Goal: Task Accomplishment & Management: Complete application form

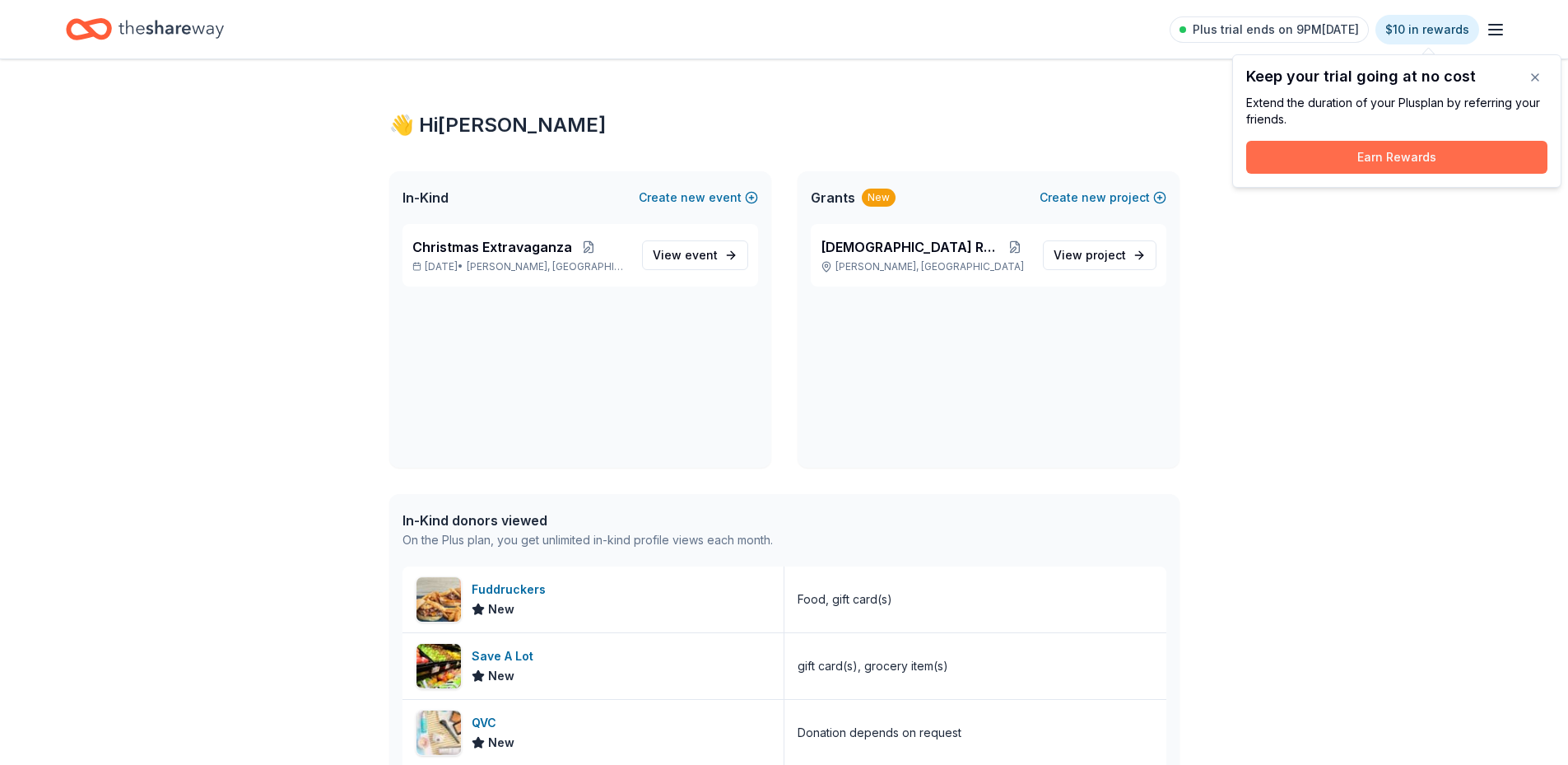
click at [1422, 162] on button "Earn Rewards" at bounding box center [1396, 157] width 302 height 33
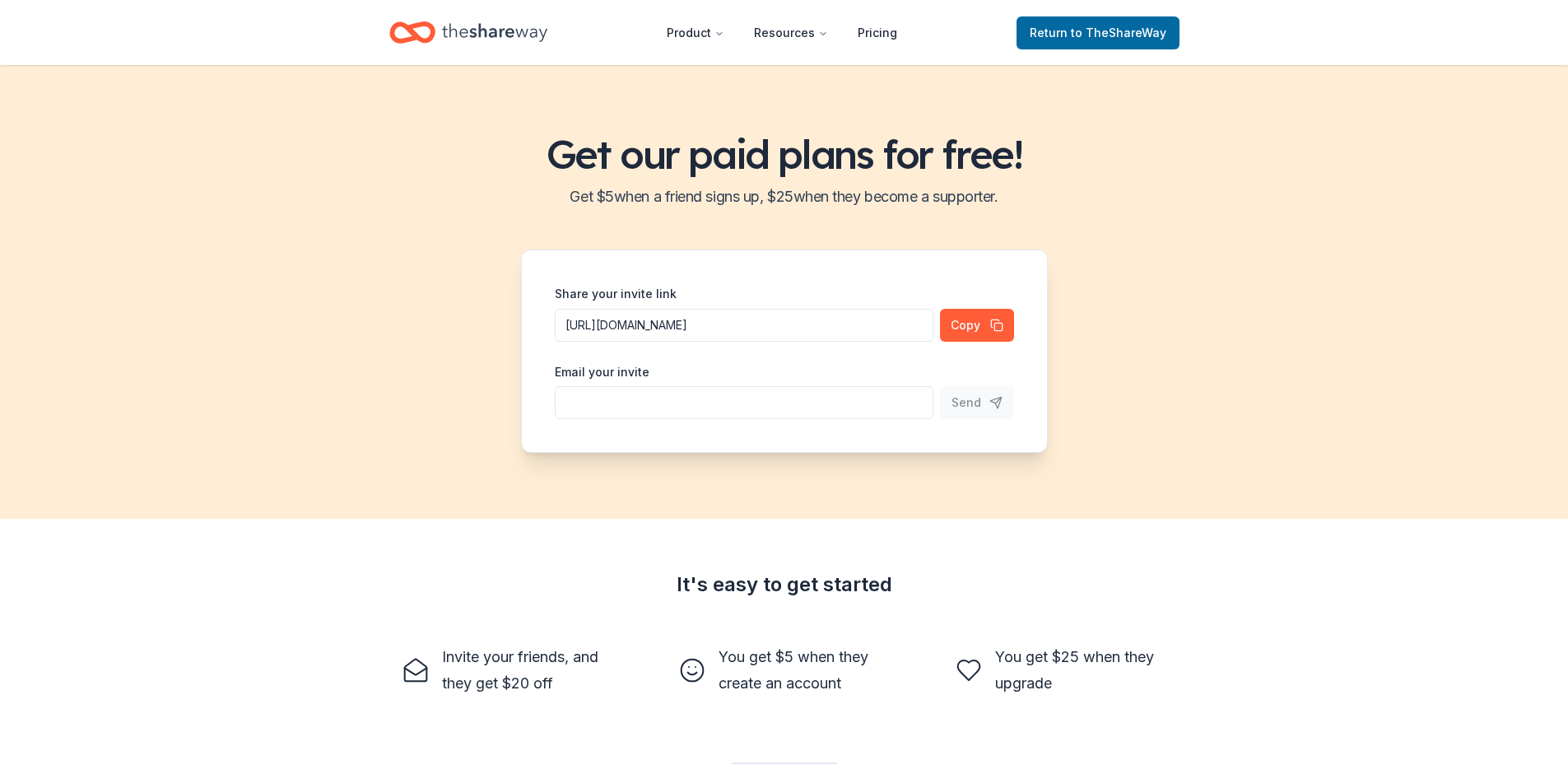
drag, startPoint x: 1422, startPoint y: 159, endPoint x: 1091, endPoint y: 137, distance: 331.7
click at [1091, 137] on h1 "Get our paid plans for free!" at bounding box center [784, 154] width 1528 height 46
click at [452, 32] on icon "Home" at bounding box center [495, 33] width 105 height 34
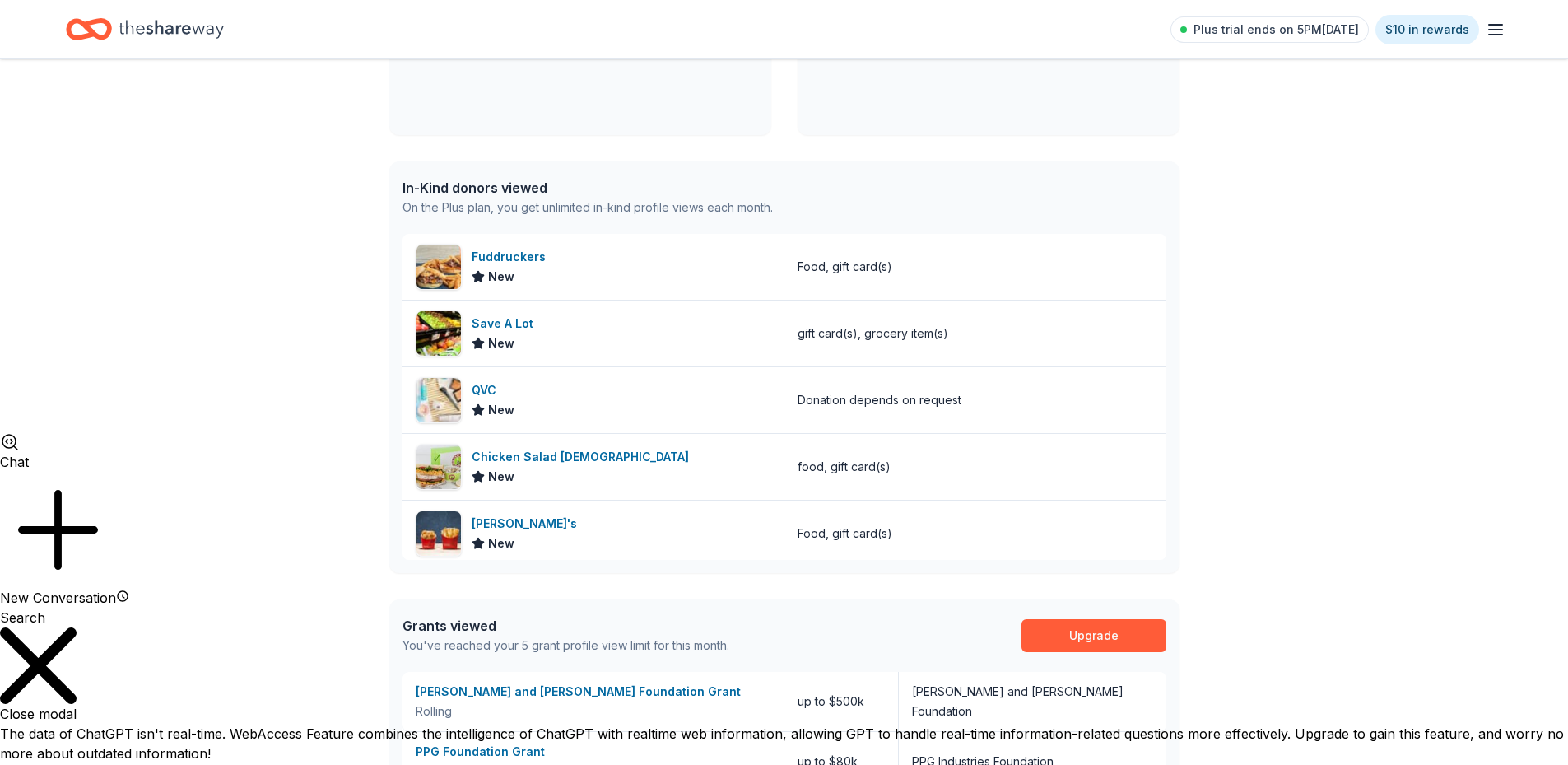
scroll to position [329, 0]
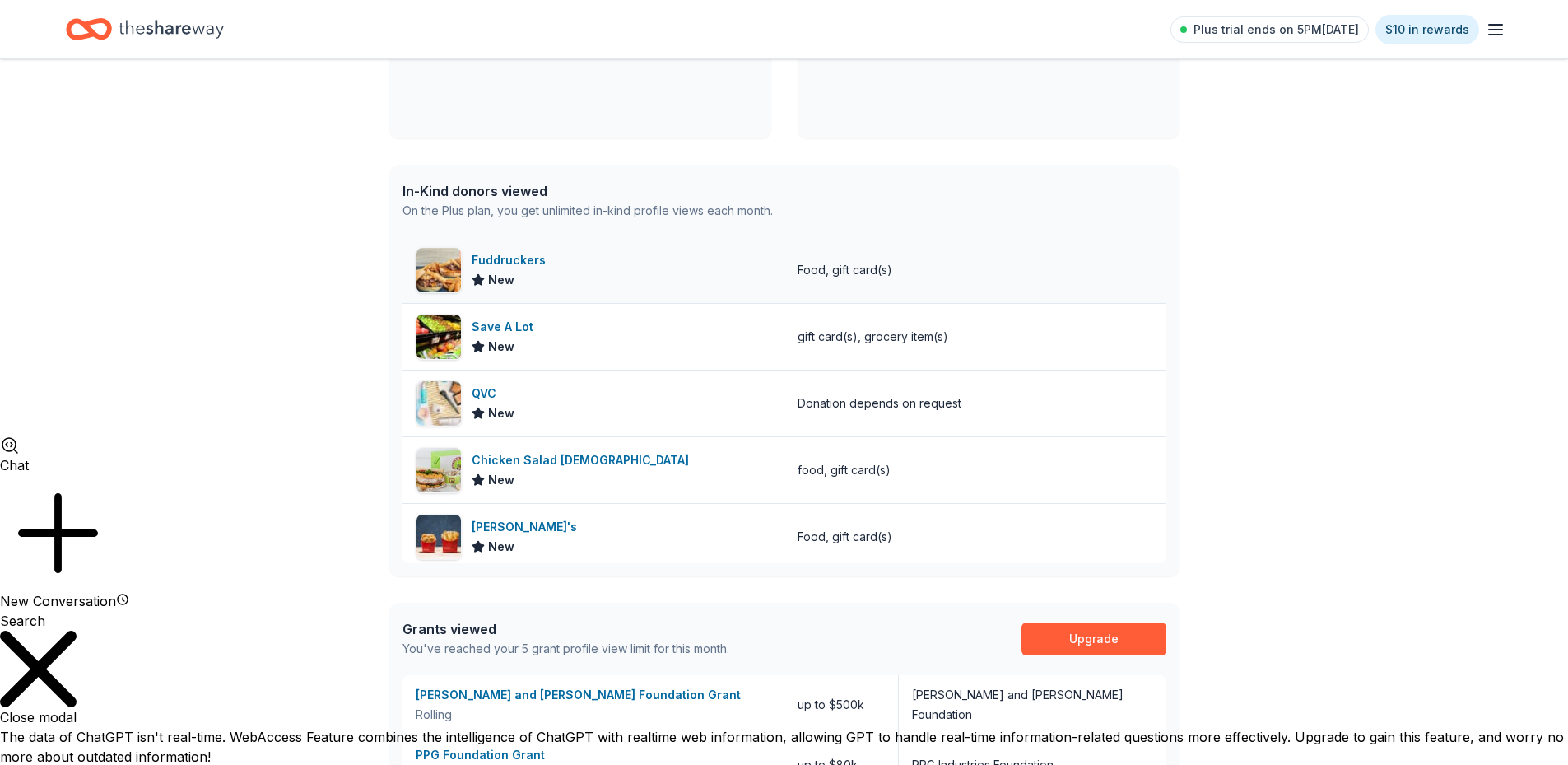
click at [491, 254] on div "Fuddruckers" at bounding box center [511, 260] width 80 height 20
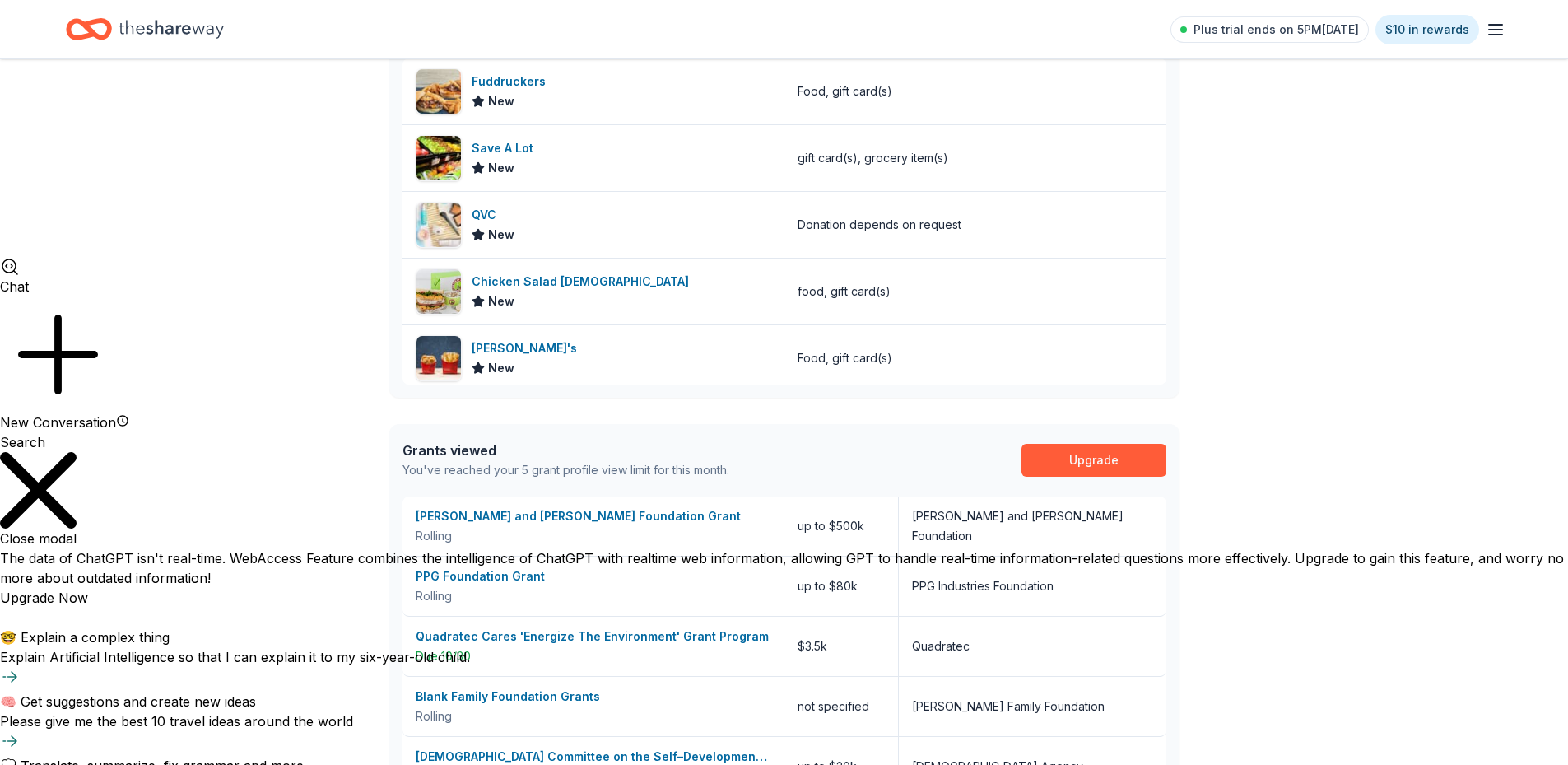
scroll to position [723, 0]
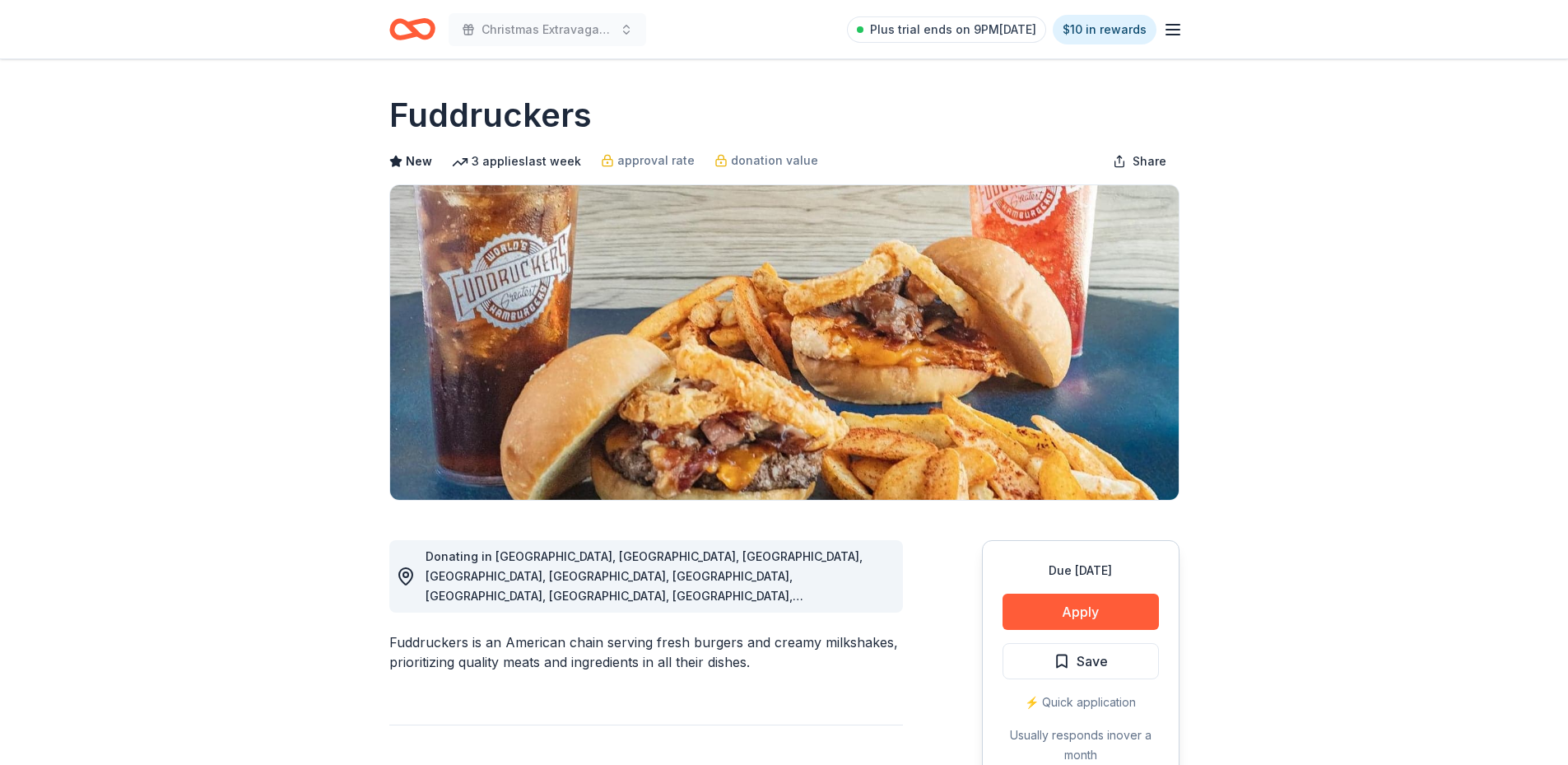
scroll to position [1226, 0]
click at [546, 118] on h1 "Fuddruckers" at bounding box center [490, 115] width 202 height 46
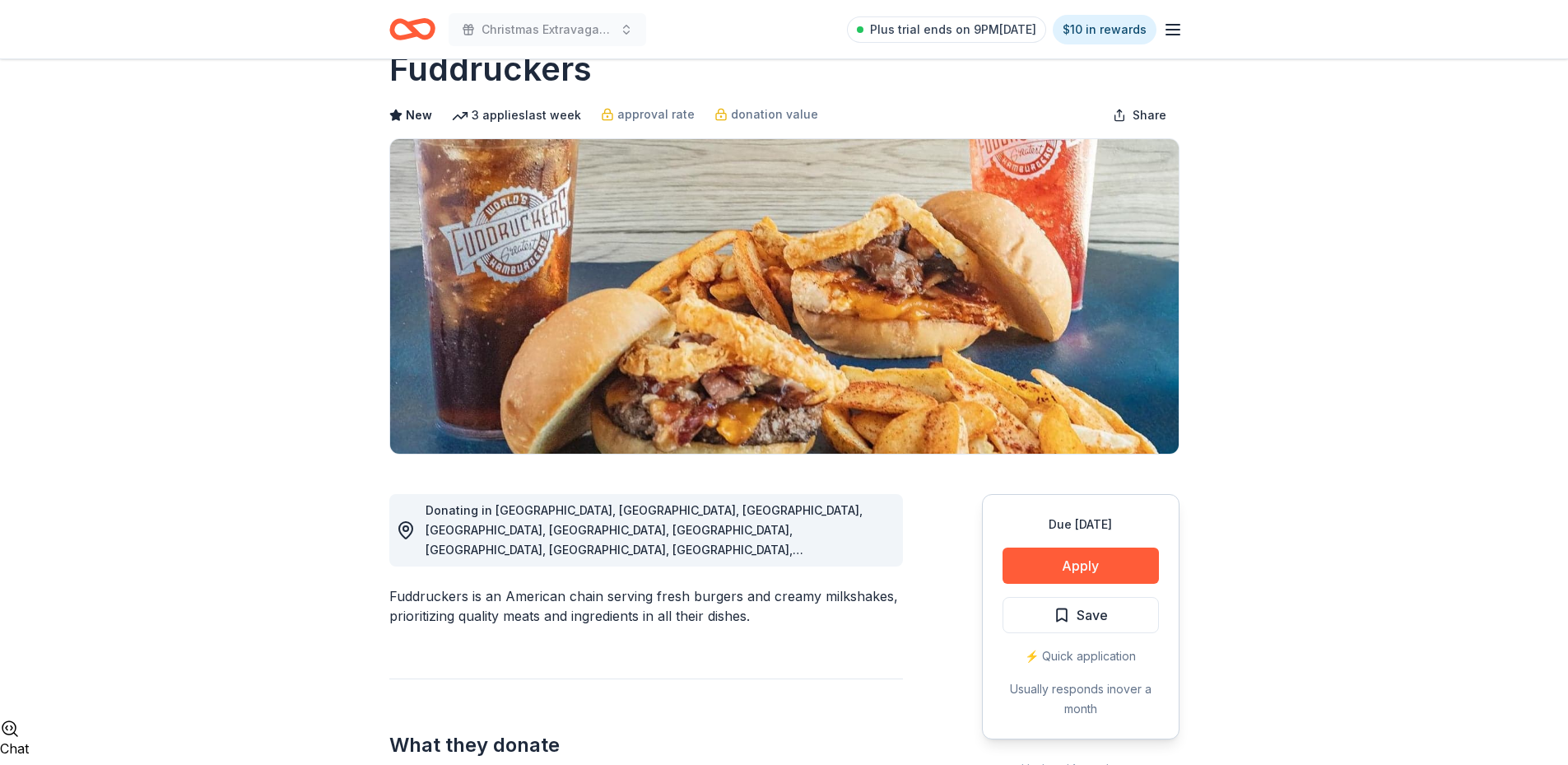
scroll to position [0, 0]
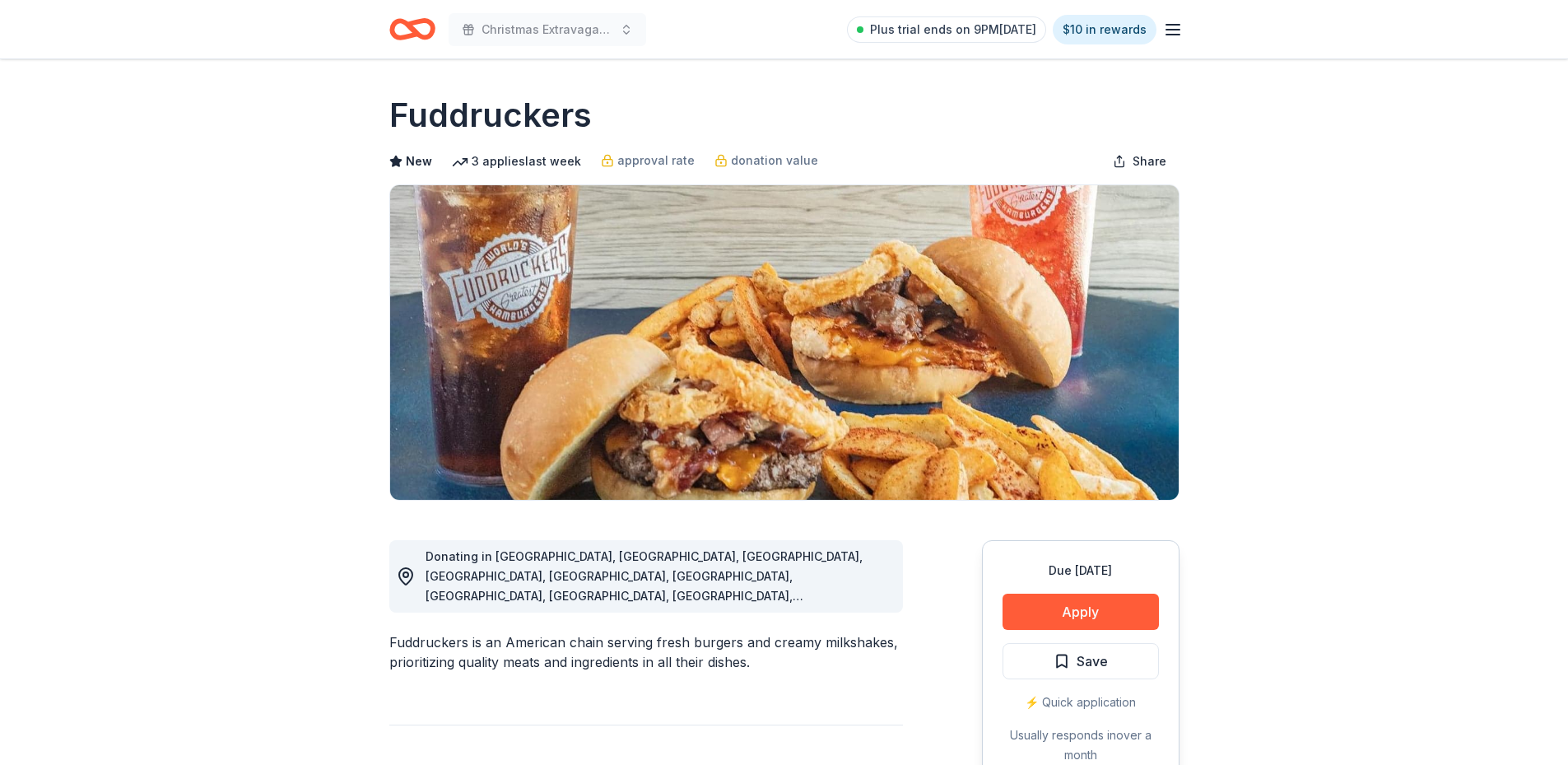
click at [1172, 31] on icon "button" at bounding box center [1173, 30] width 20 height 20
click at [414, 167] on span "New" at bounding box center [419, 162] width 27 height 20
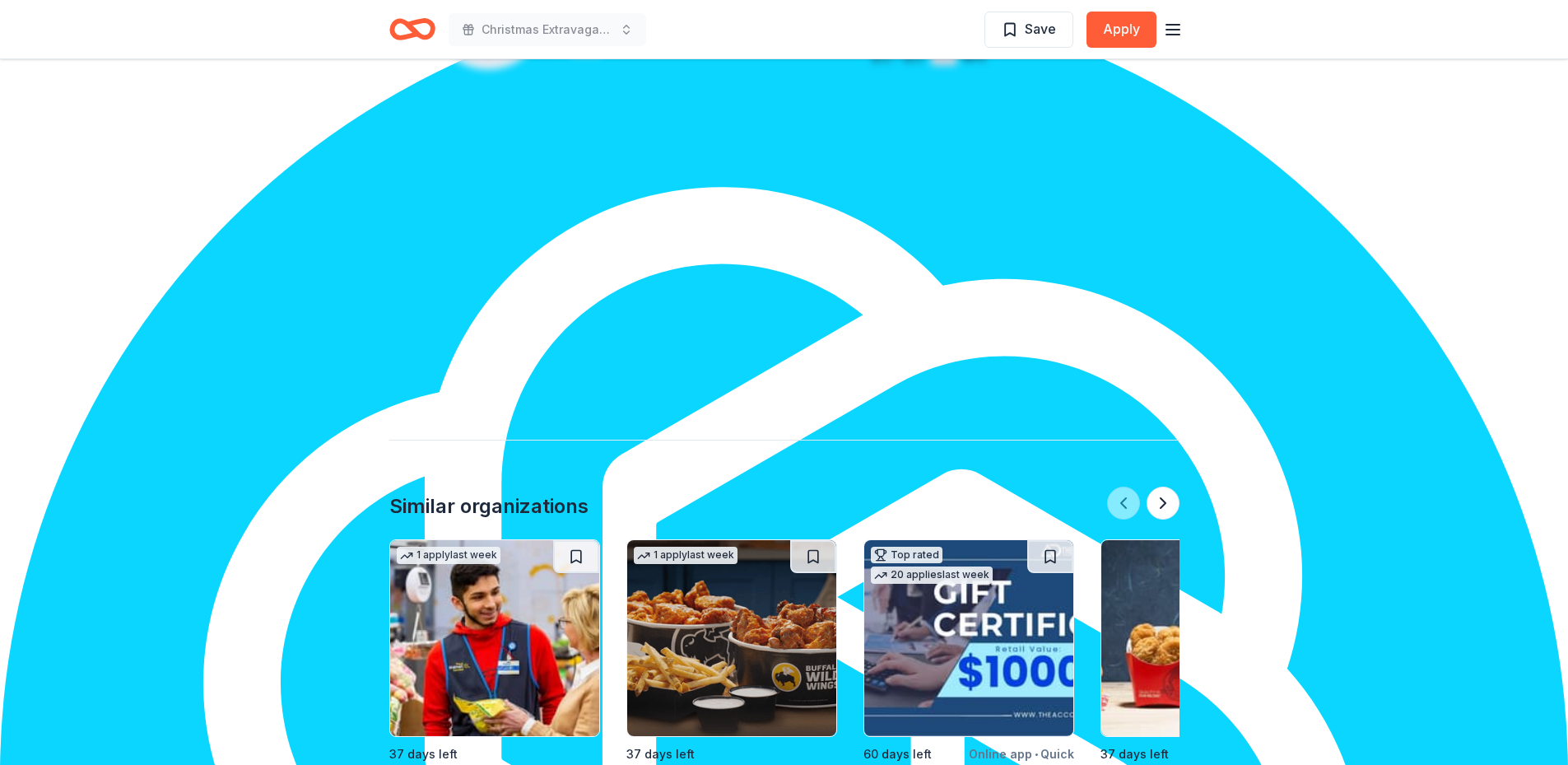
scroll to position [1565, 0]
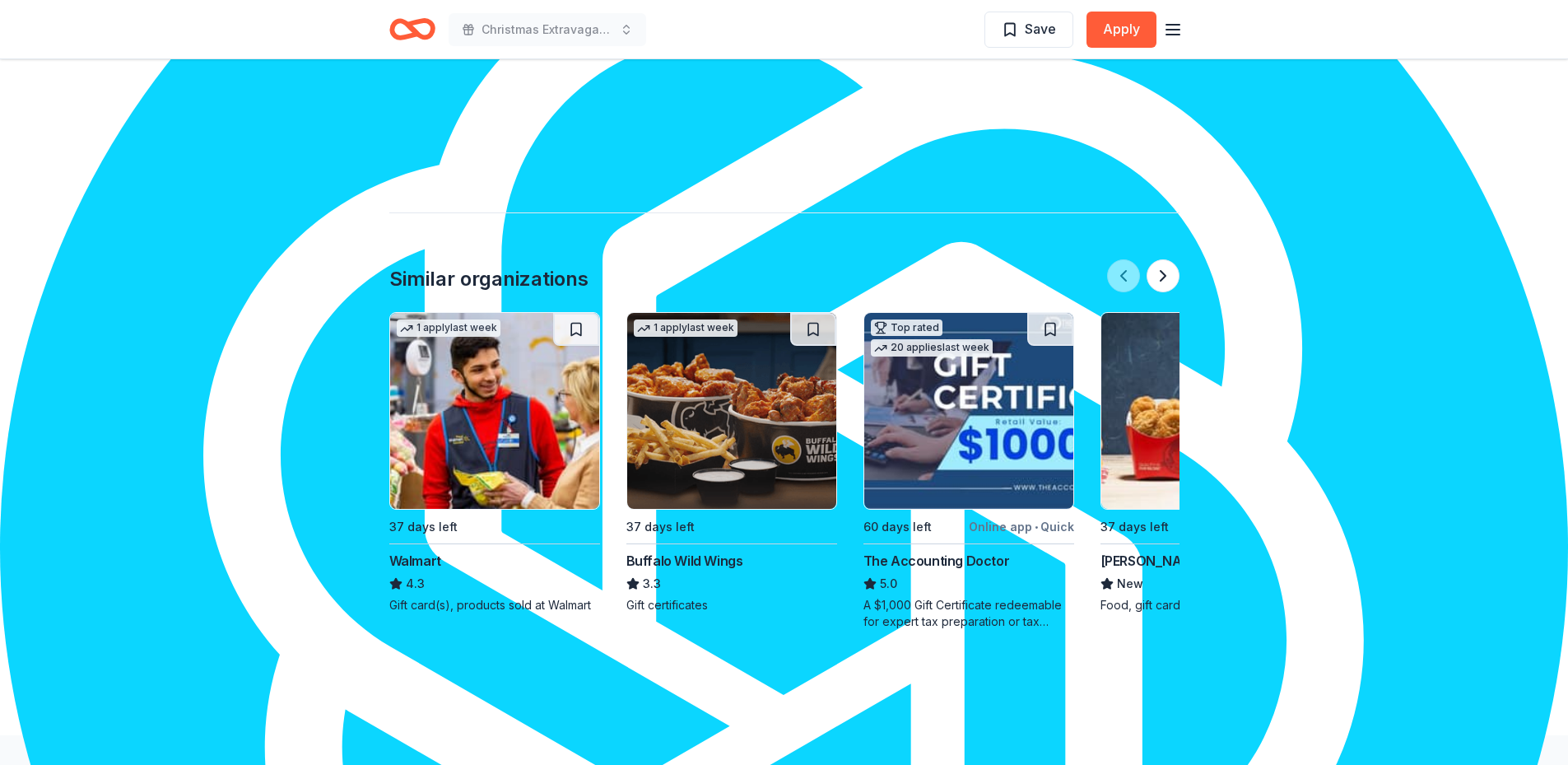
click at [982, 371] on img at bounding box center [968, 410] width 209 height 195
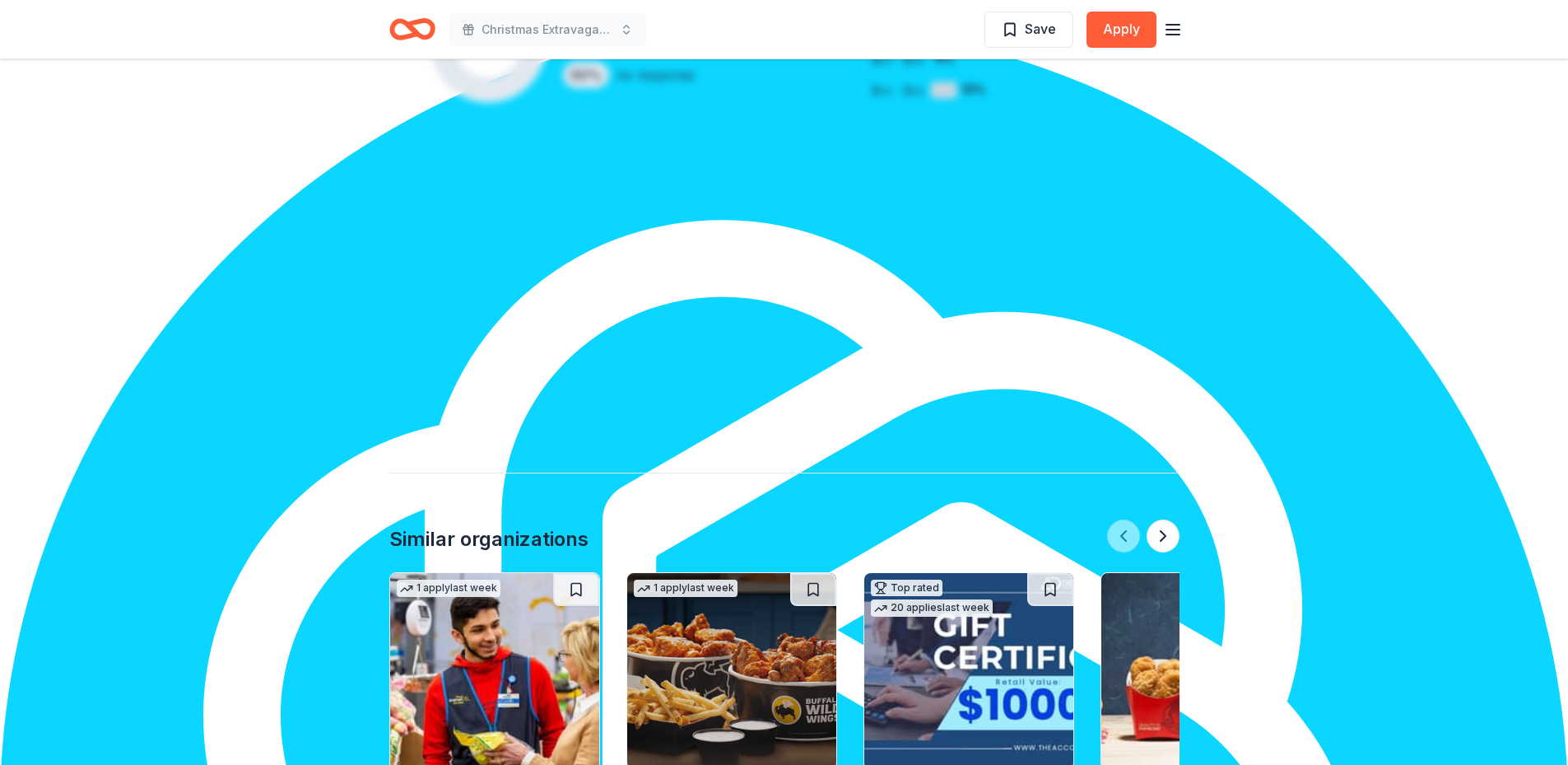
scroll to position [1633, 0]
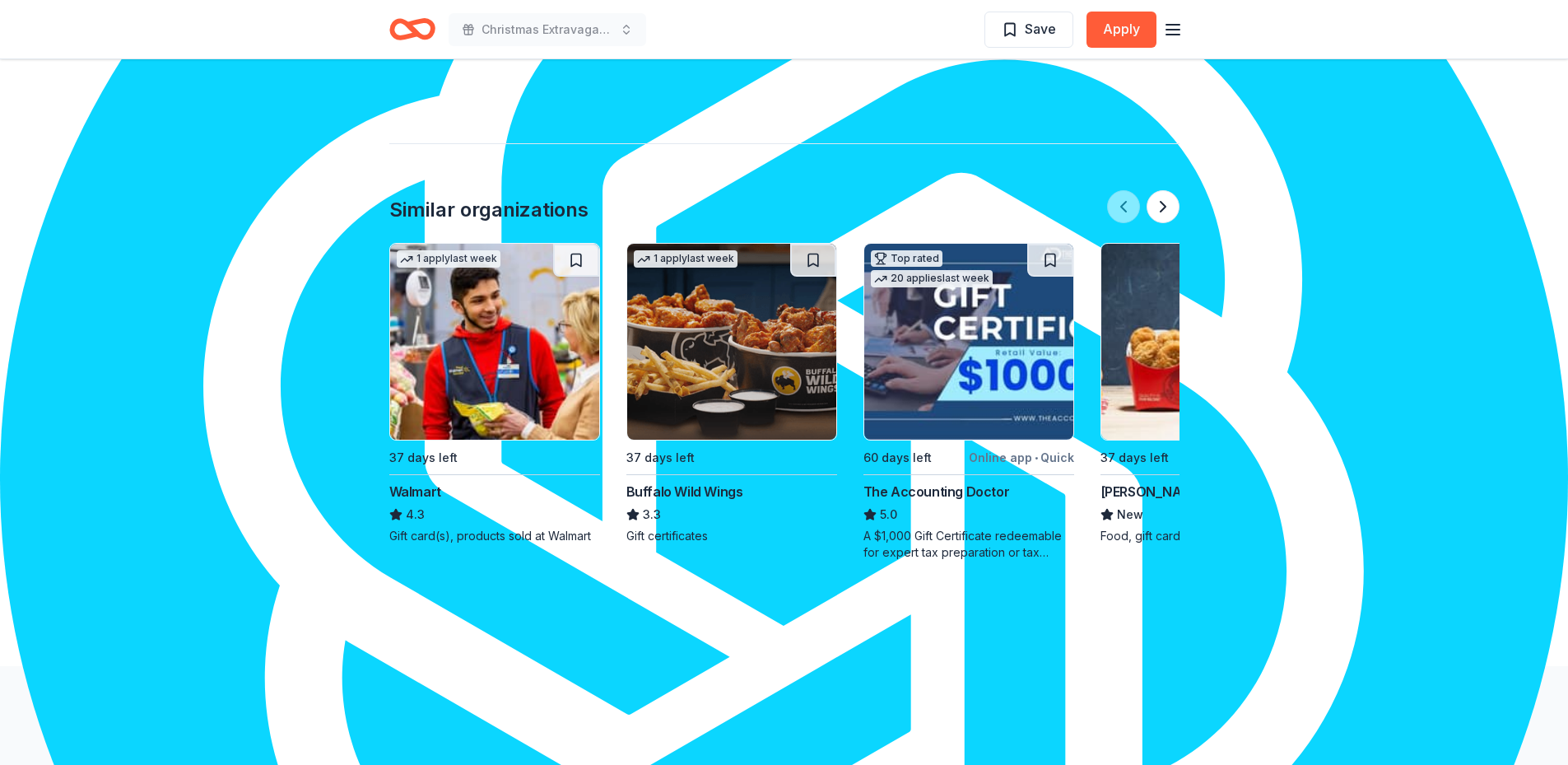
click at [961, 322] on img at bounding box center [968, 341] width 209 height 195
click at [1164, 191] on button at bounding box center [1162, 206] width 33 height 33
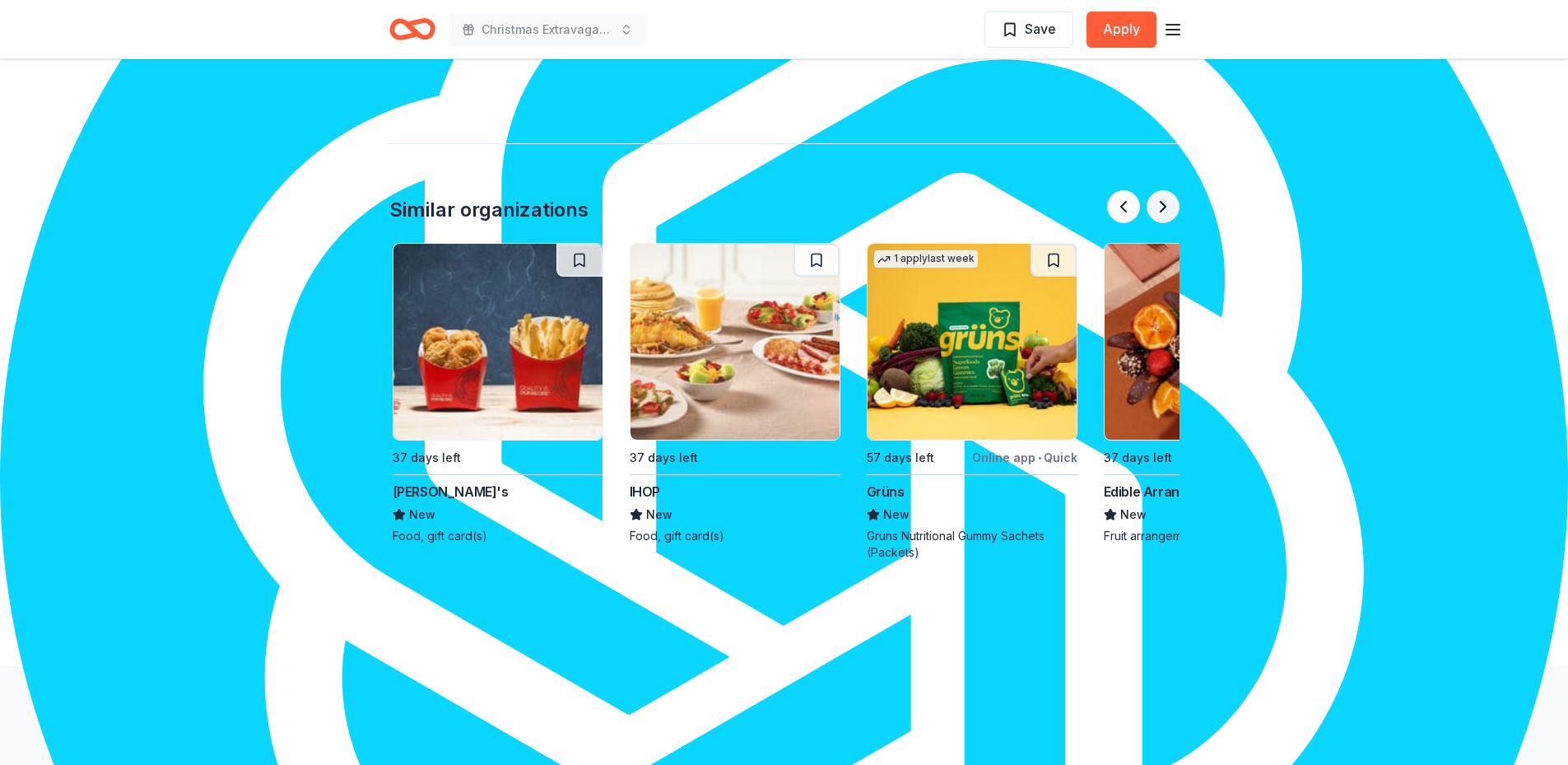
scroll to position [0, 711]
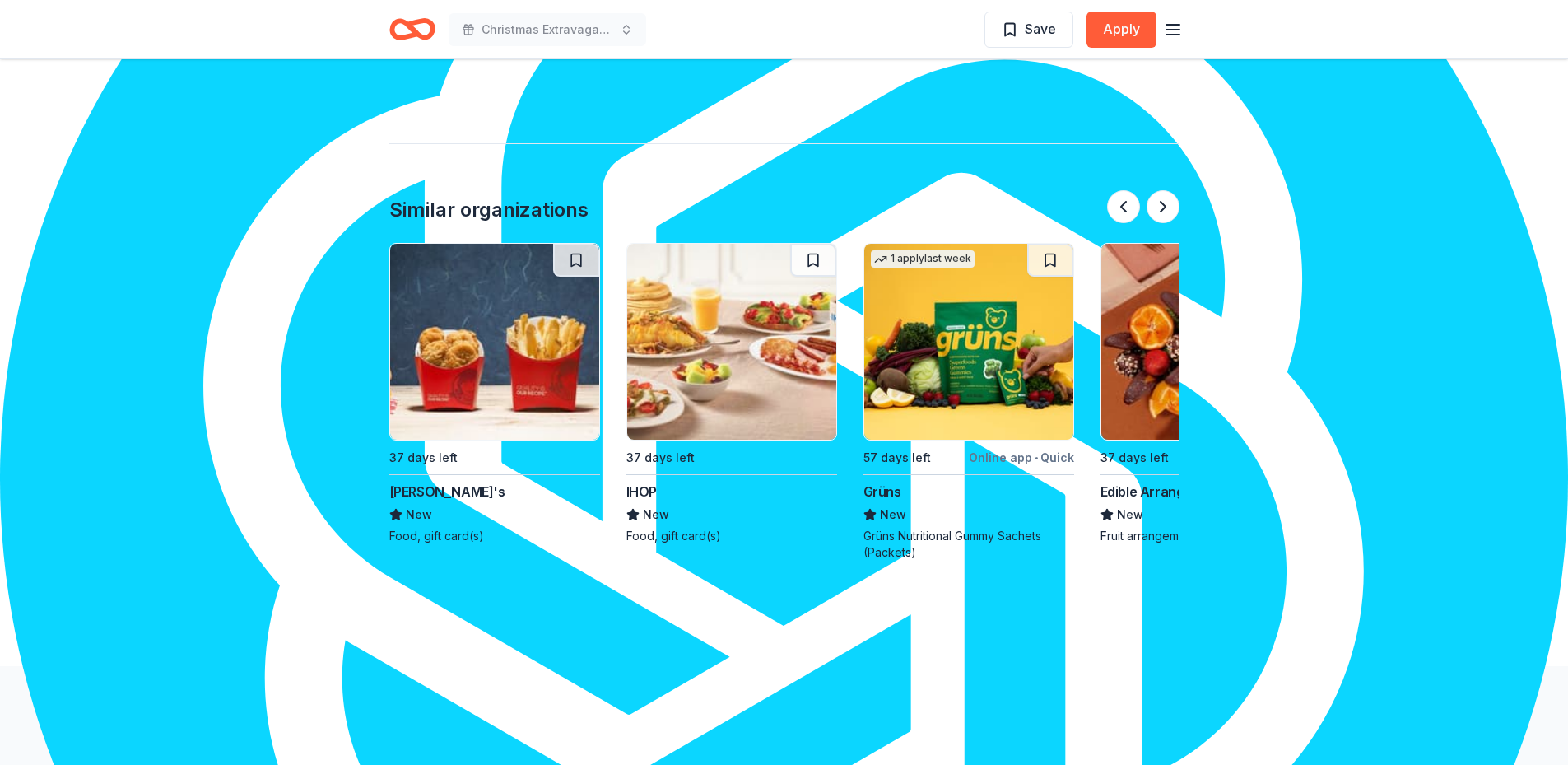
click at [498, 347] on img at bounding box center [494, 341] width 209 height 195
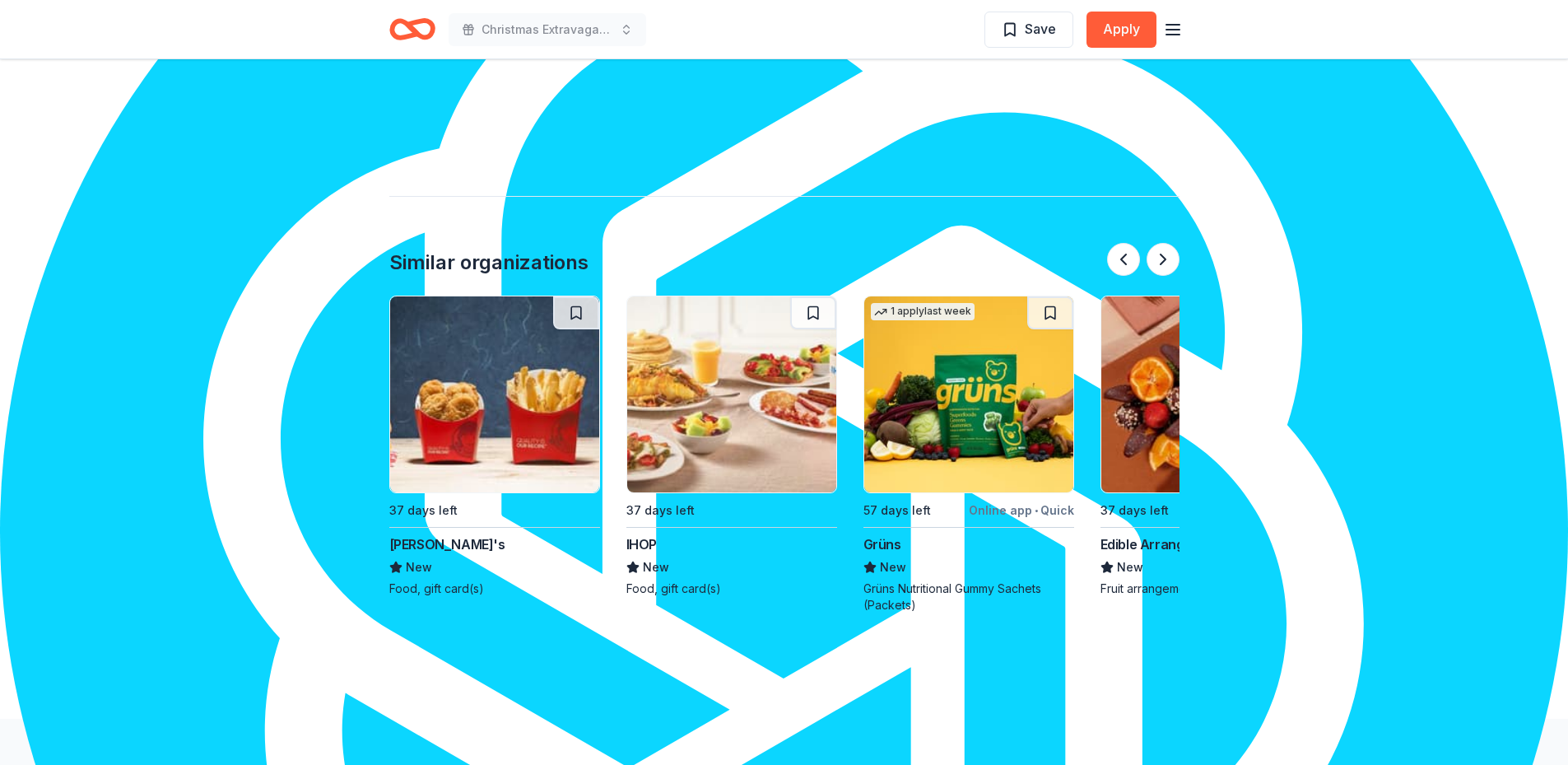
scroll to position [1551, 0]
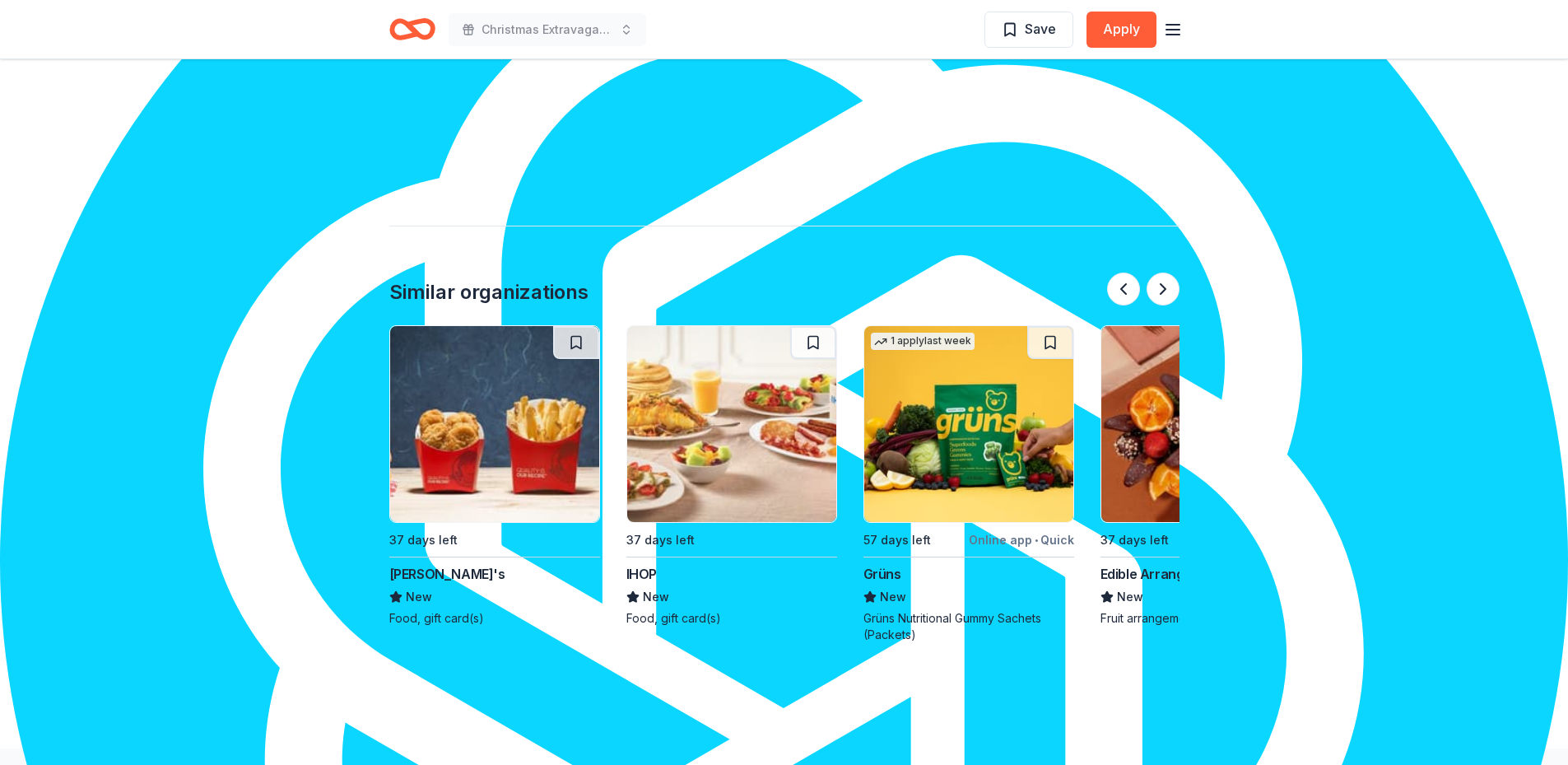
click at [548, 332] on img at bounding box center [494, 424] width 209 height 195
click at [1162, 273] on button at bounding box center [1162, 289] width 33 height 33
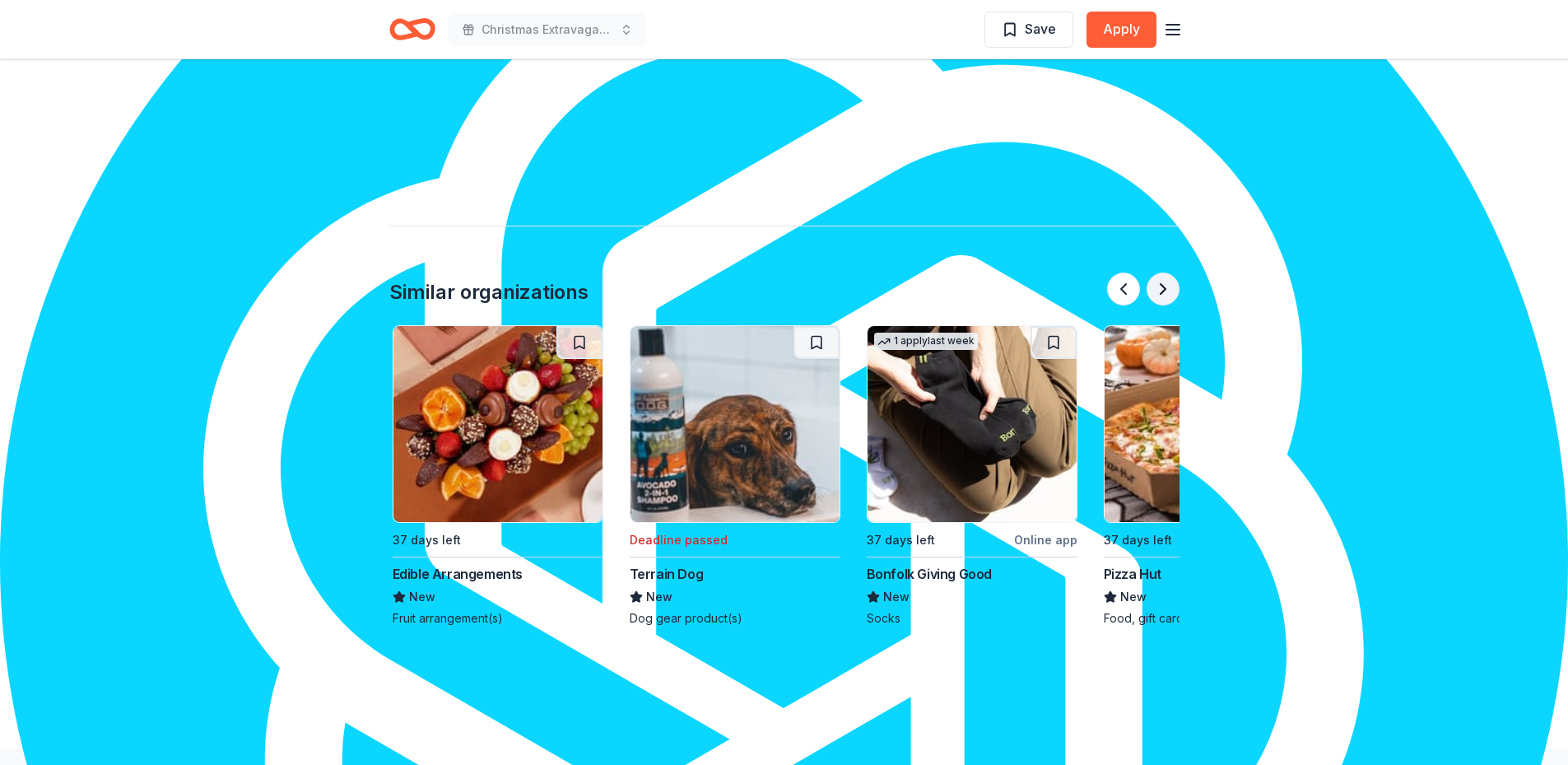
scroll to position [0, 1422]
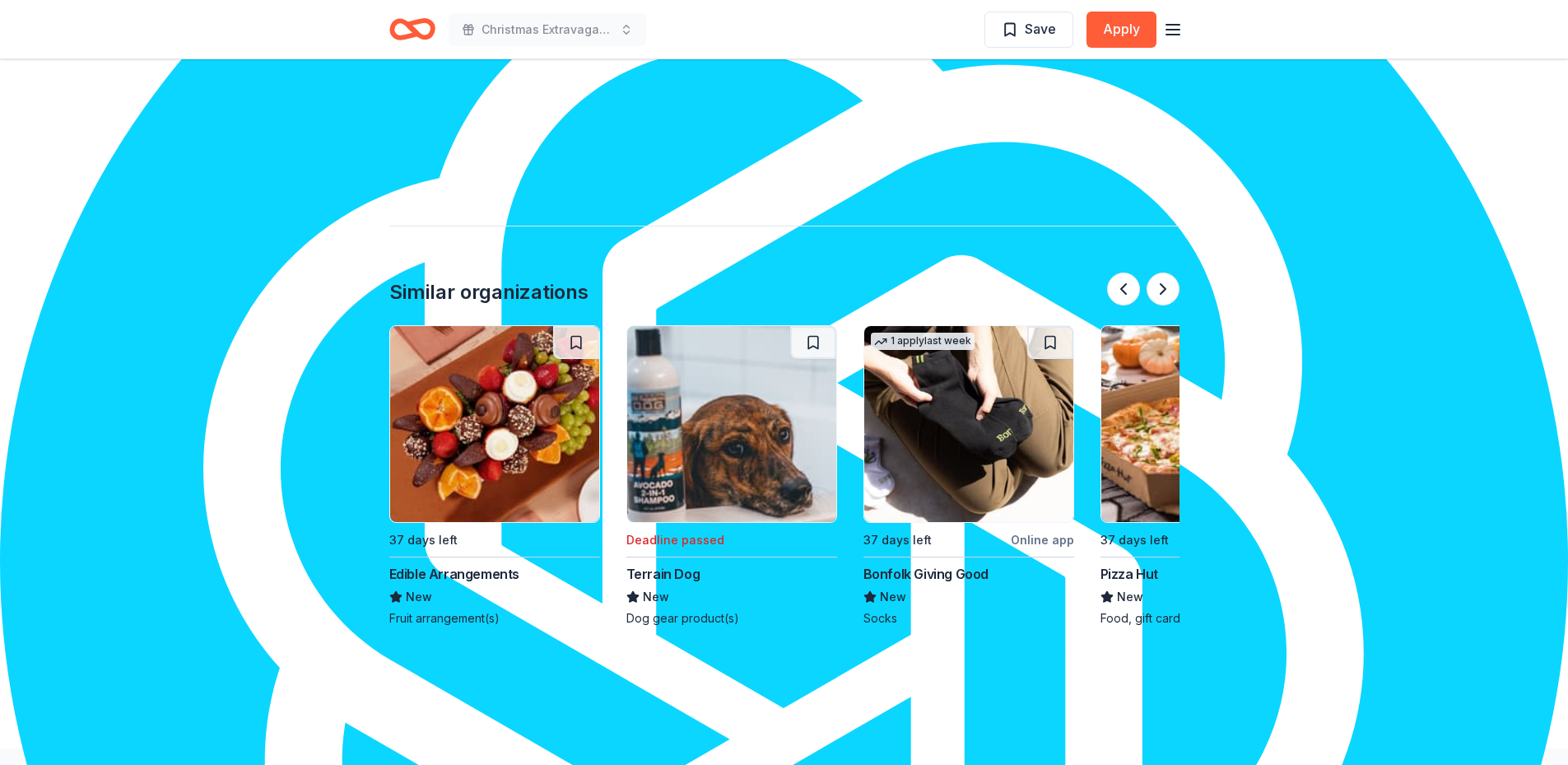
click at [1029, 530] on div "Online app" at bounding box center [1042, 540] width 63 height 21
click at [1161, 412] on img at bounding box center [1205, 424] width 209 height 195
click at [1158, 273] on button at bounding box center [1162, 289] width 33 height 33
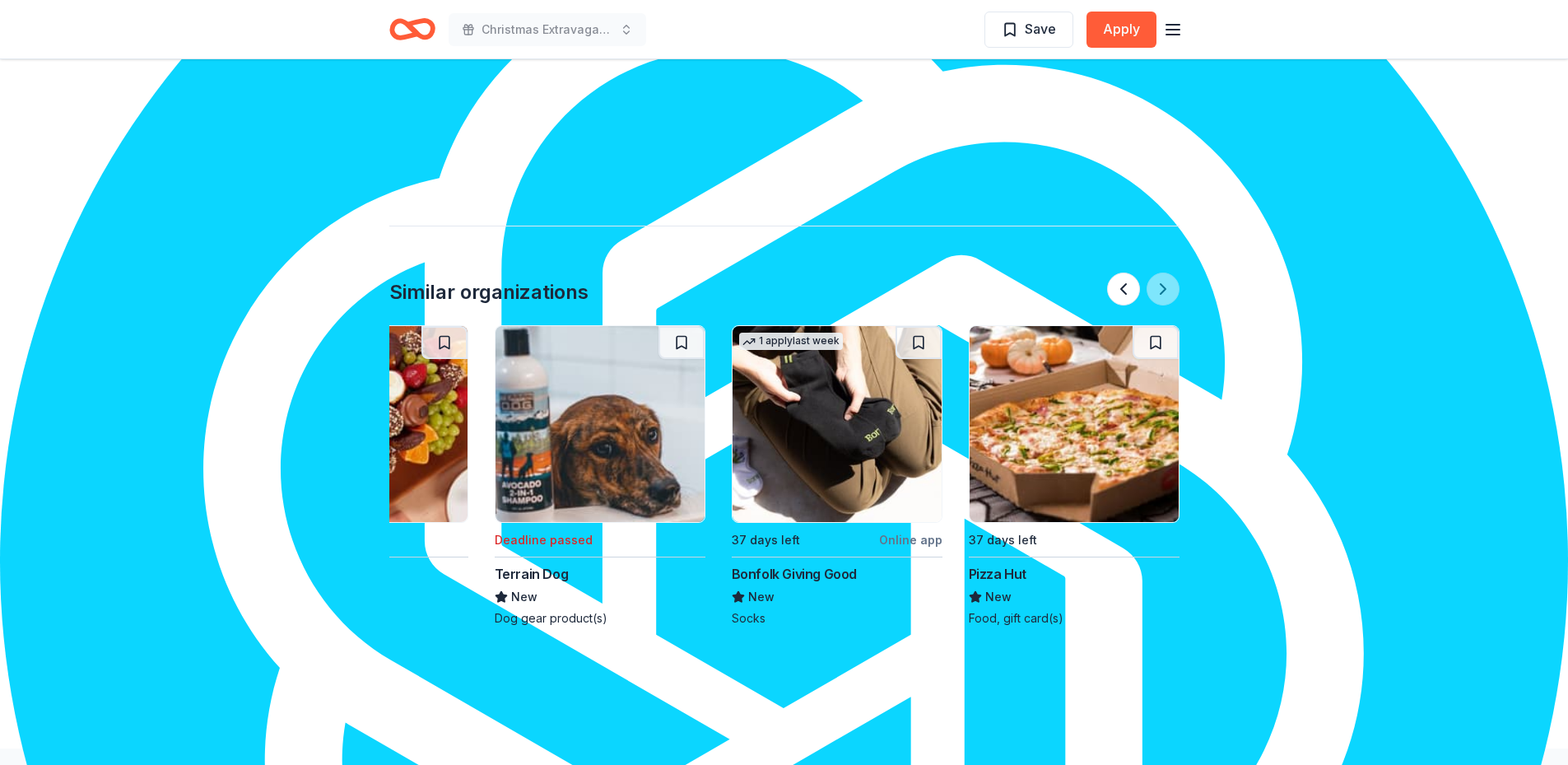
click at [1158, 273] on div at bounding box center [1143, 289] width 72 height 33
click at [1119, 273] on button at bounding box center [1123, 289] width 33 height 33
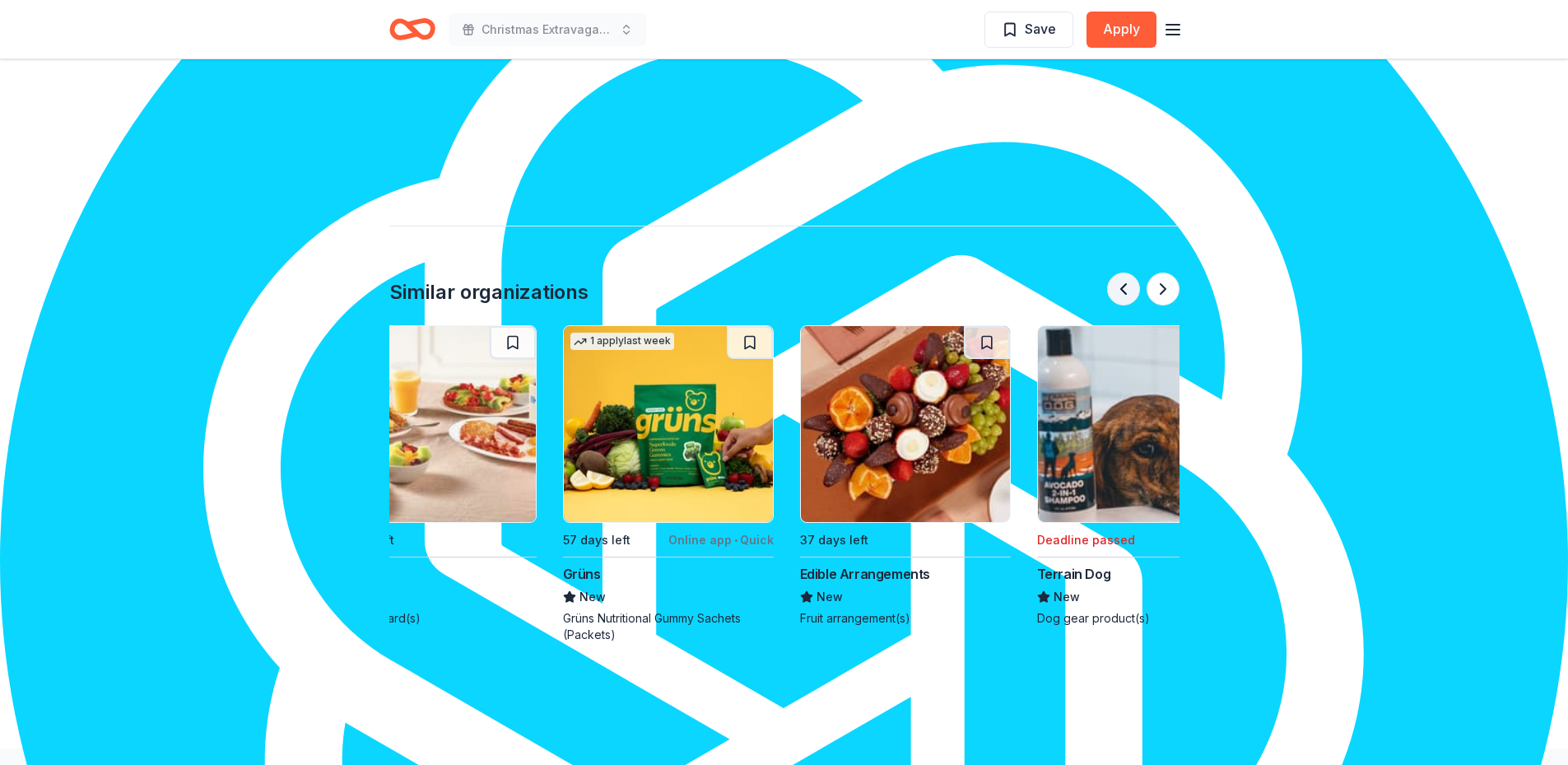
scroll to position [0, 948]
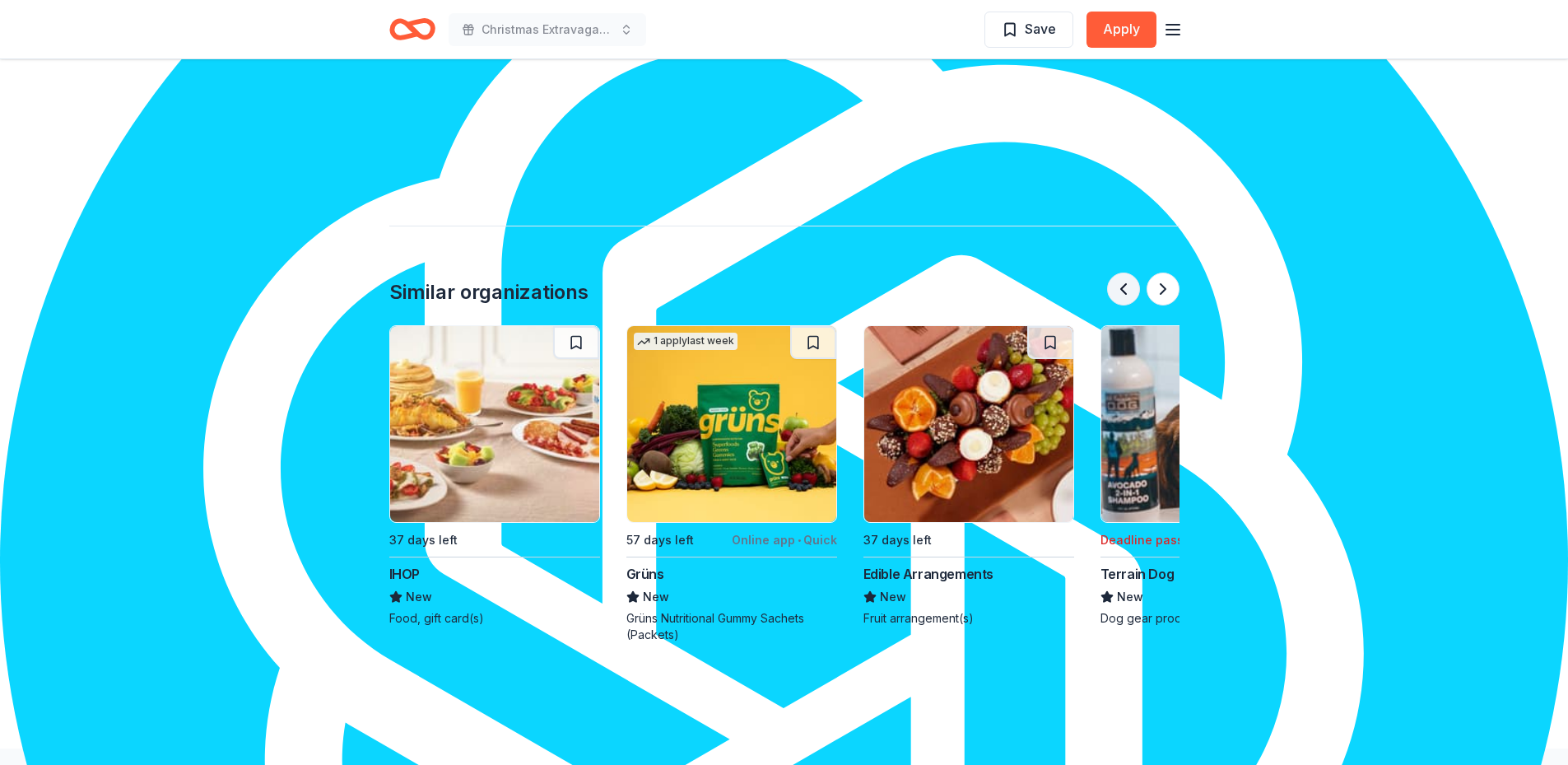
click at [1119, 273] on button at bounding box center [1123, 289] width 33 height 33
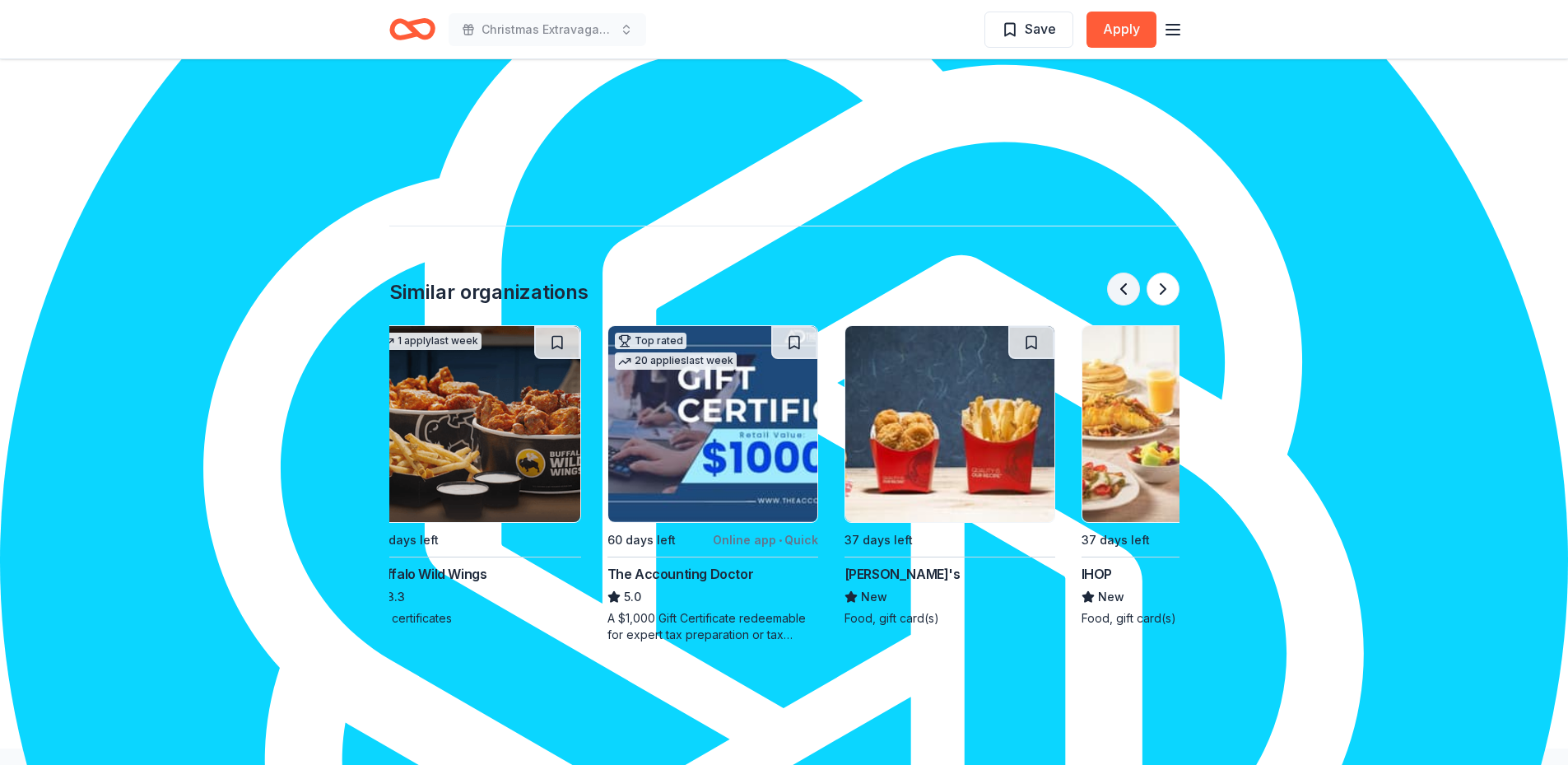
scroll to position [0, 237]
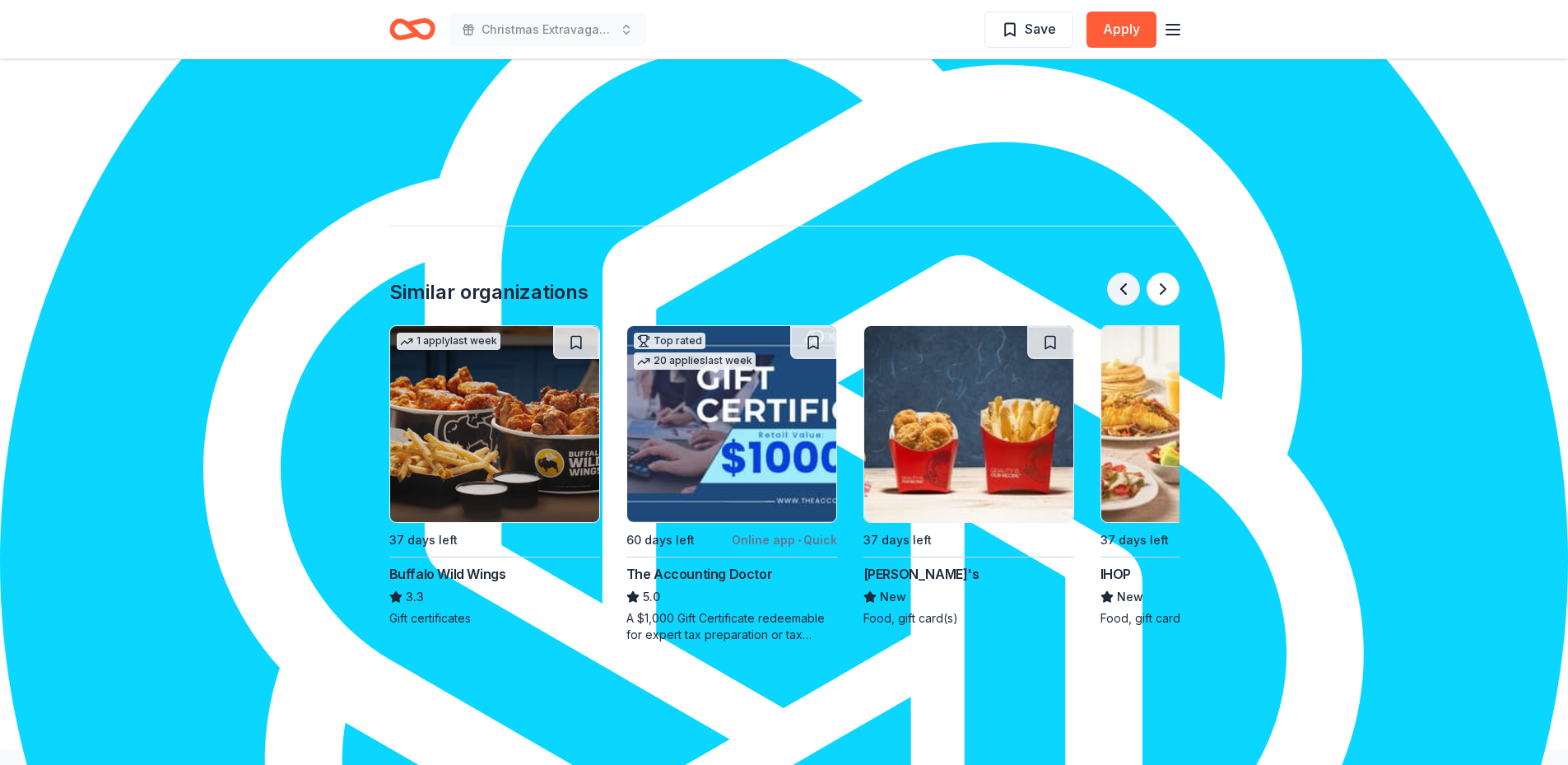
click at [1118, 273] on button at bounding box center [1123, 289] width 33 height 33
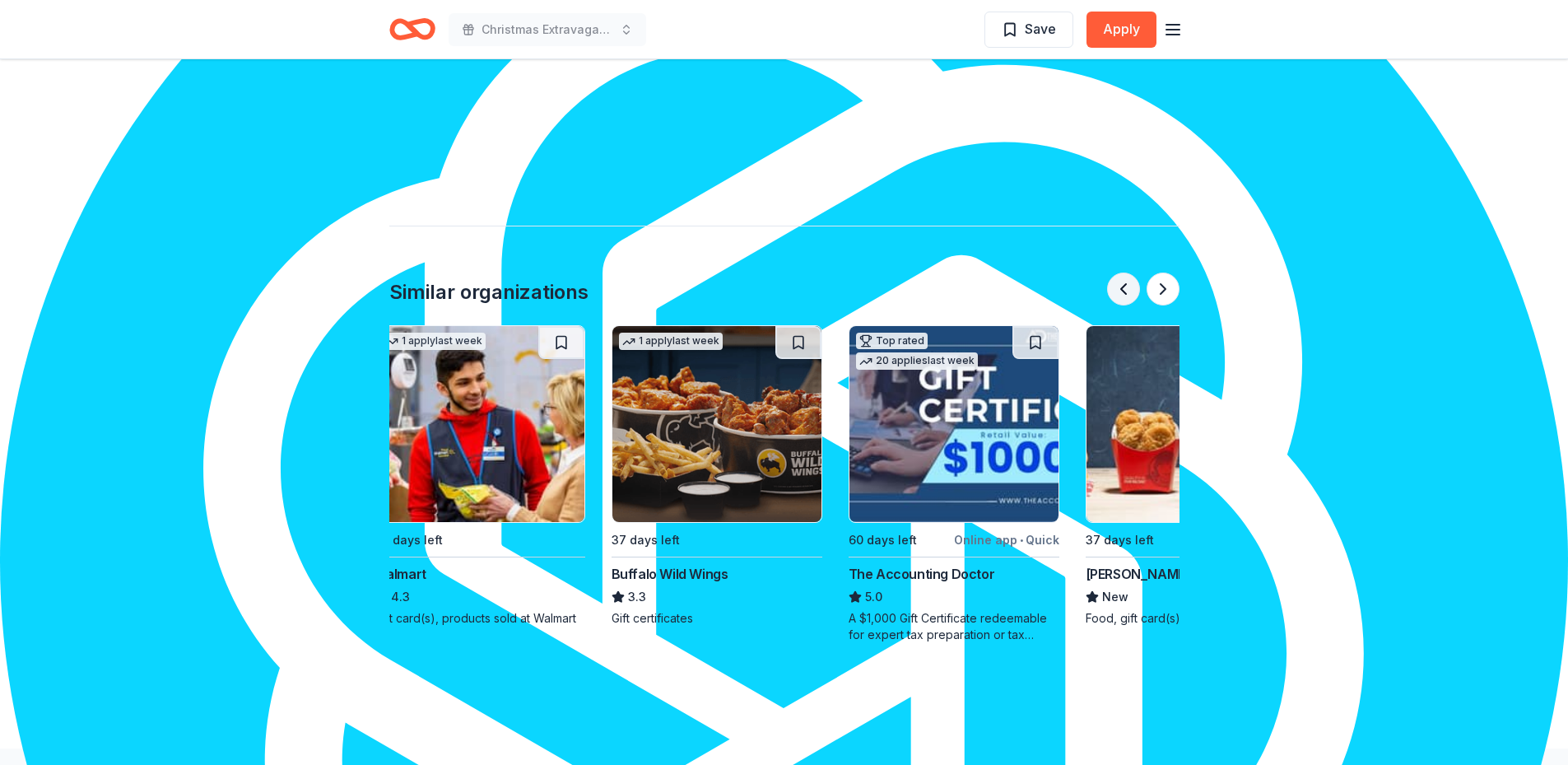
scroll to position [0, 0]
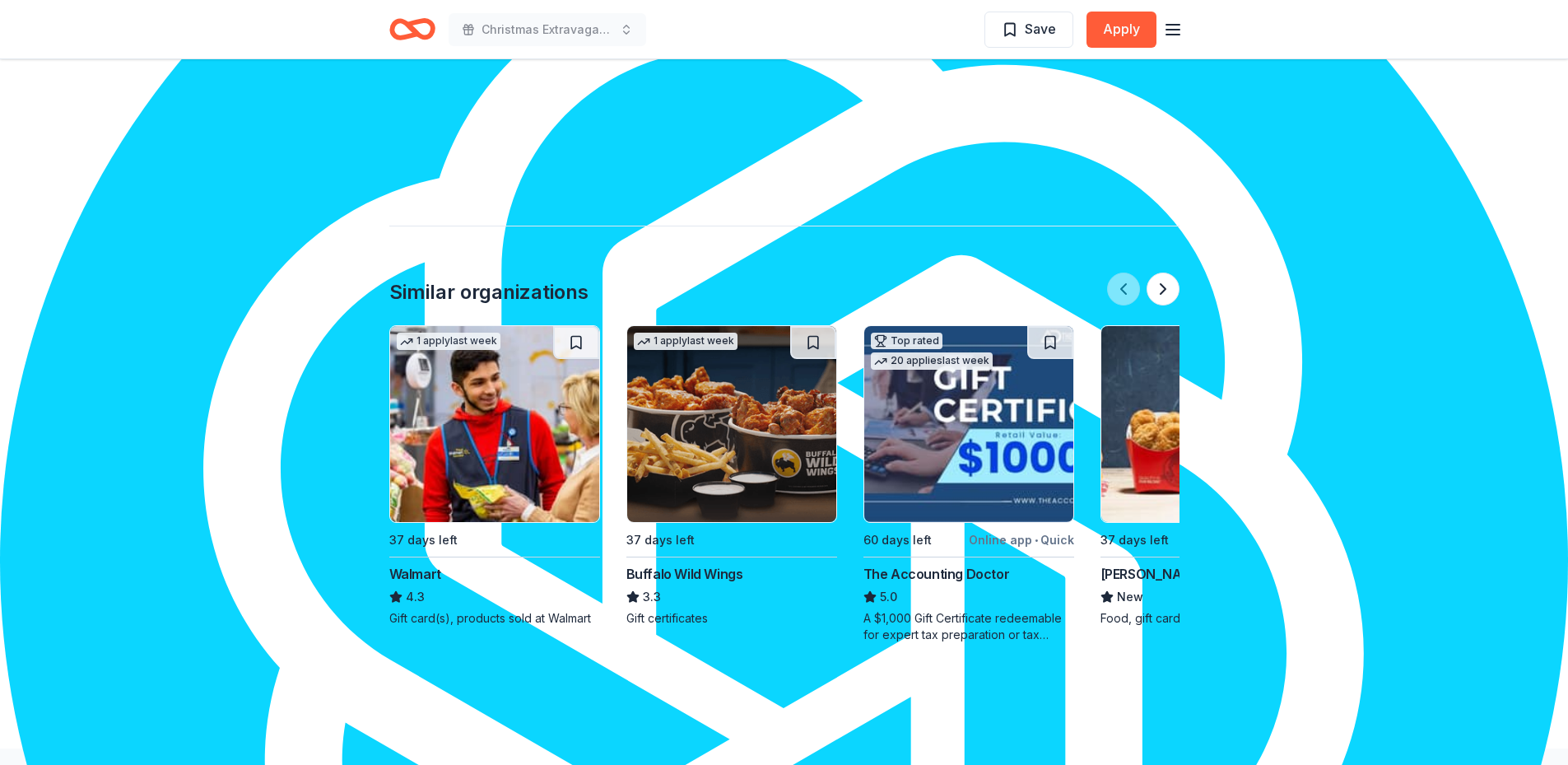
click at [1118, 273] on div at bounding box center [1143, 289] width 72 height 33
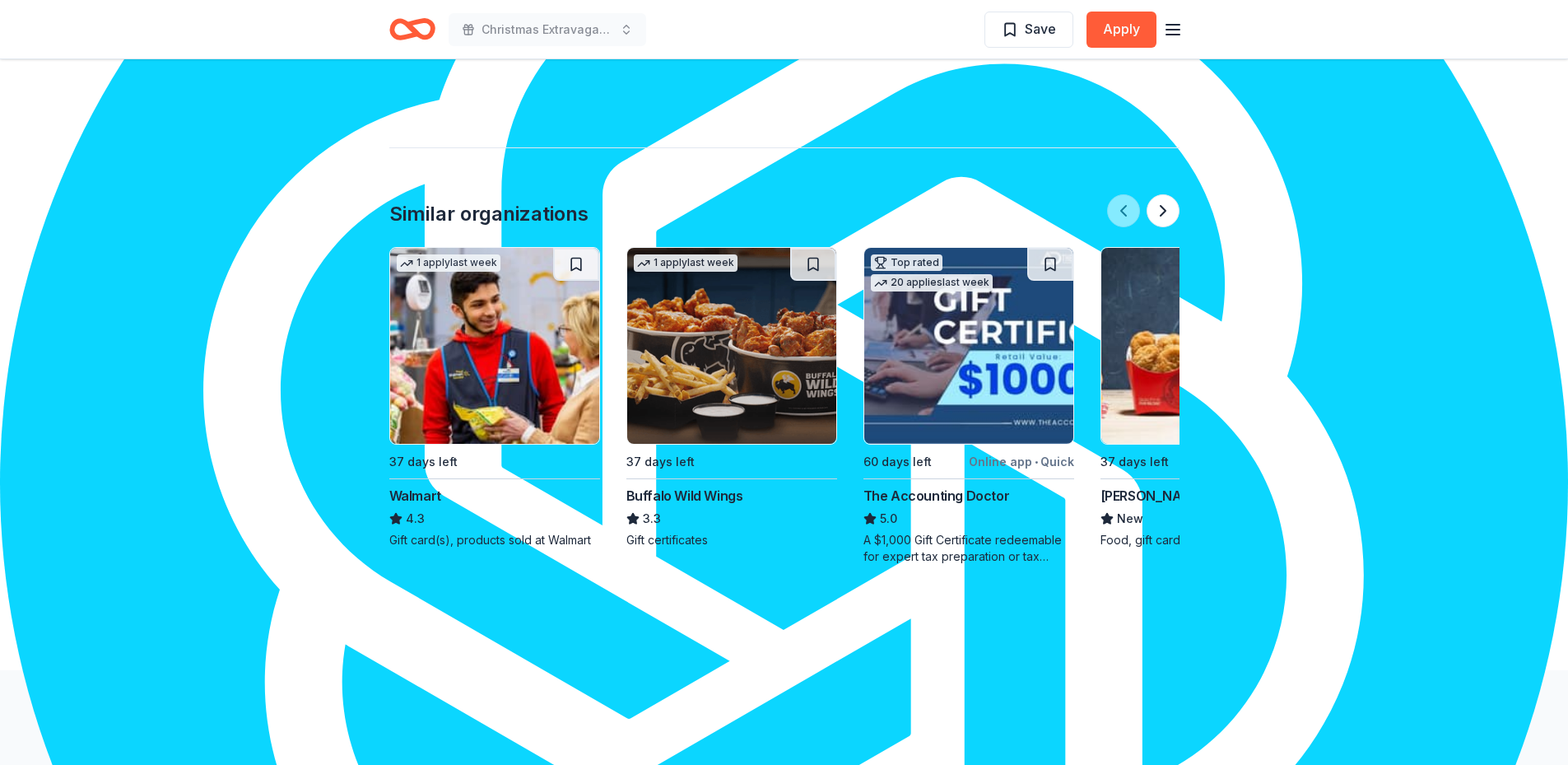
scroll to position [1633, 0]
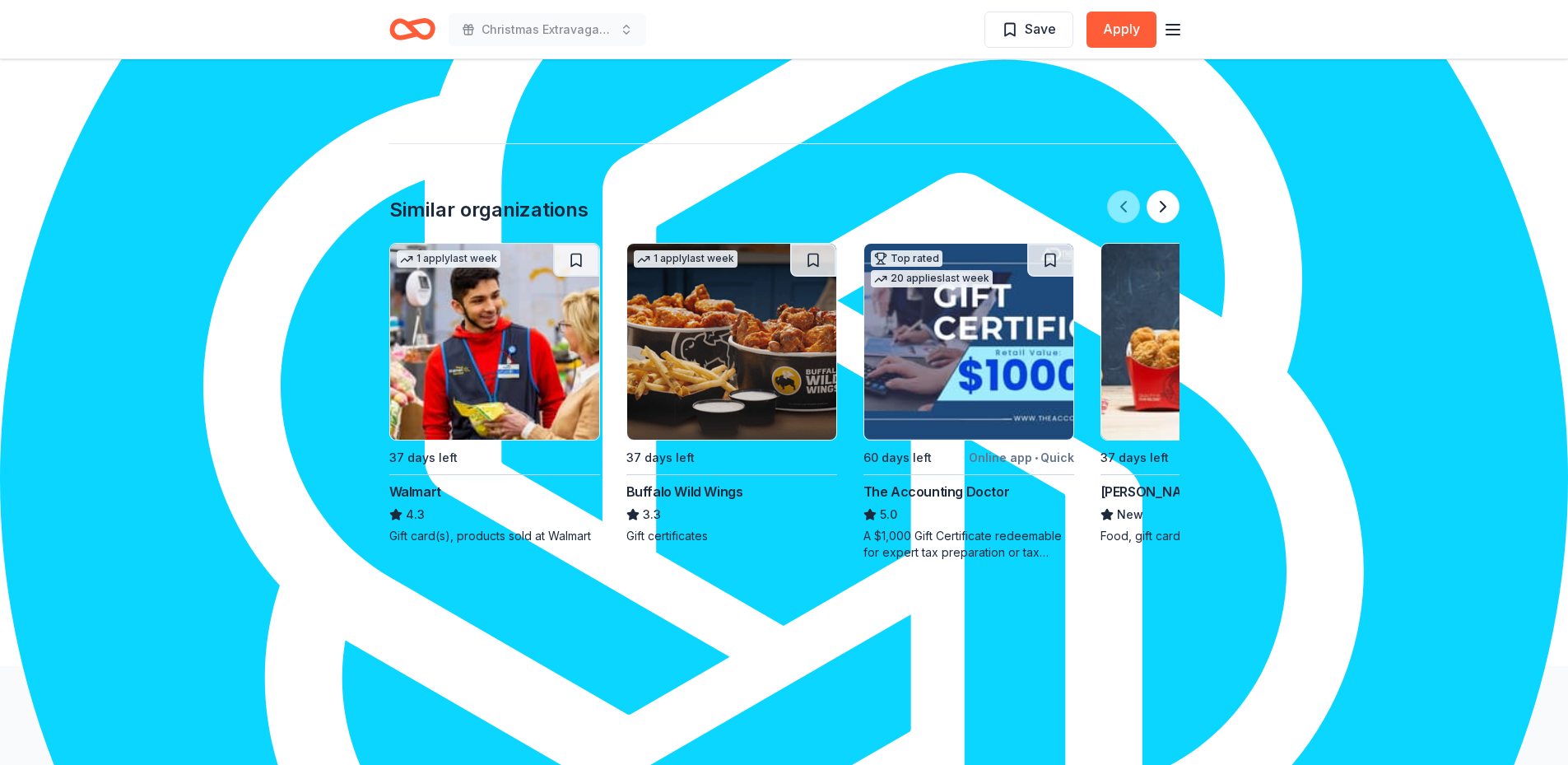
click at [501, 196] on div "Similar organizations" at bounding box center [488, 209] width 199 height 27
click at [491, 689] on icon at bounding box center [495, 705] width 105 height 34
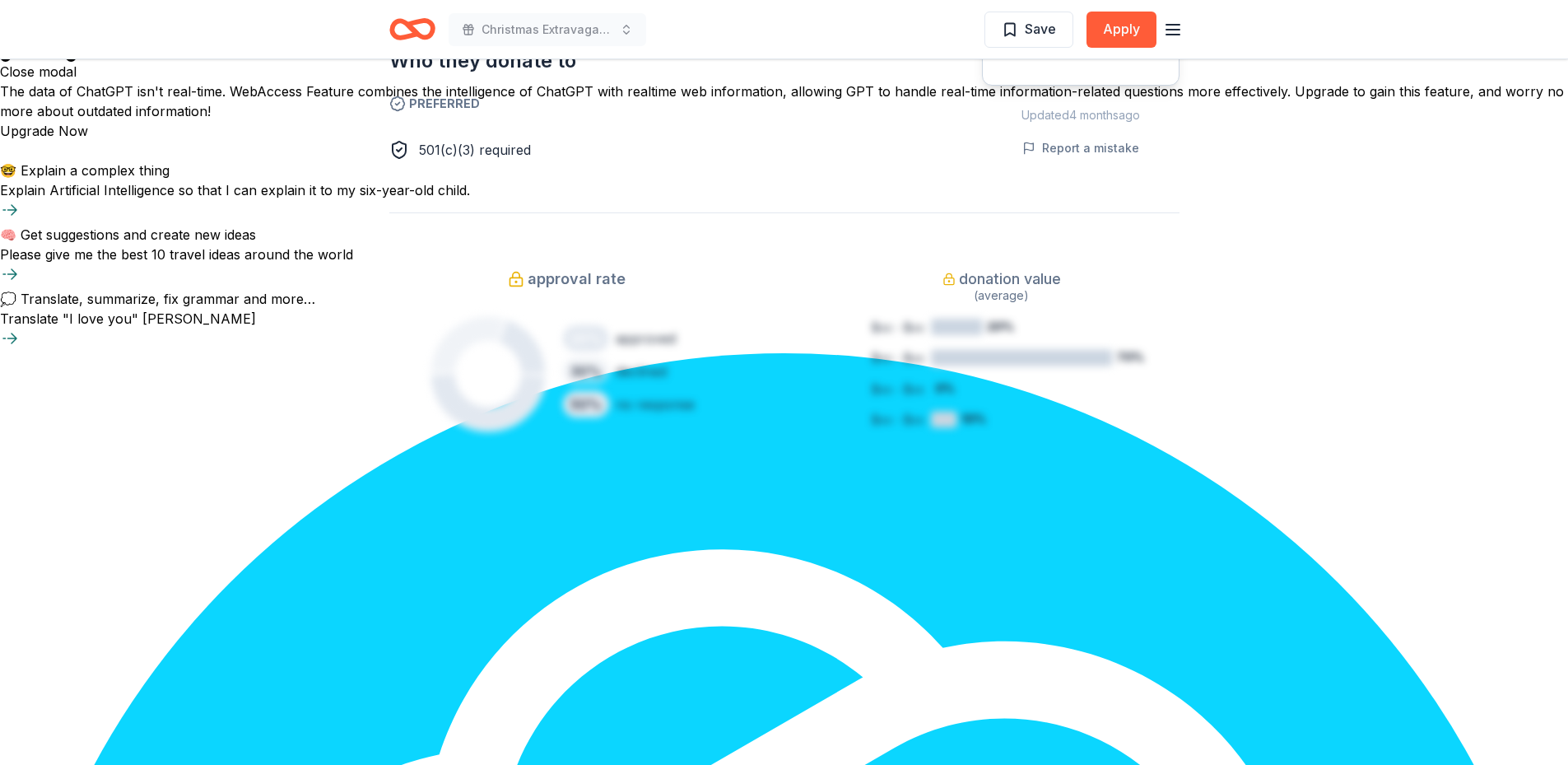
scroll to position [646, 0]
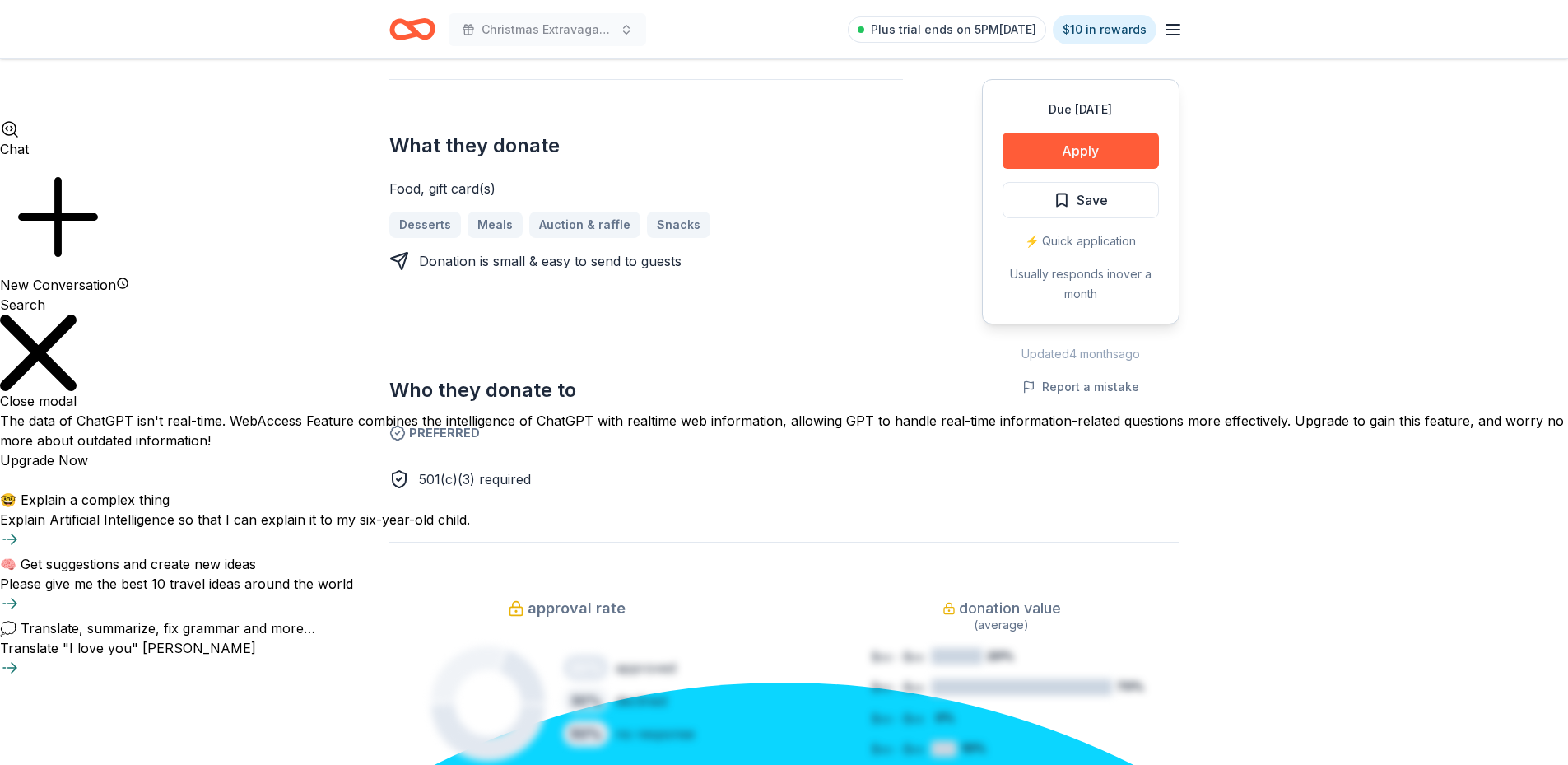
click at [1164, 29] on icon "button" at bounding box center [1173, 30] width 20 height 20
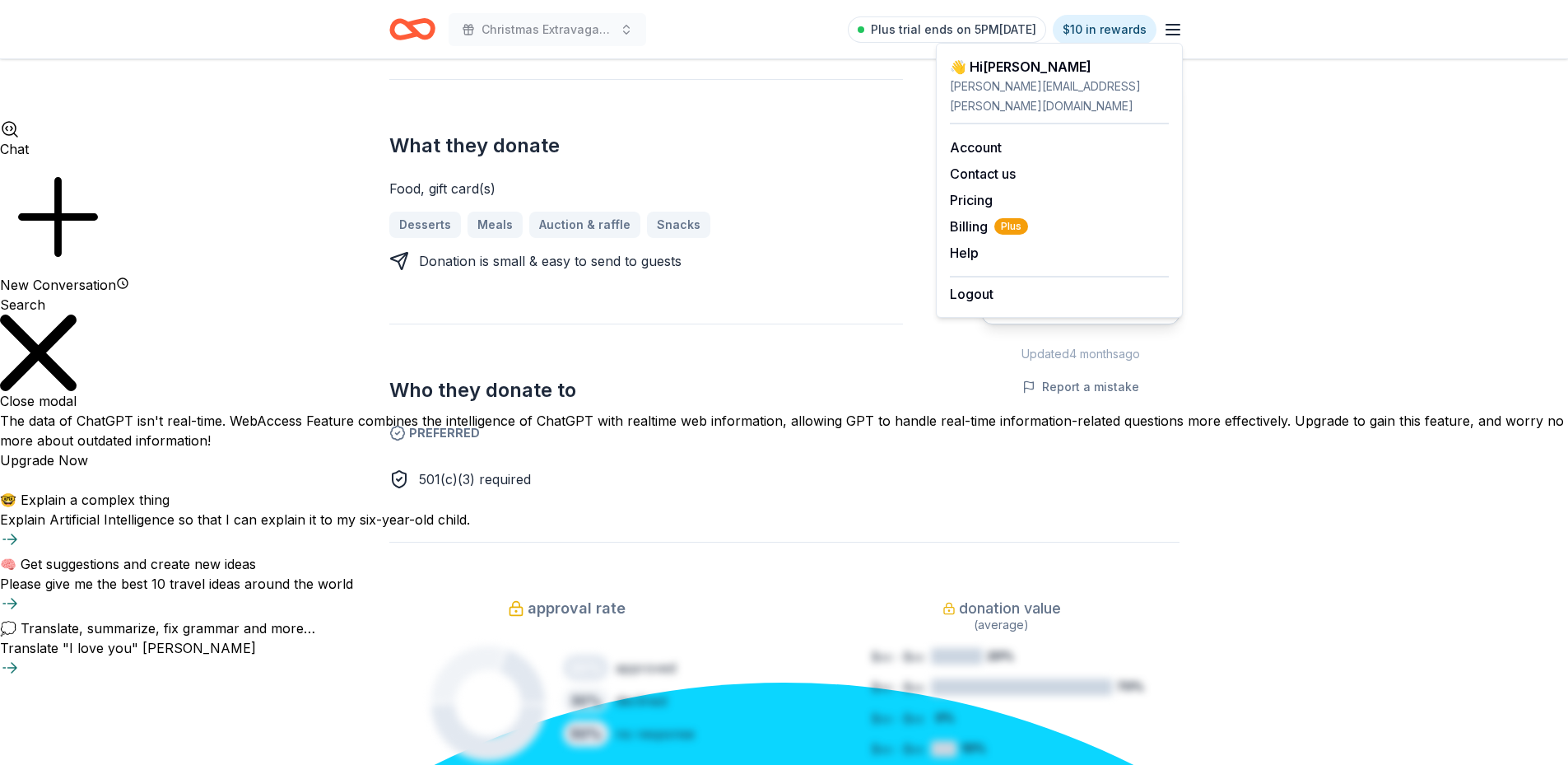
click at [259, 85] on div "Due in 37 days Share Fuddruckers New 3 applies last week approval rate donation…" at bounding box center [784, 534] width 1568 height 2240
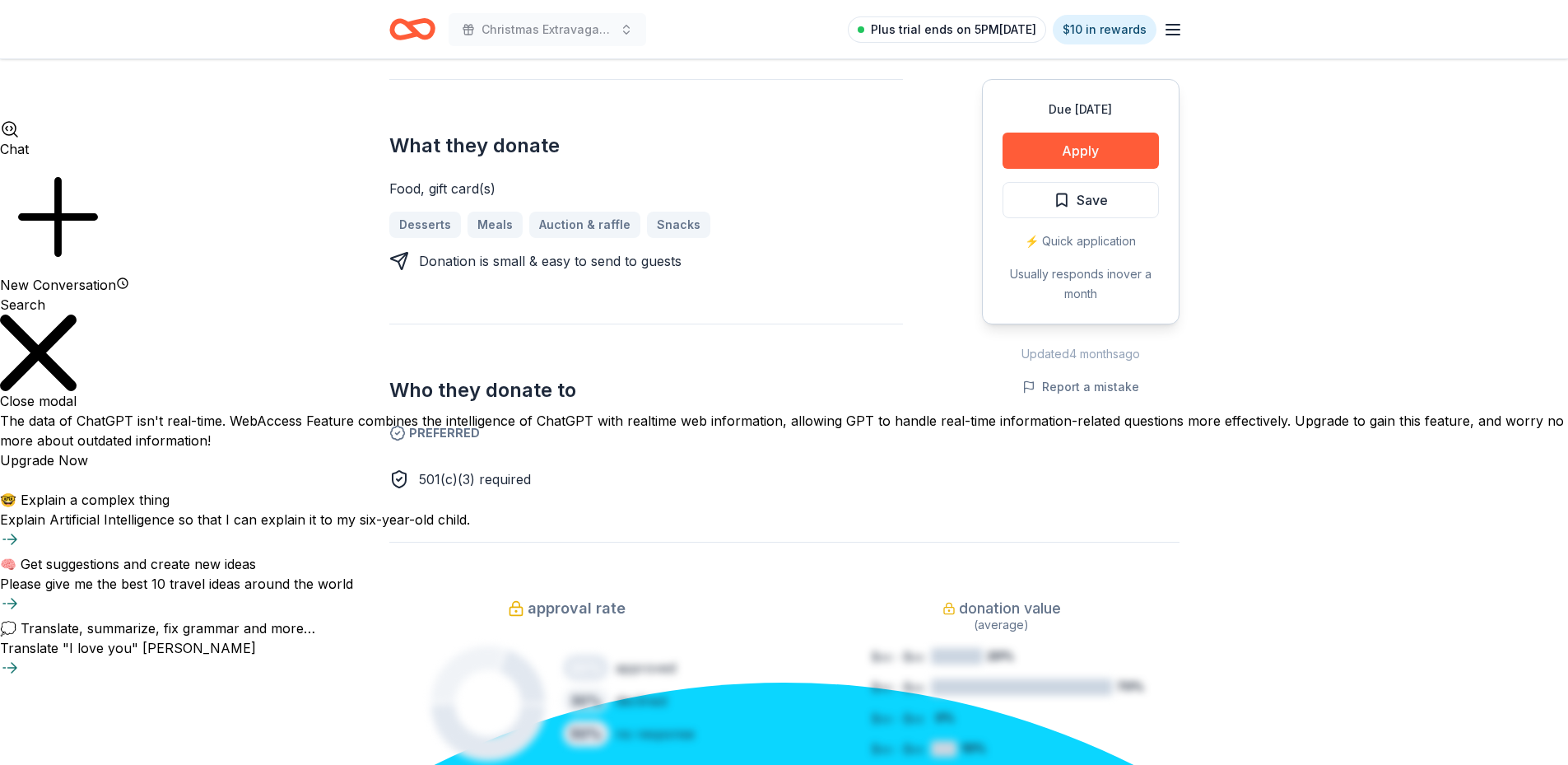
click at [935, 32] on span "Plus trial ends on 5PM, 10/15" at bounding box center [953, 30] width 166 height 20
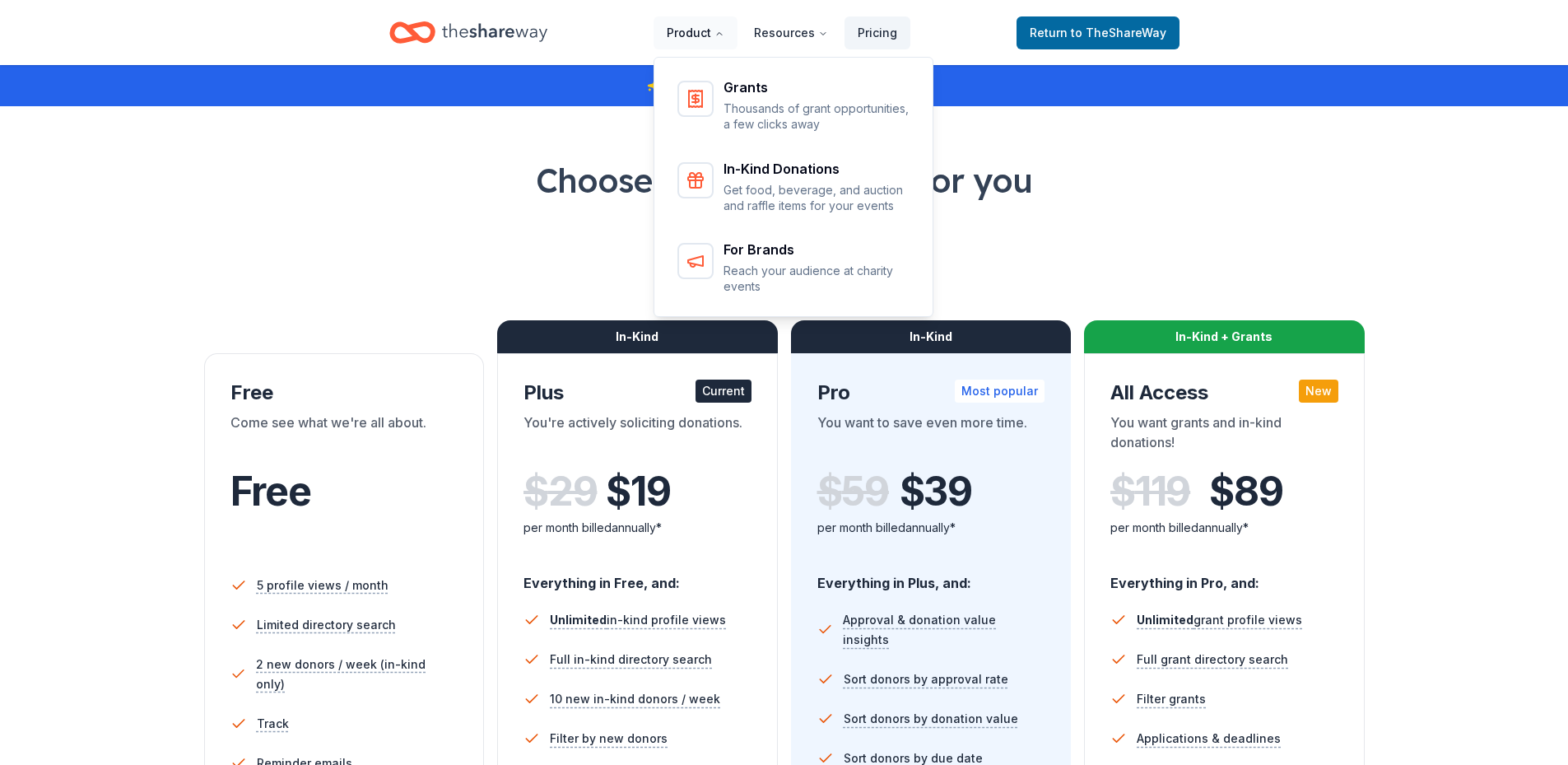
click at [687, 32] on button "Product" at bounding box center [695, 33] width 84 height 33
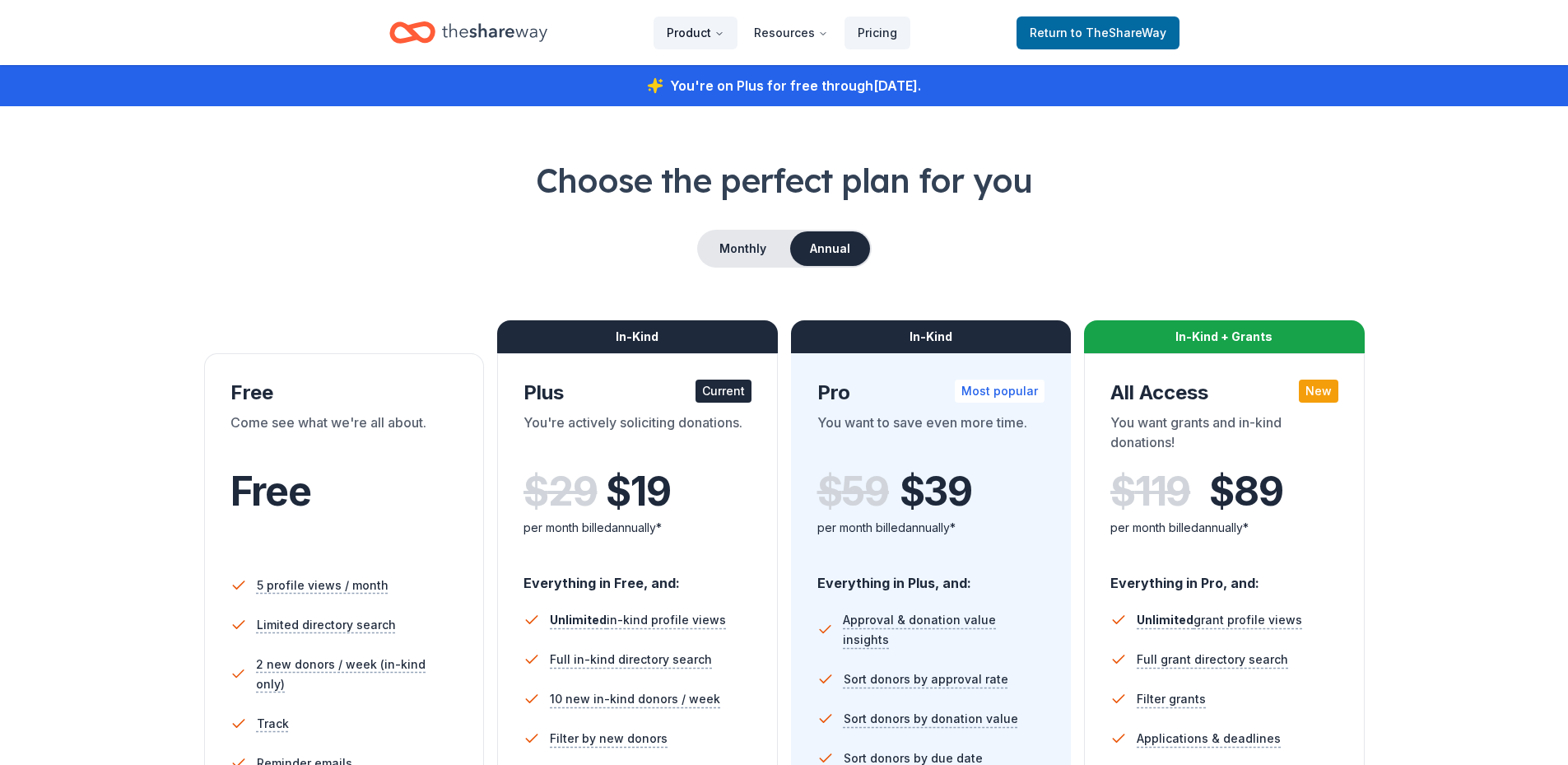
click at [687, 32] on button "Product" at bounding box center [695, 33] width 84 height 33
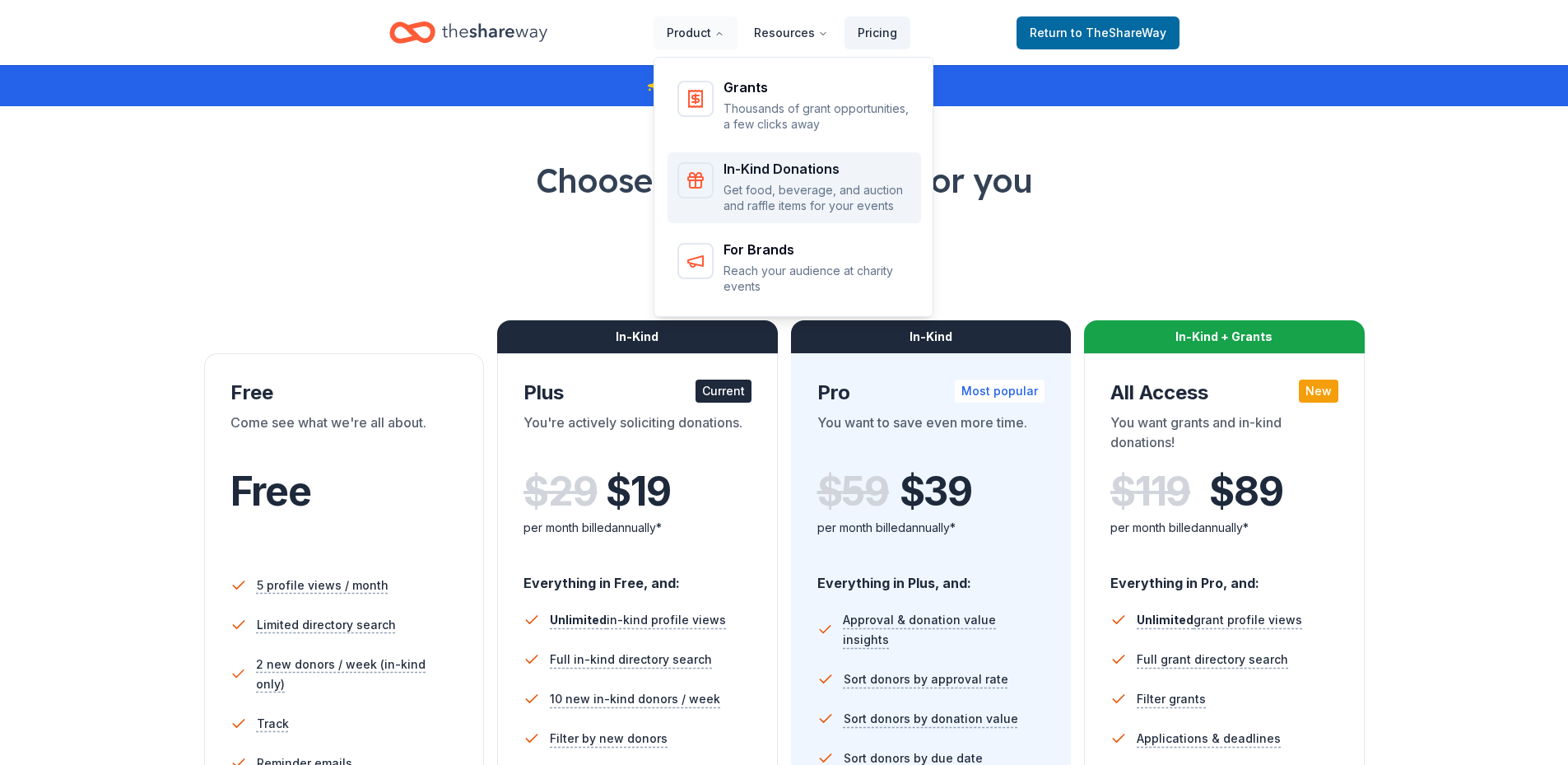
click at [776, 185] on p "Get food, beverage, and auction and raffle items for your events" at bounding box center [816, 197] width 187 height 32
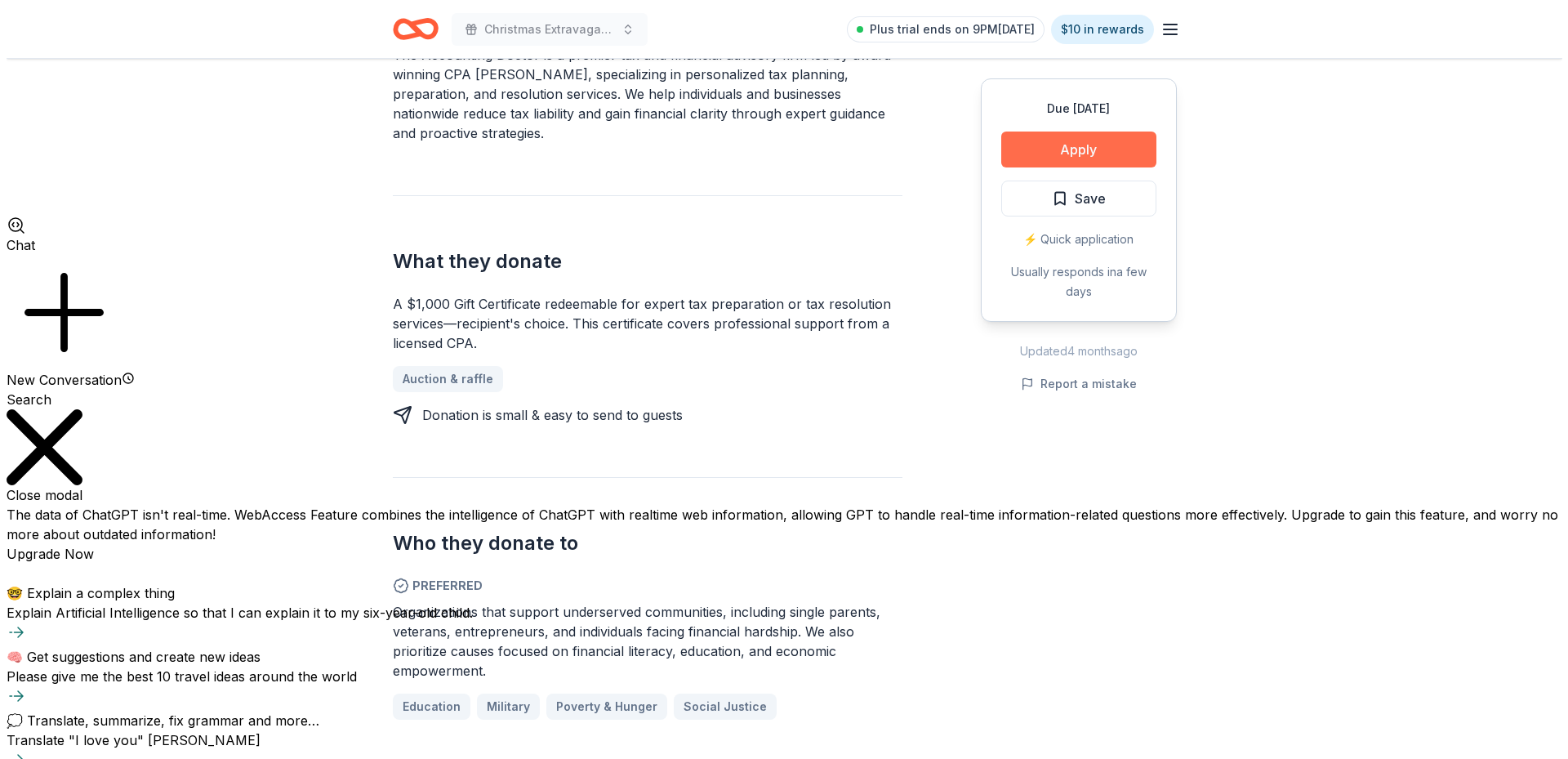
scroll to position [572, 0]
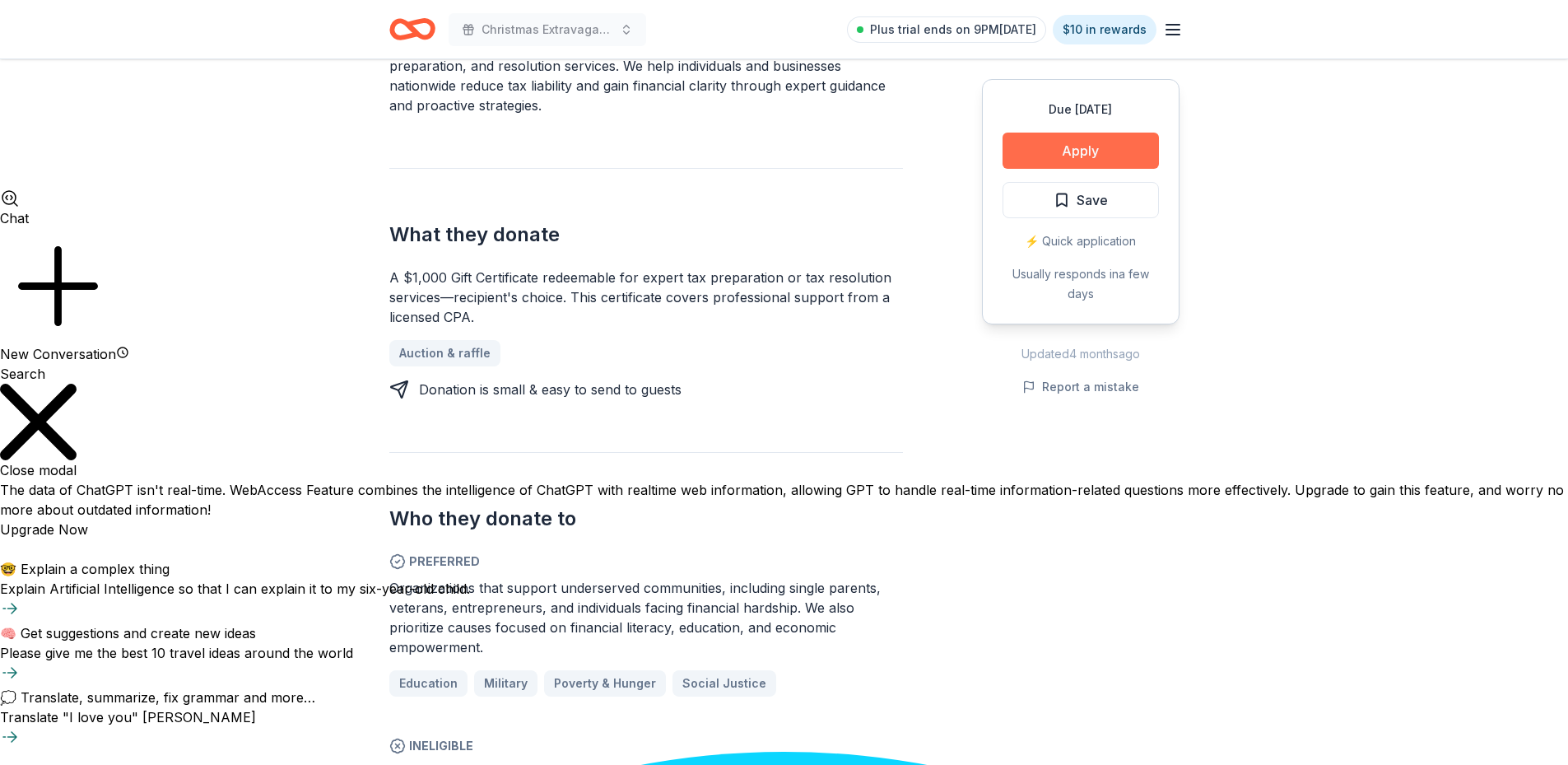
click at [1059, 149] on button "Apply" at bounding box center [1081, 151] width 157 height 37
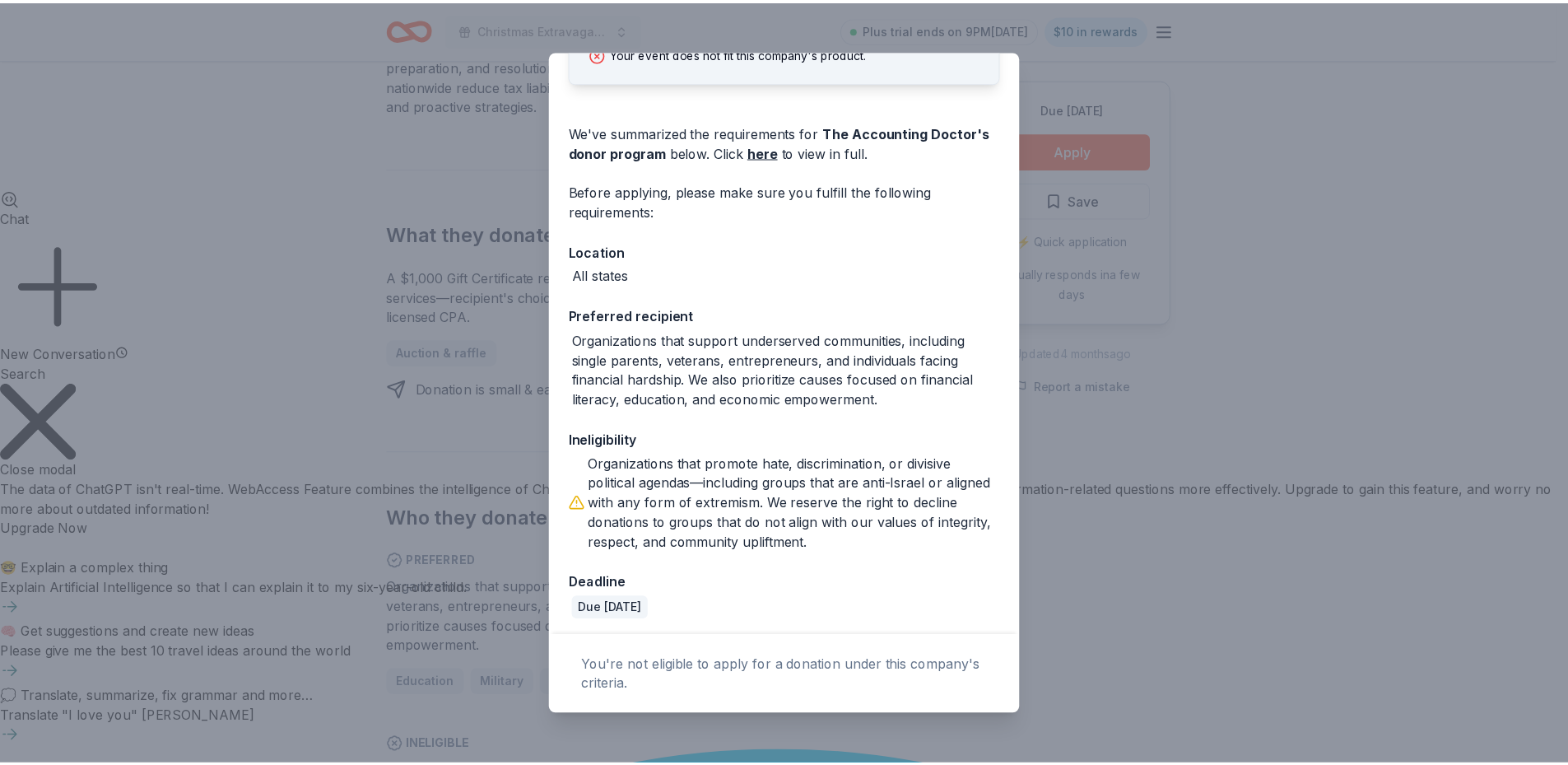
scroll to position [195, 0]
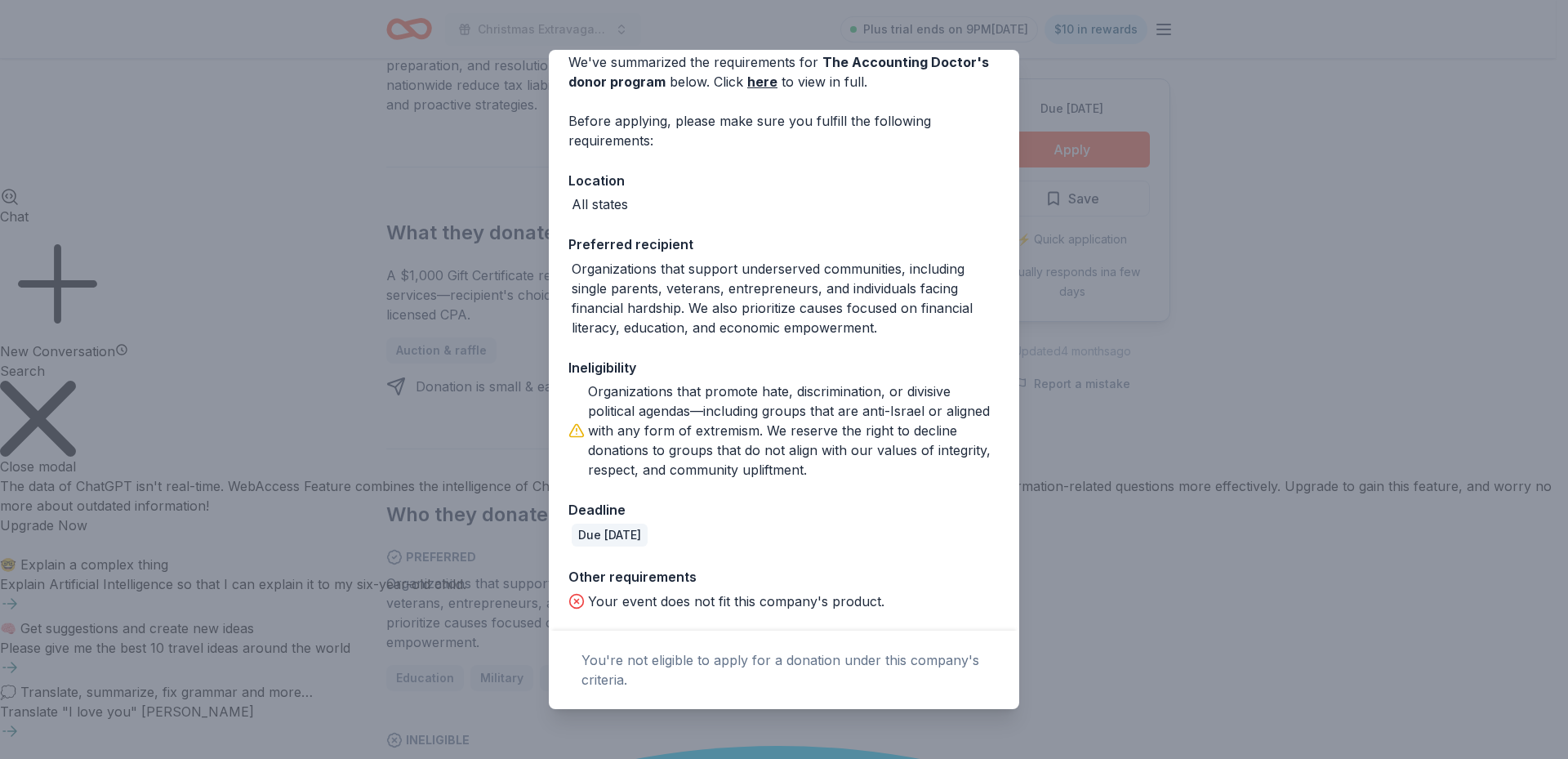
drag, startPoint x: 490, startPoint y: 350, endPoint x: 497, endPoint y: 346, distance: 8.1
type textarea "literacy, education, and economic empowerment."
click at [497, 346] on div "Donor Program Requirements The following requirements may not be met: Your even…" at bounding box center [784, 379] width 1568 height 759
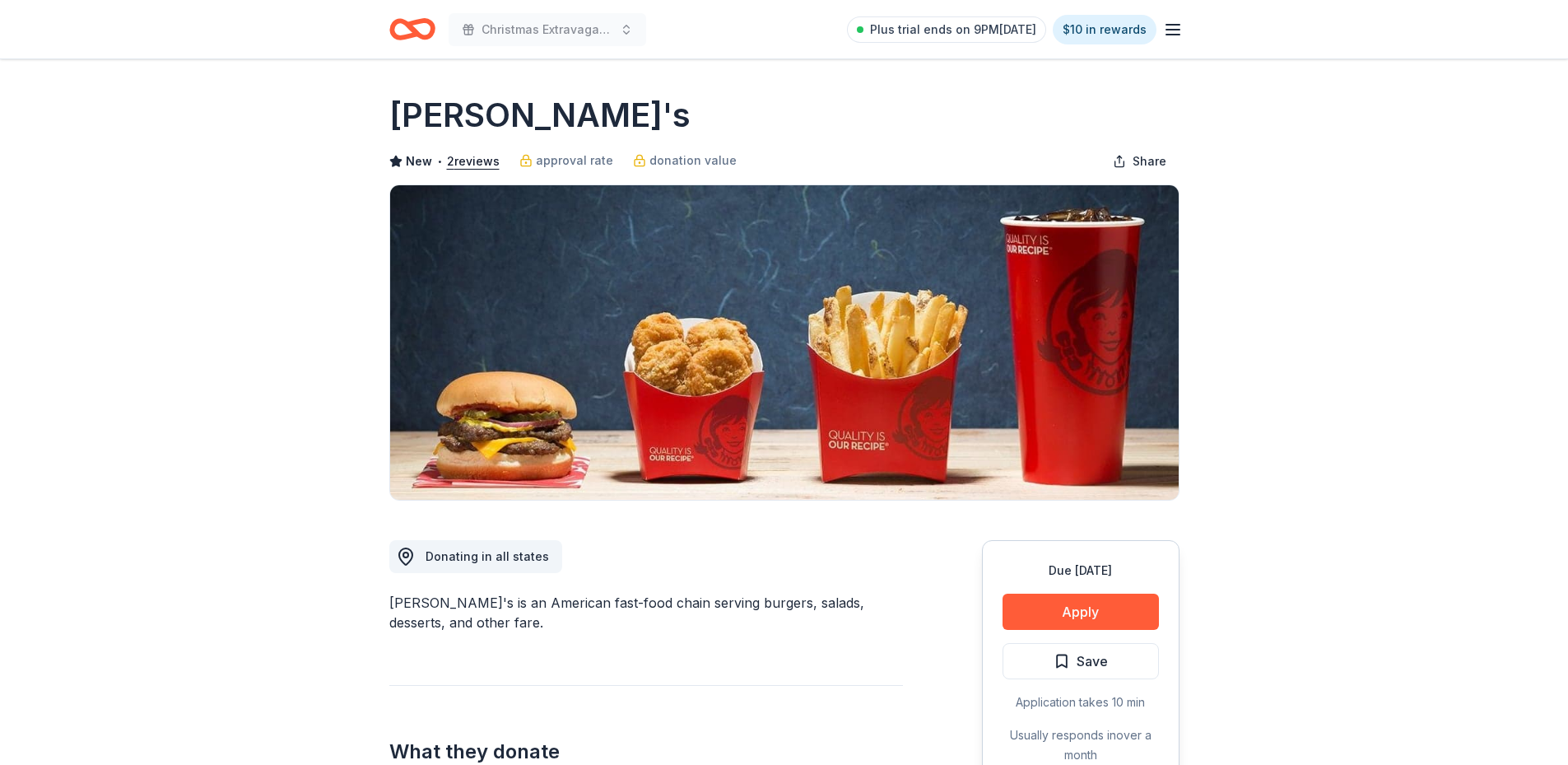
scroll to position [1226, 0]
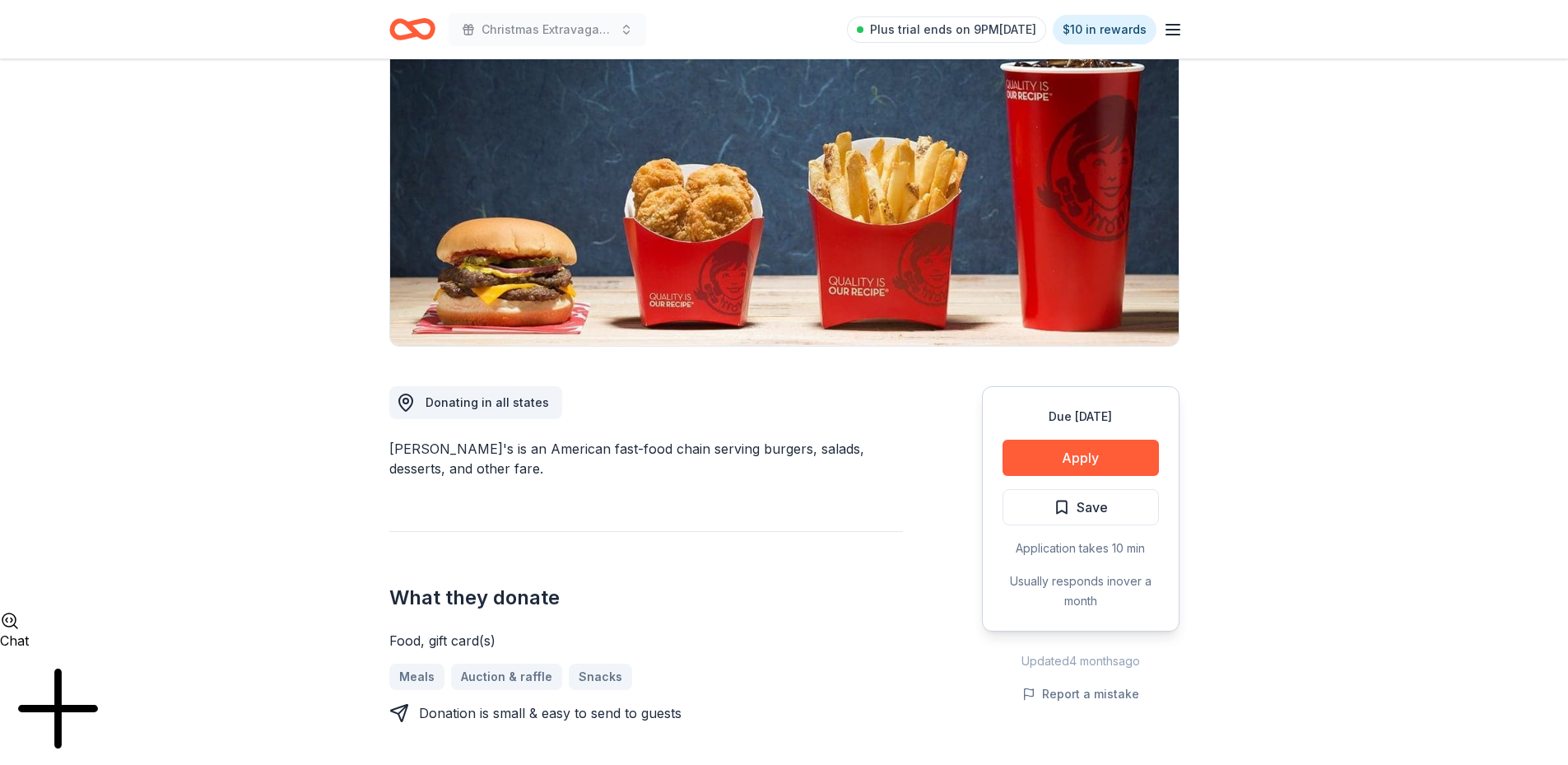
scroll to position [165, 0]
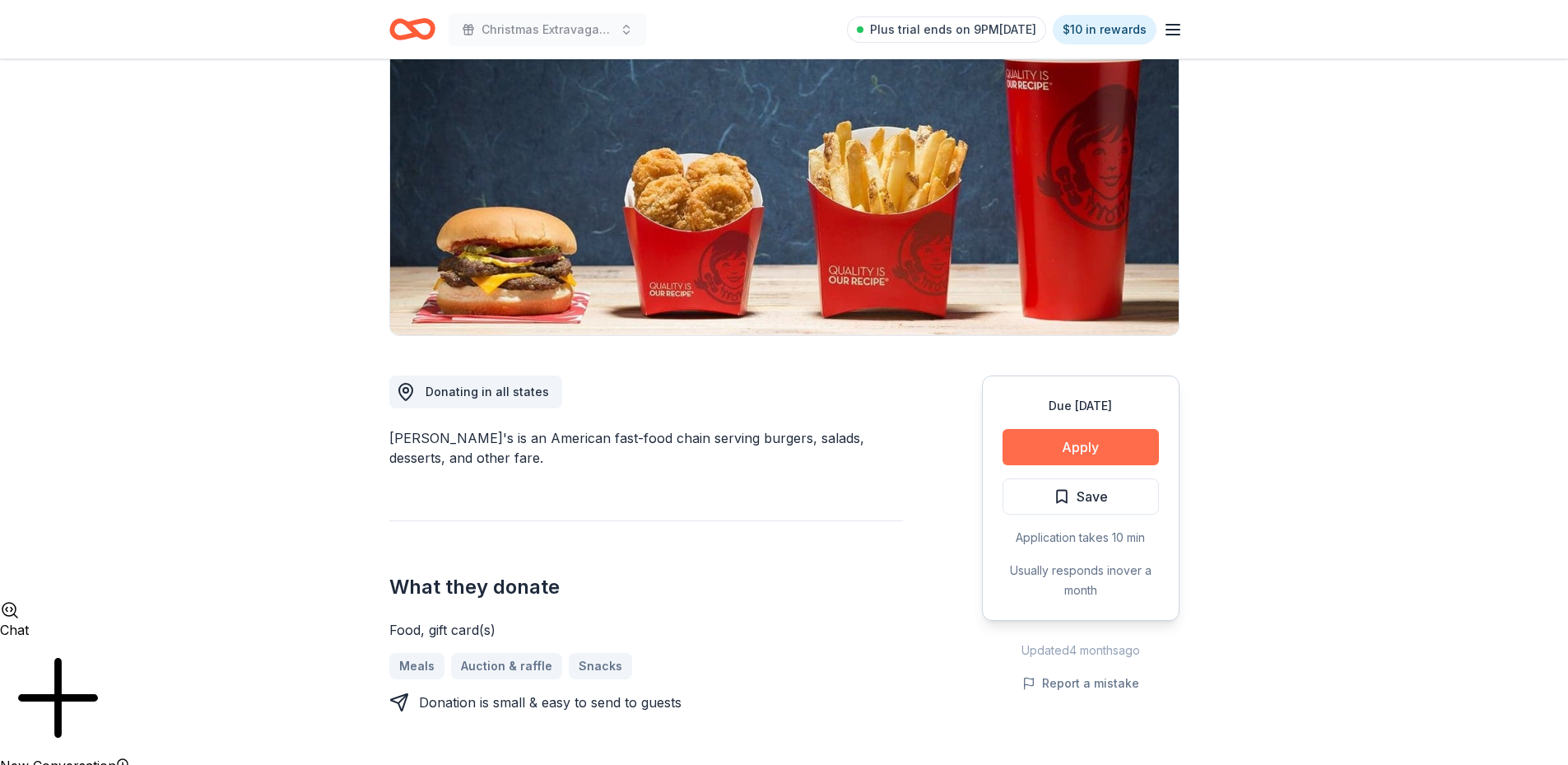
click at [1100, 445] on button "Apply" at bounding box center [1081, 446] width 157 height 37
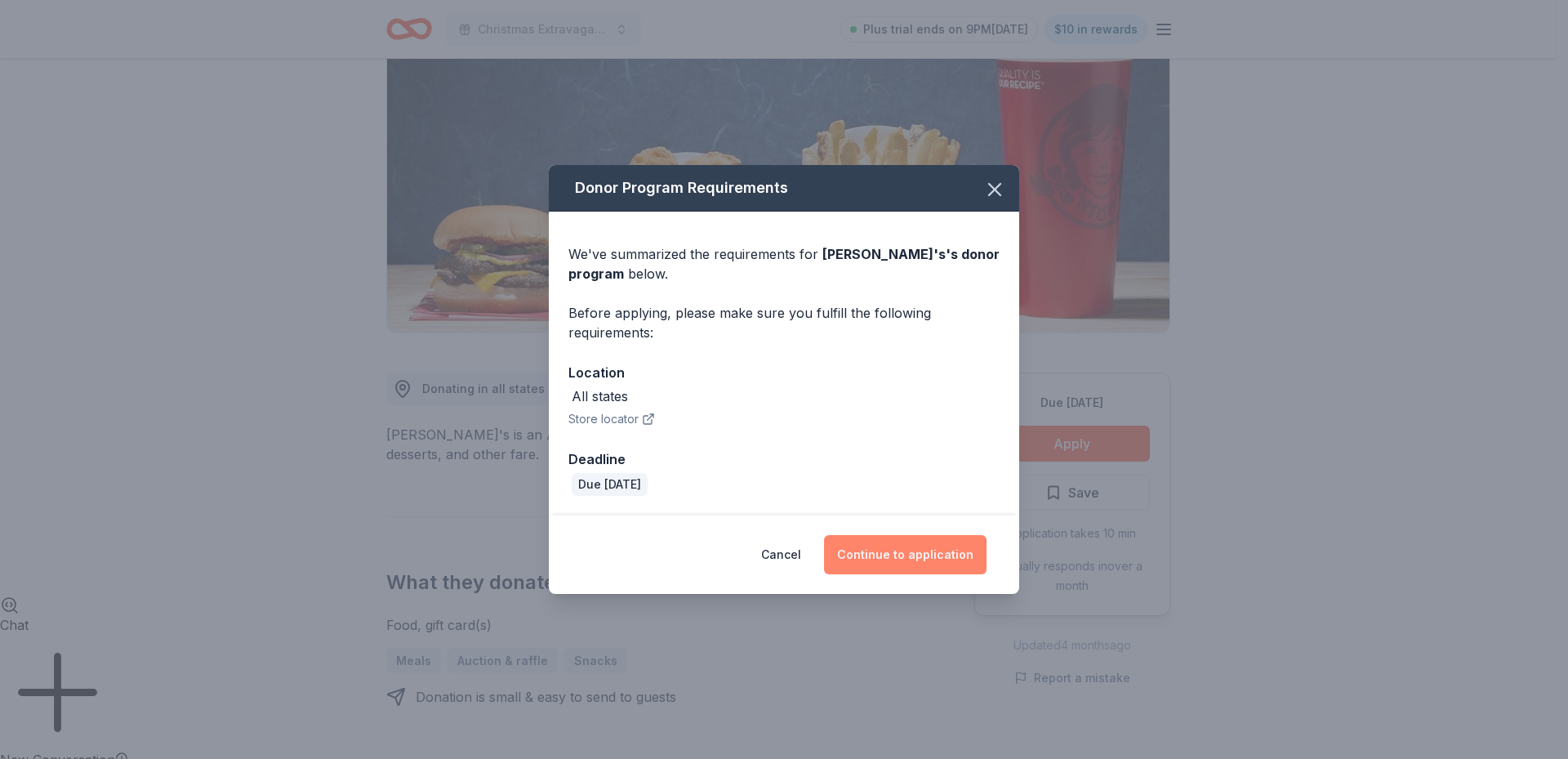
click at [927, 554] on button "Continue to application" at bounding box center [905, 555] width 162 height 39
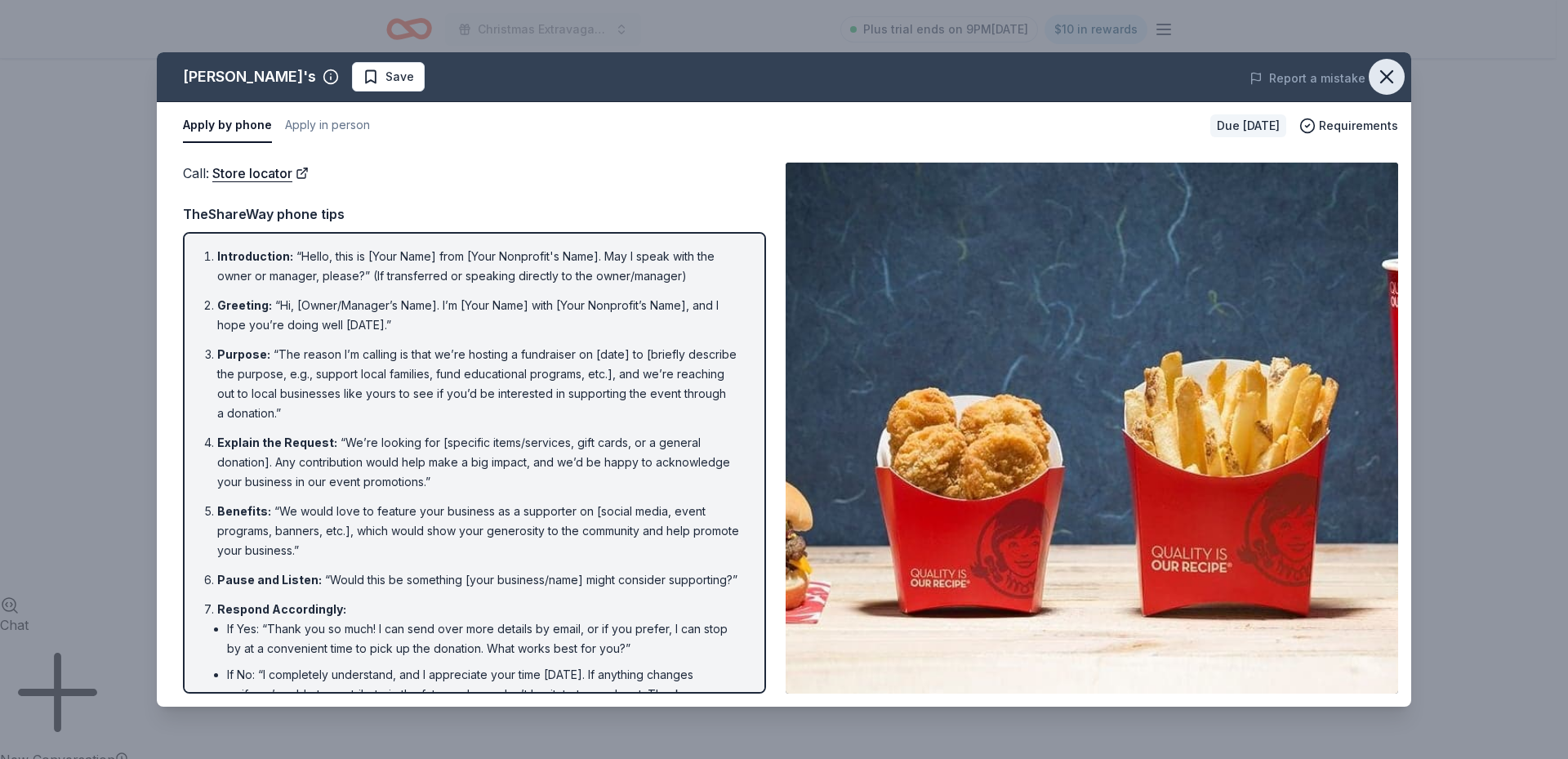
click at [1390, 65] on icon "button" at bounding box center [1386, 76] width 23 height 23
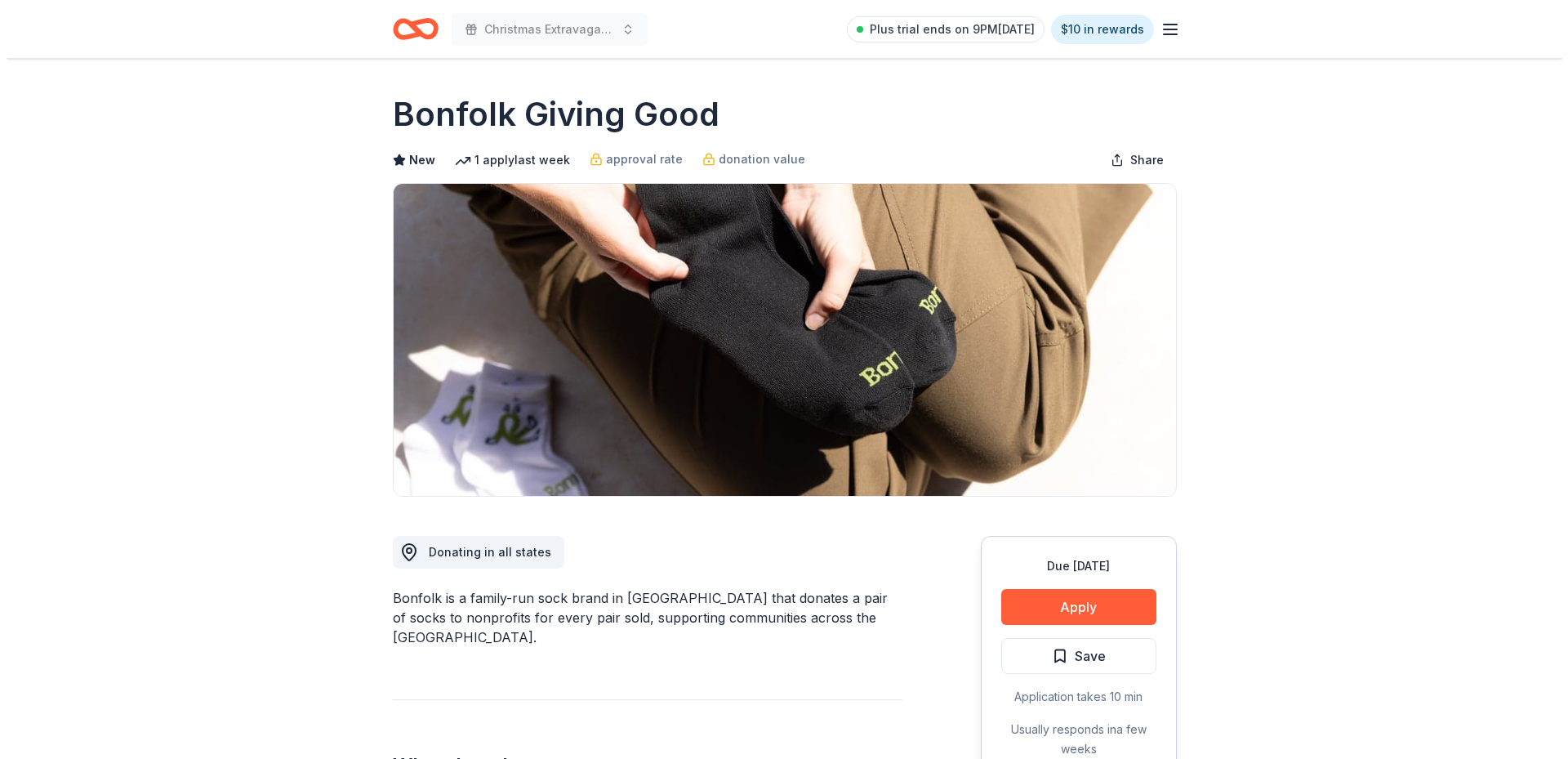
scroll to position [1217, 0]
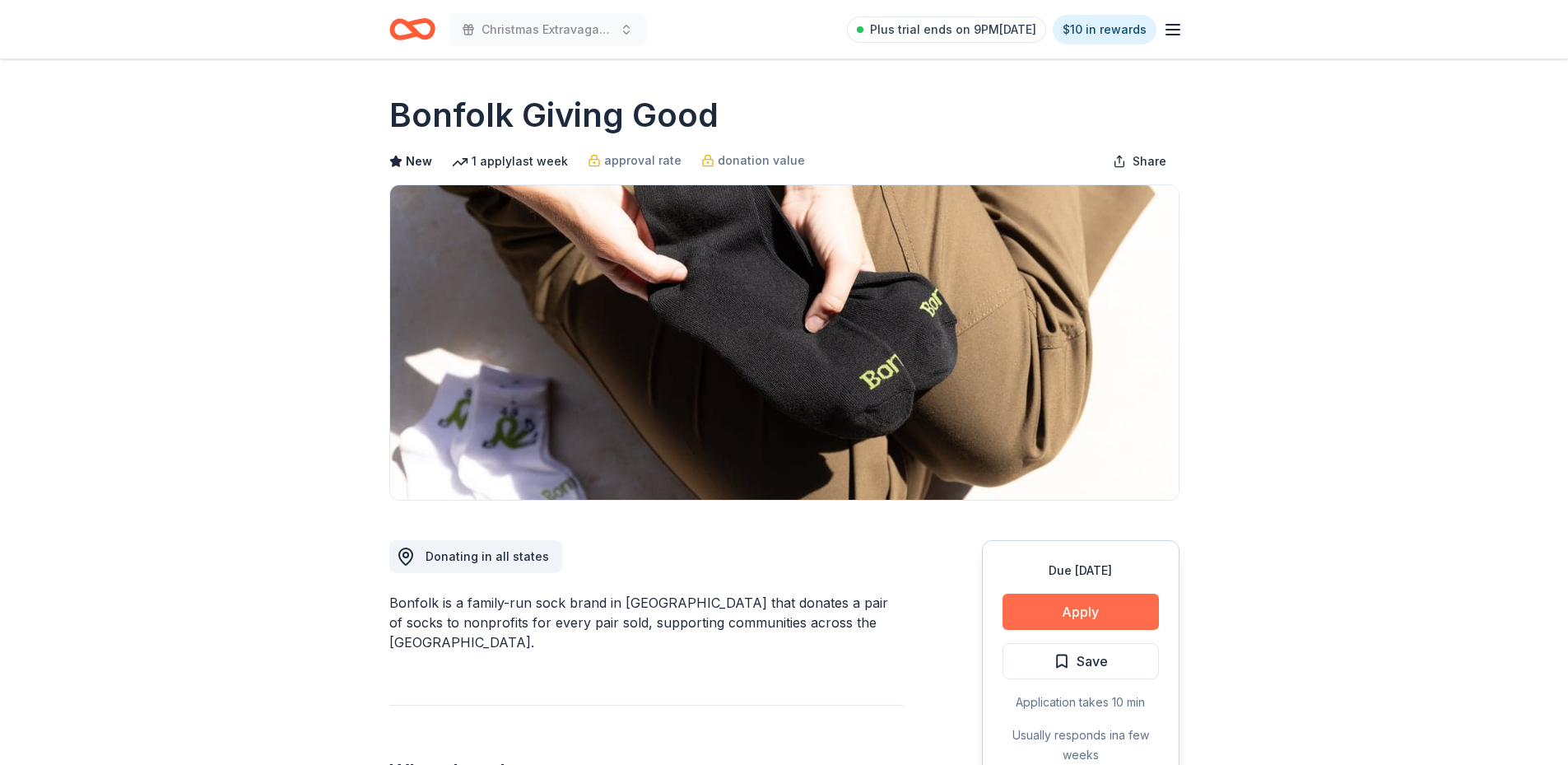
click at [1081, 613] on button "Apply" at bounding box center [1081, 611] width 157 height 37
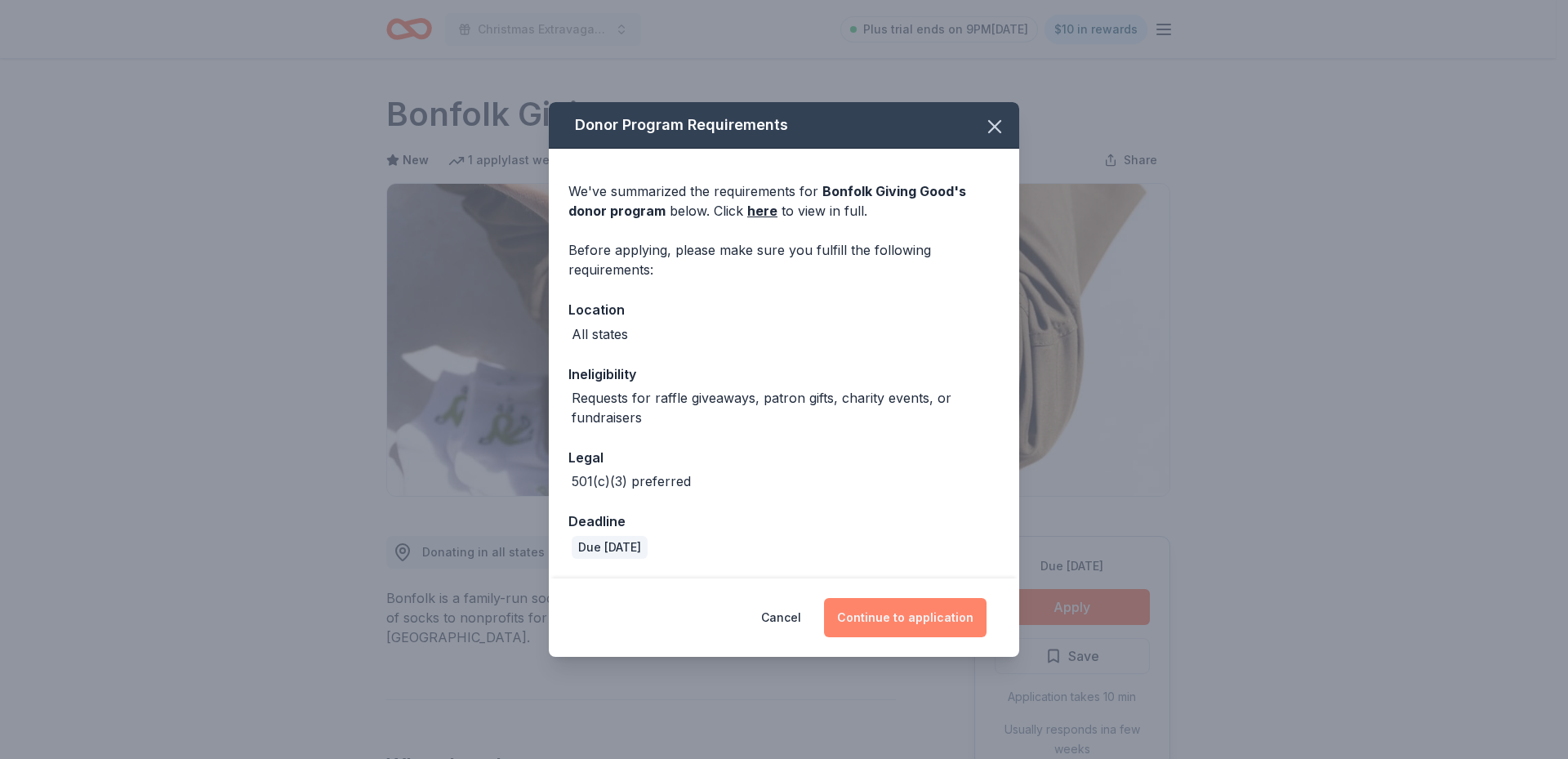
click at [876, 606] on button "Continue to application" at bounding box center [905, 617] width 162 height 39
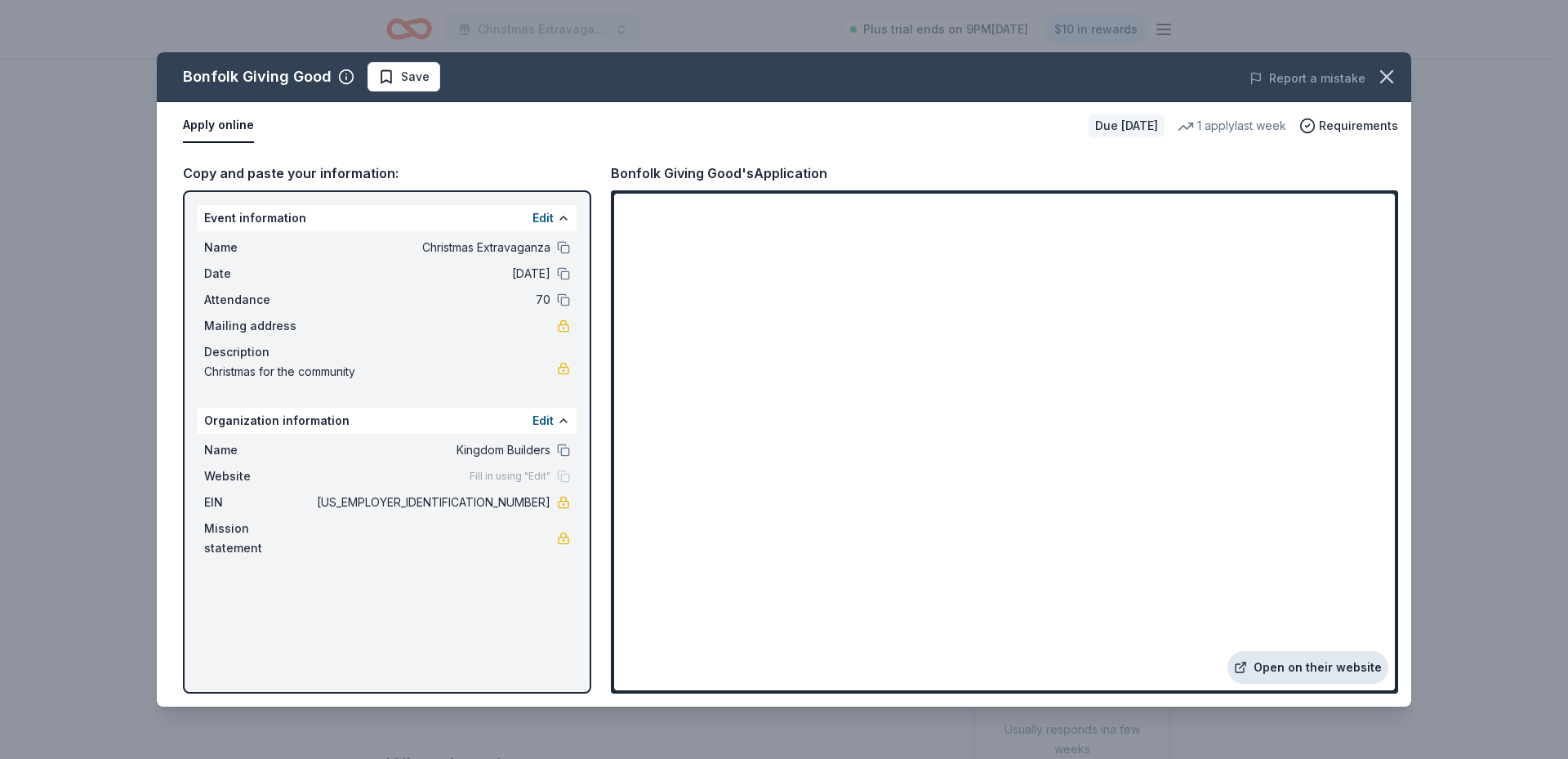
click at [1346, 666] on link "Open on their website" at bounding box center [1307, 666] width 160 height 32
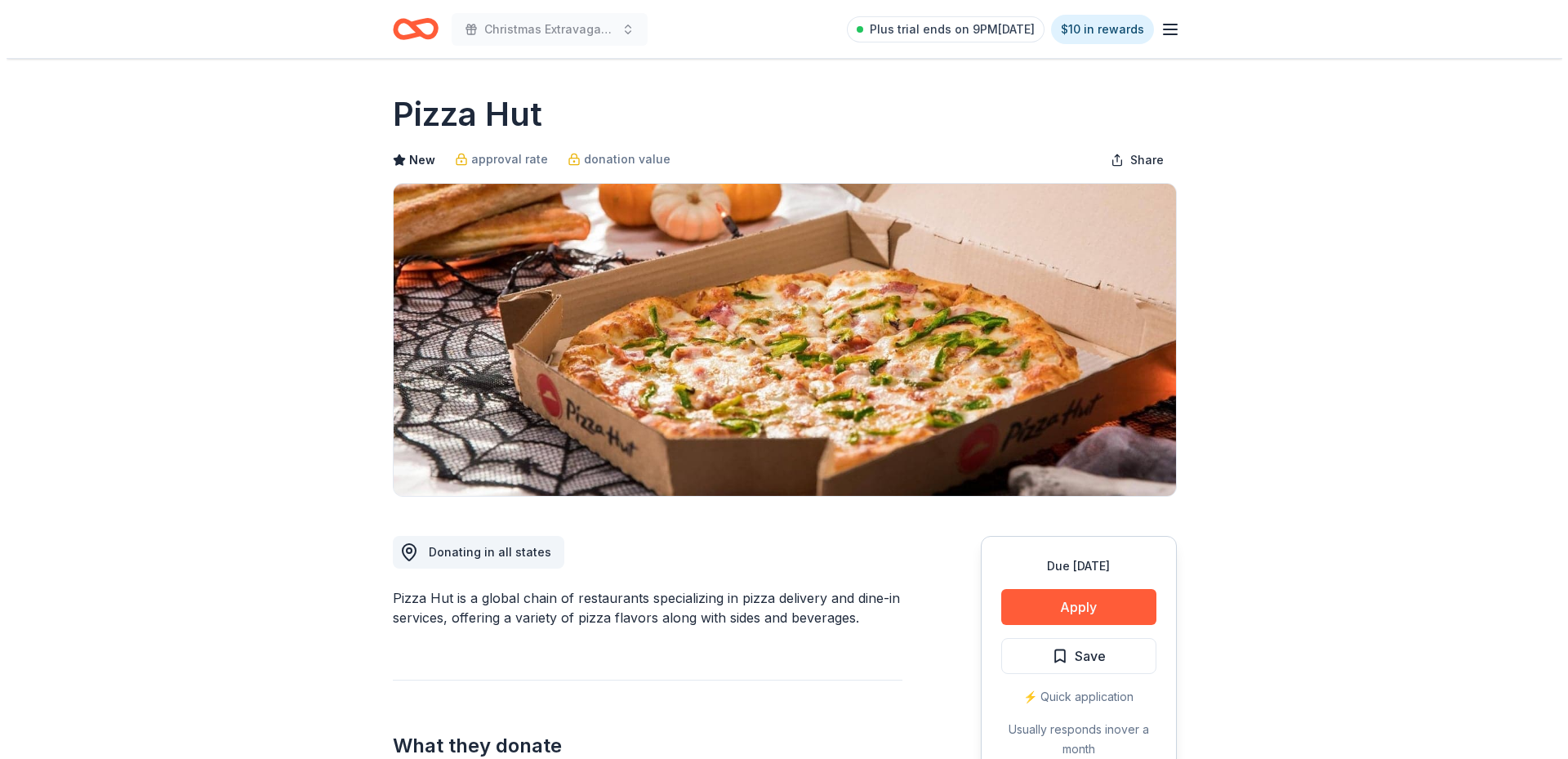
scroll to position [1217, 0]
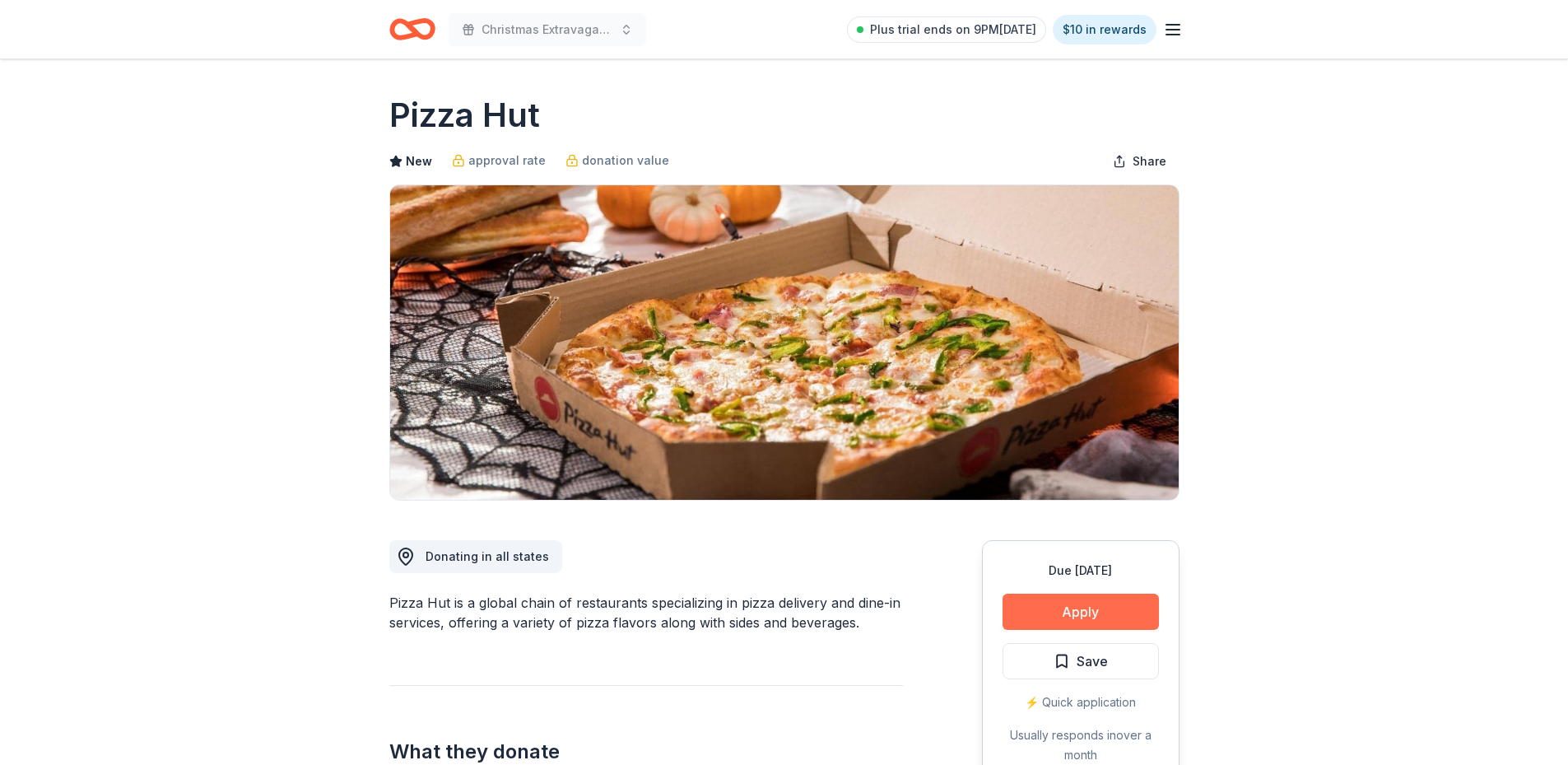
click at [1075, 610] on button "Apply" at bounding box center [1081, 611] width 157 height 37
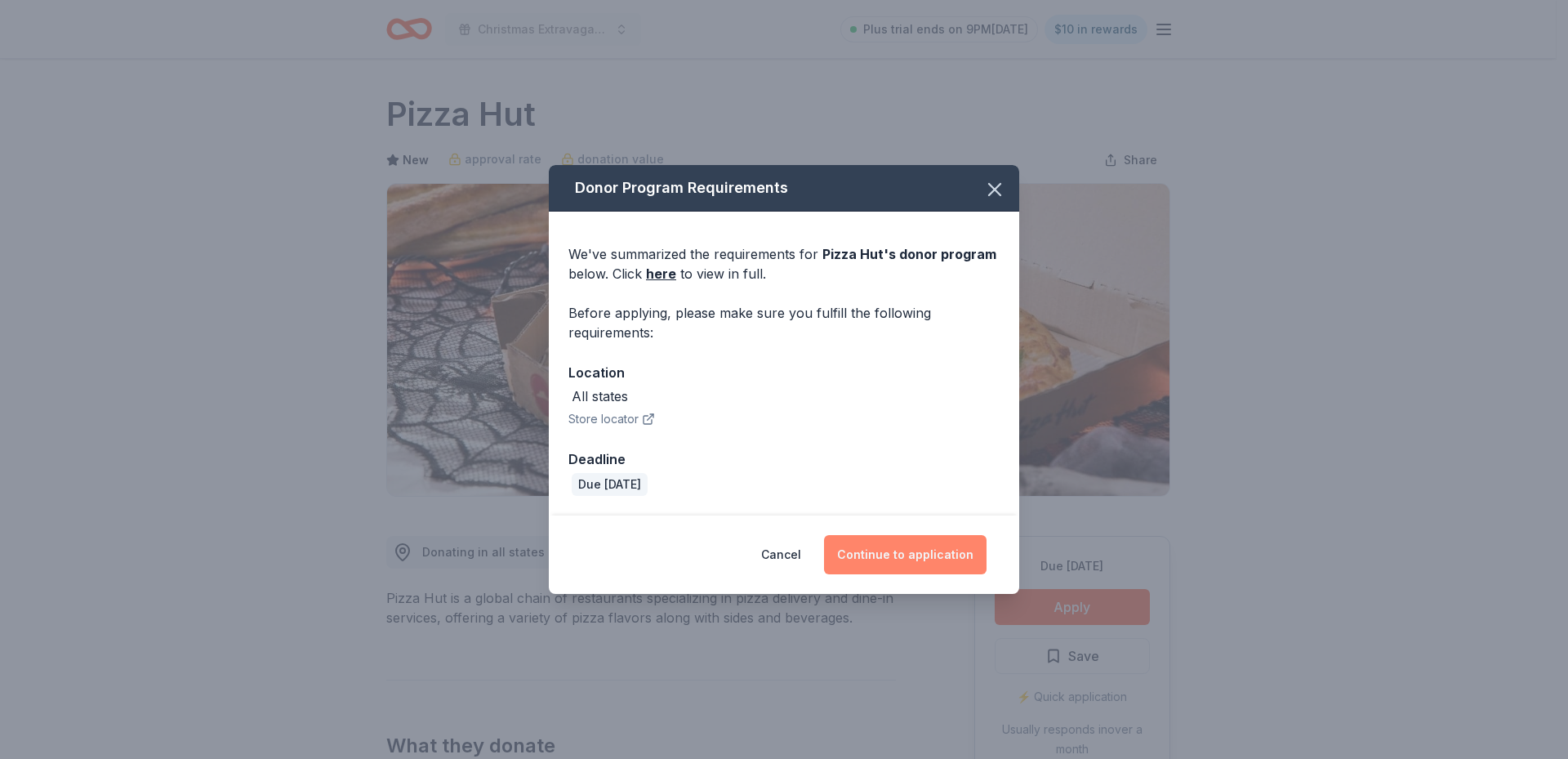
click at [901, 547] on button "Continue to application" at bounding box center [905, 555] width 162 height 39
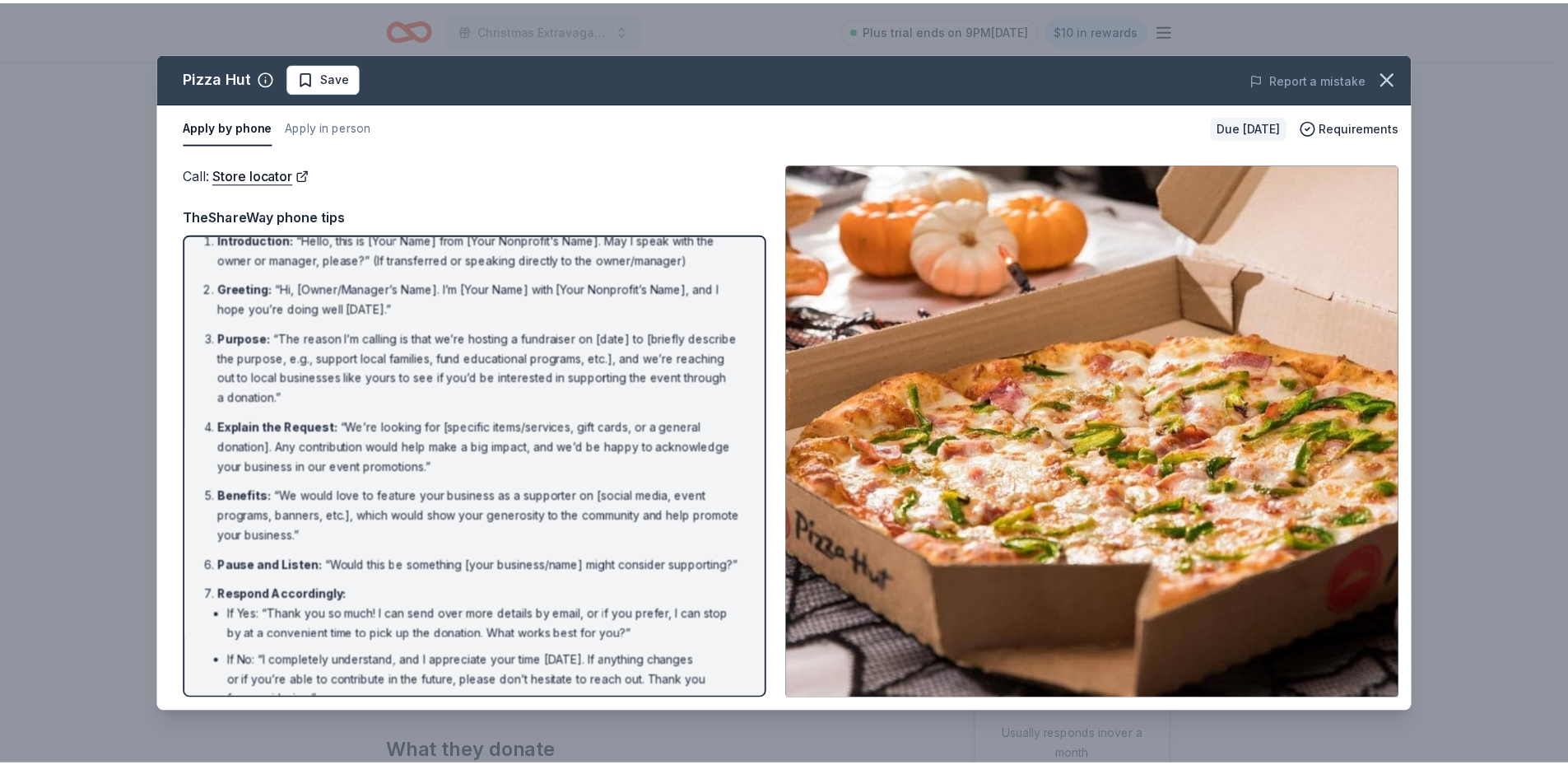
scroll to position [0, 0]
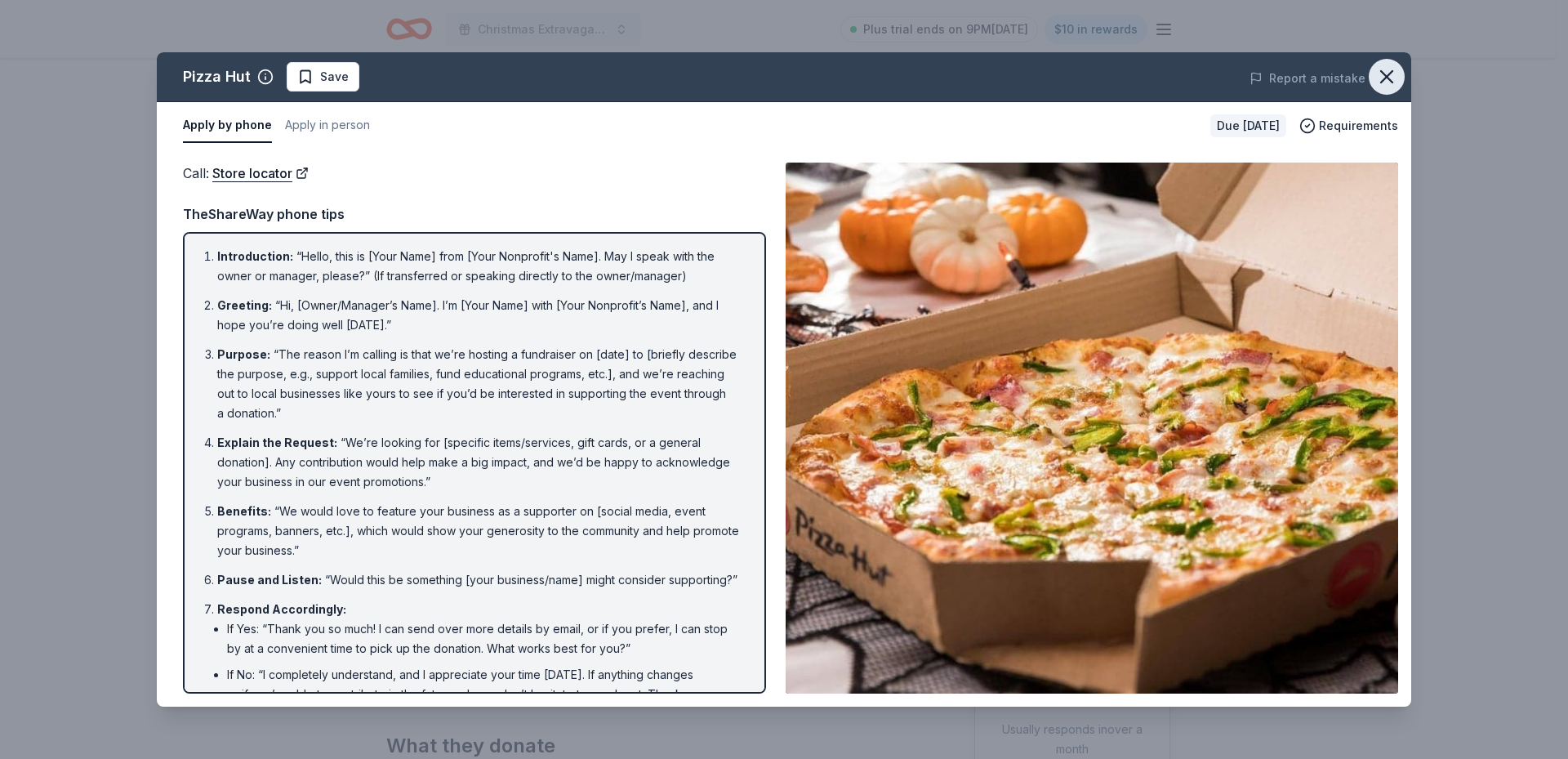
click at [1384, 77] on icon "button" at bounding box center [1386, 76] width 23 height 23
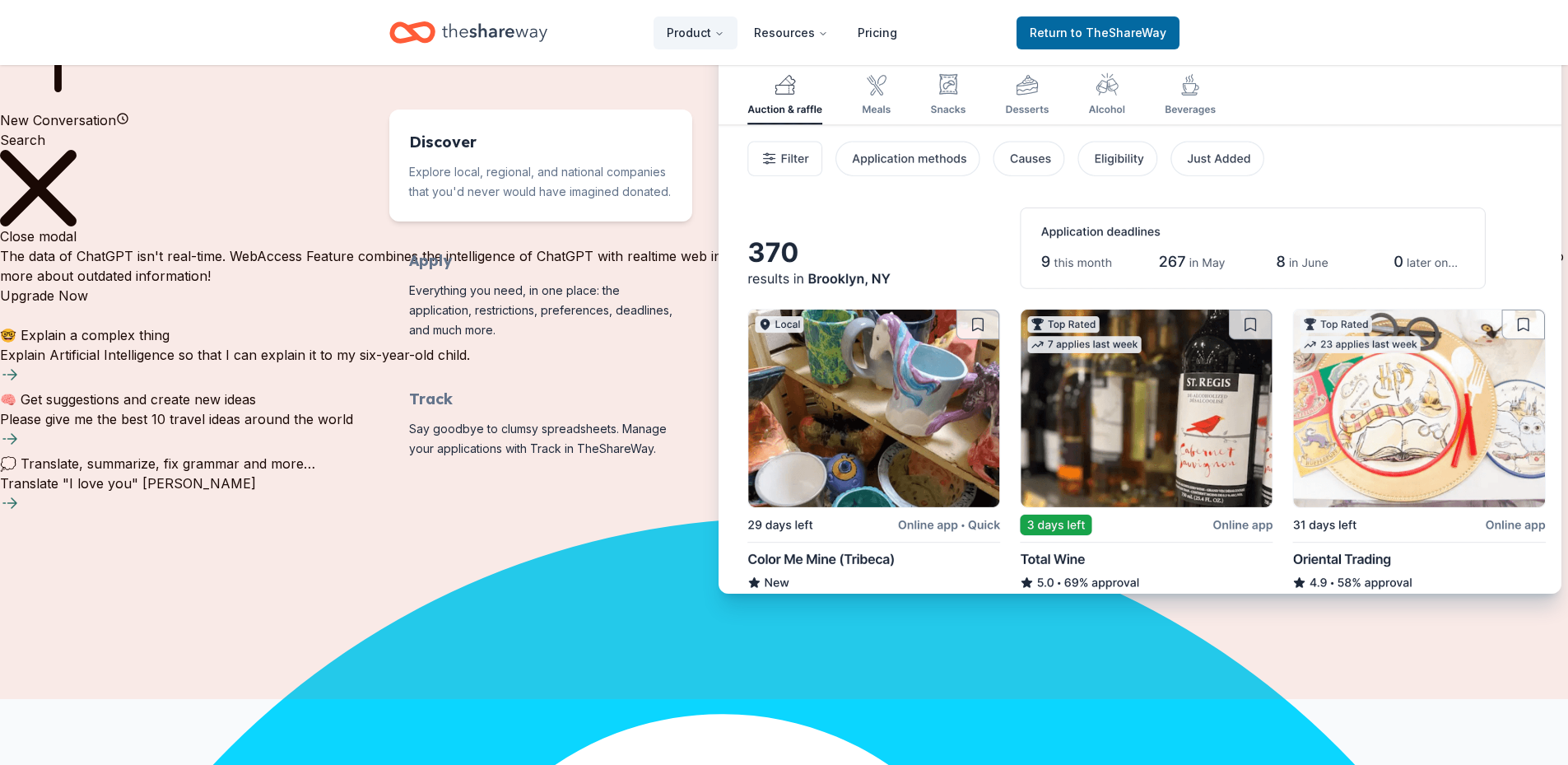
scroll to position [824, 0]
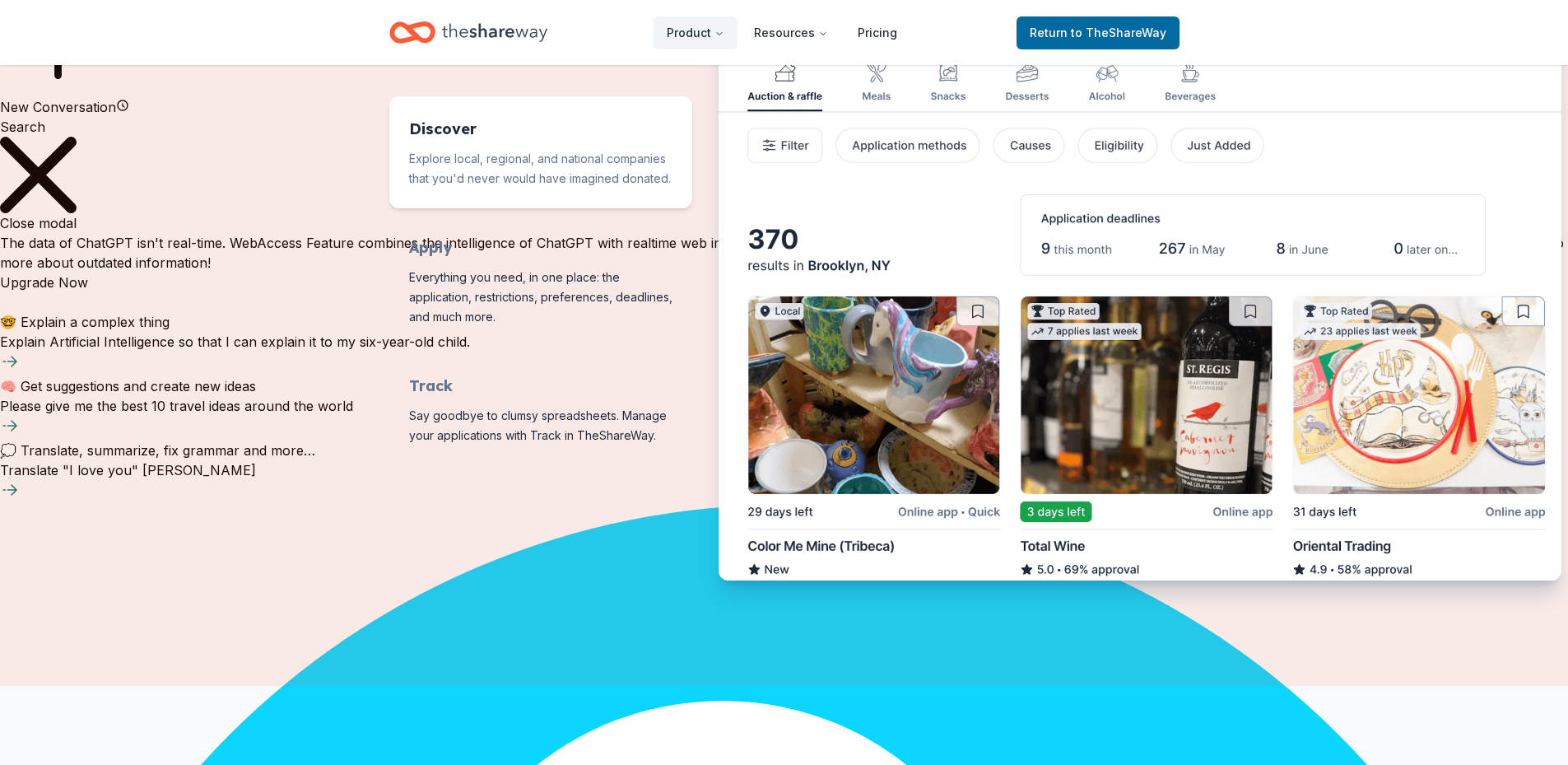
click at [1331, 543] on img "Features for running your books" at bounding box center [1140, 284] width 843 height 592
click at [1531, 504] on img "Features for running your books" at bounding box center [1140, 284] width 843 height 592
click at [1528, 512] on img "Features for running your books" at bounding box center [1140, 284] width 843 height 592
click at [1415, 383] on img "Features for running your books" at bounding box center [1140, 284] width 843 height 592
click at [912, 465] on img "Features for running your books" at bounding box center [1140, 284] width 843 height 592
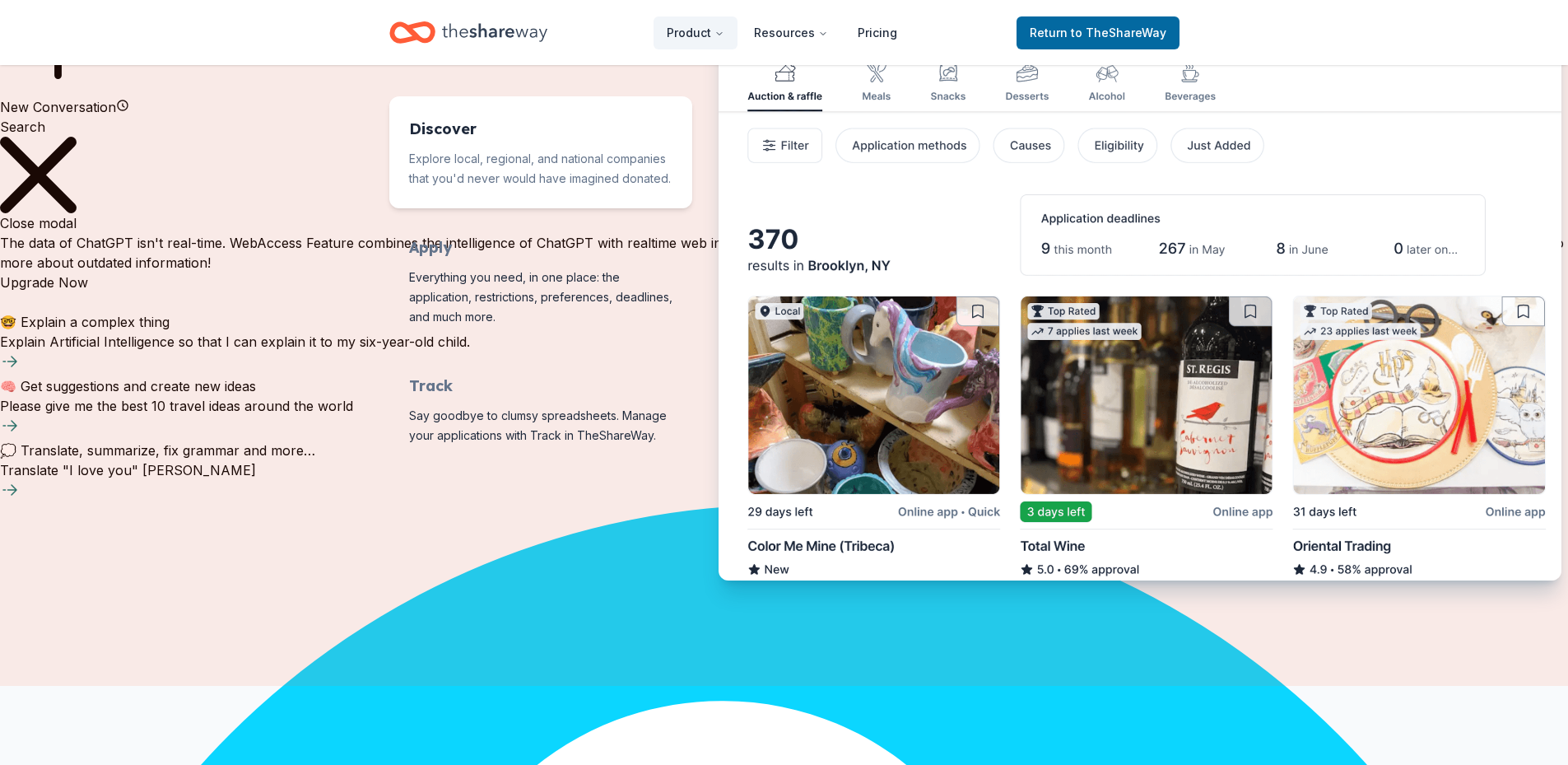
click at [824, 540] on img "Features for running your books" at bounding box center [1140, 284] width 843 height 592
click at [890, 356] on img "Features for running your books" at bounding box center [1140, 284] width 843 height 592
click at [1105, 148] on img "Features for running your books" at bounding box center [1140, 284] width 843 height 592
click at [1089, 36] on span "to TheShareWay" at bounding box center [1119, 33] width 95 height 14
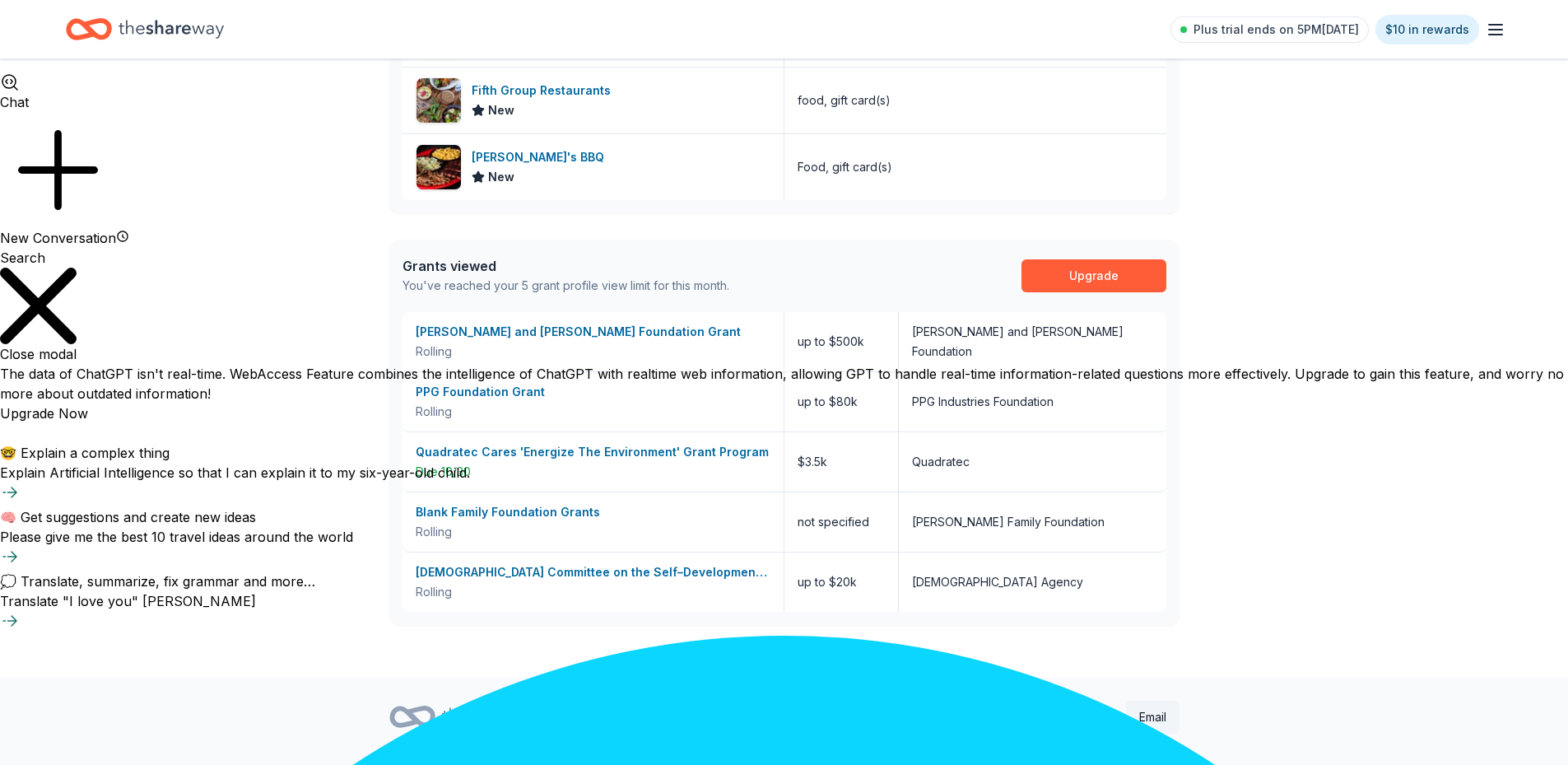
scroll to position [723, 0]
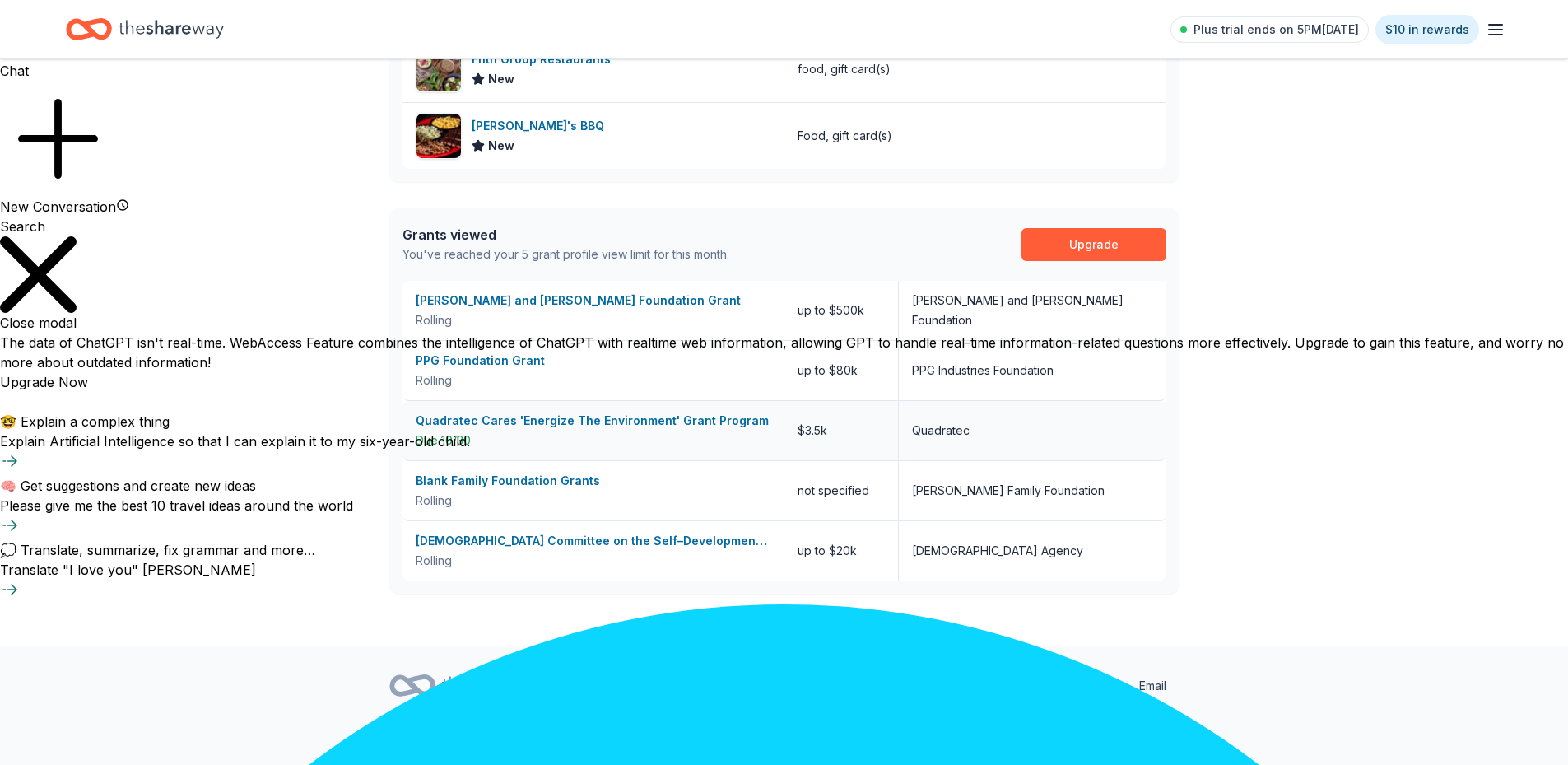
click at [539, 421] on div "Quadratec Cares 'Energize The Environment' Grant Program" at bounding box center [593, 421] width 355 height 20
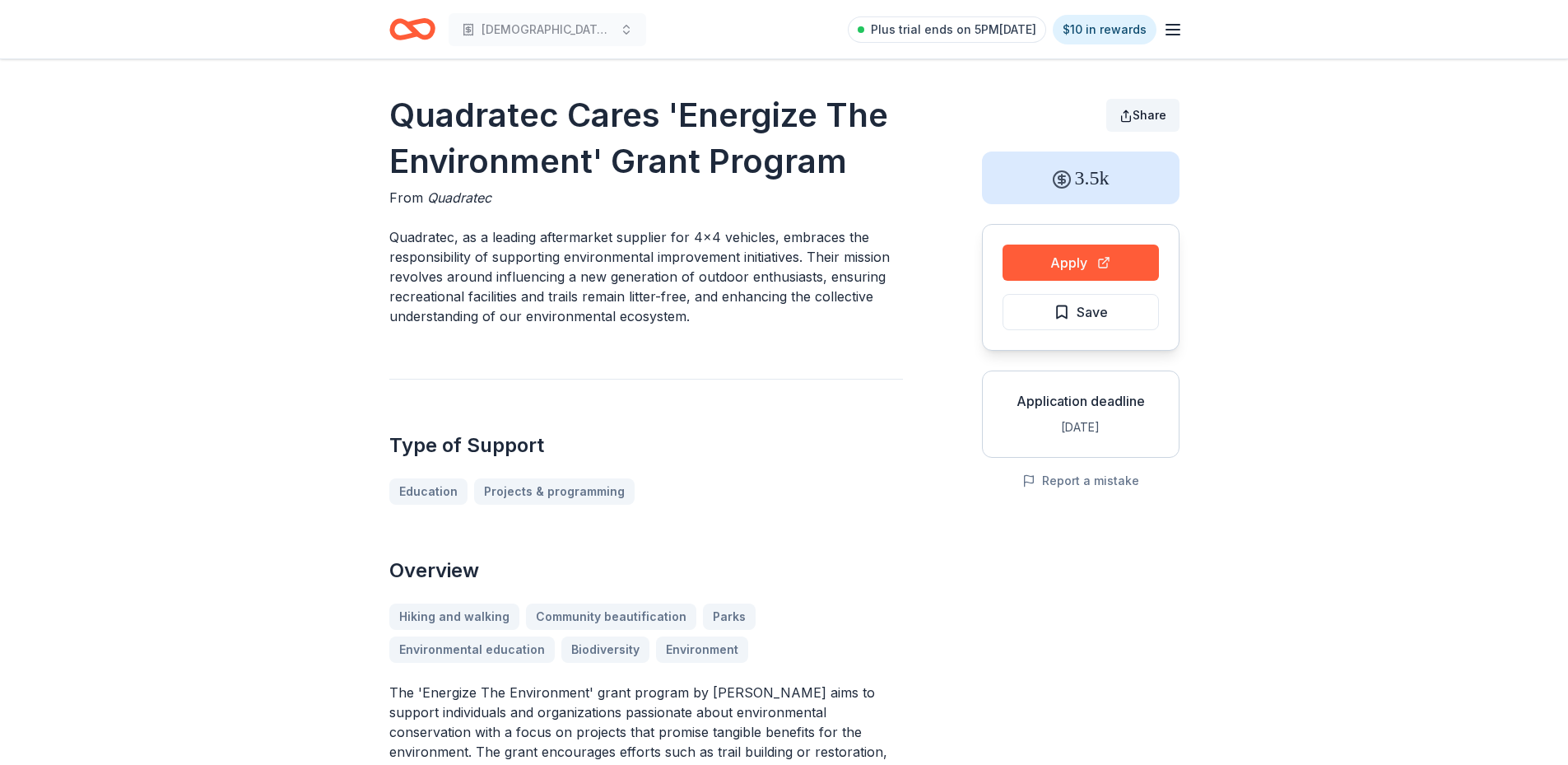
click at [1143, 109] on span "Share" at bounding box center [1149, 115] width 34 height 14
click at [1173, 38] on icon "button" at bounding box center [1173, 30] width 20 height 20
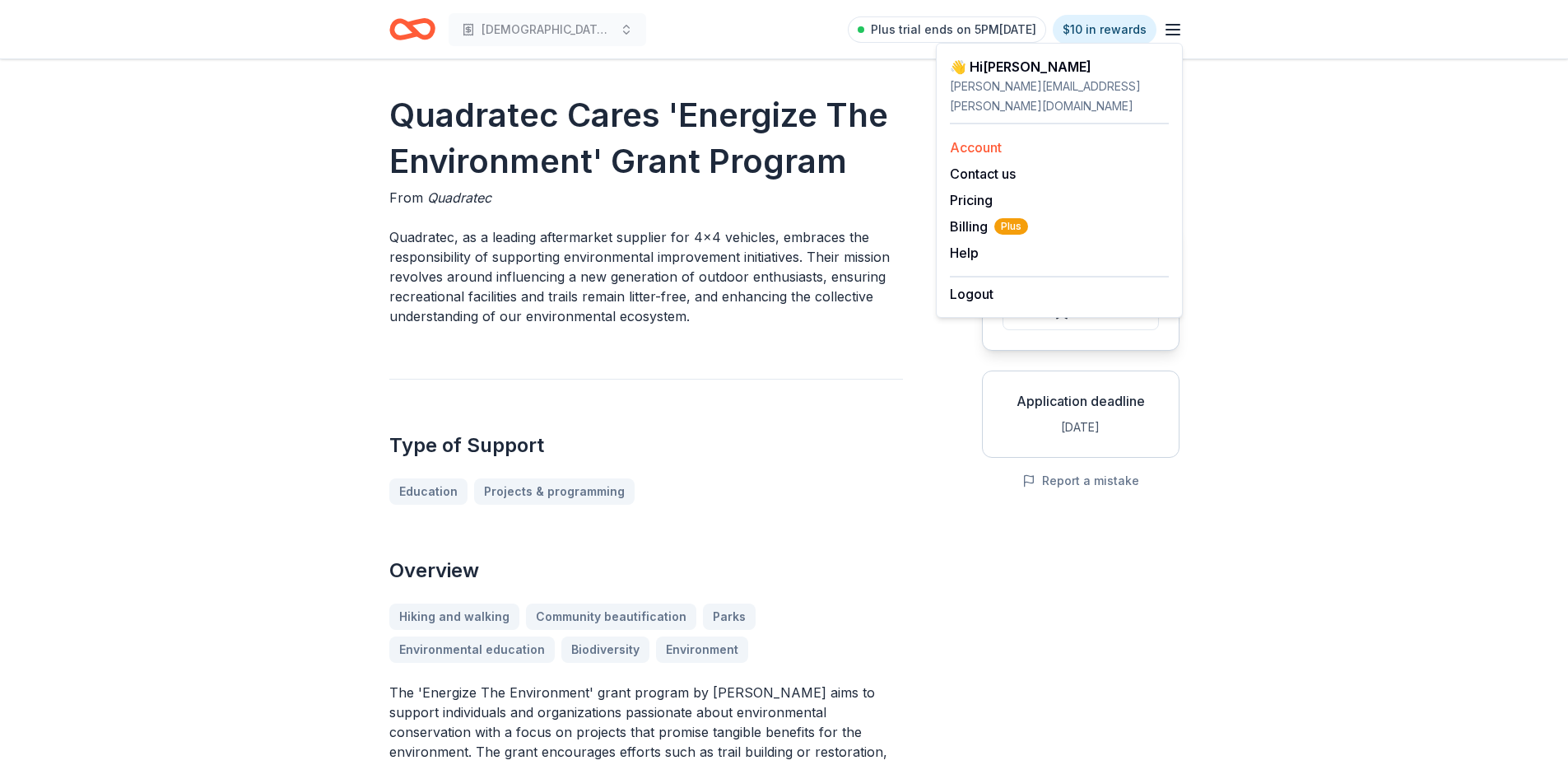
click at [1002, 139] on link "Account" at bounding box center [976, 147] width 52 height 17
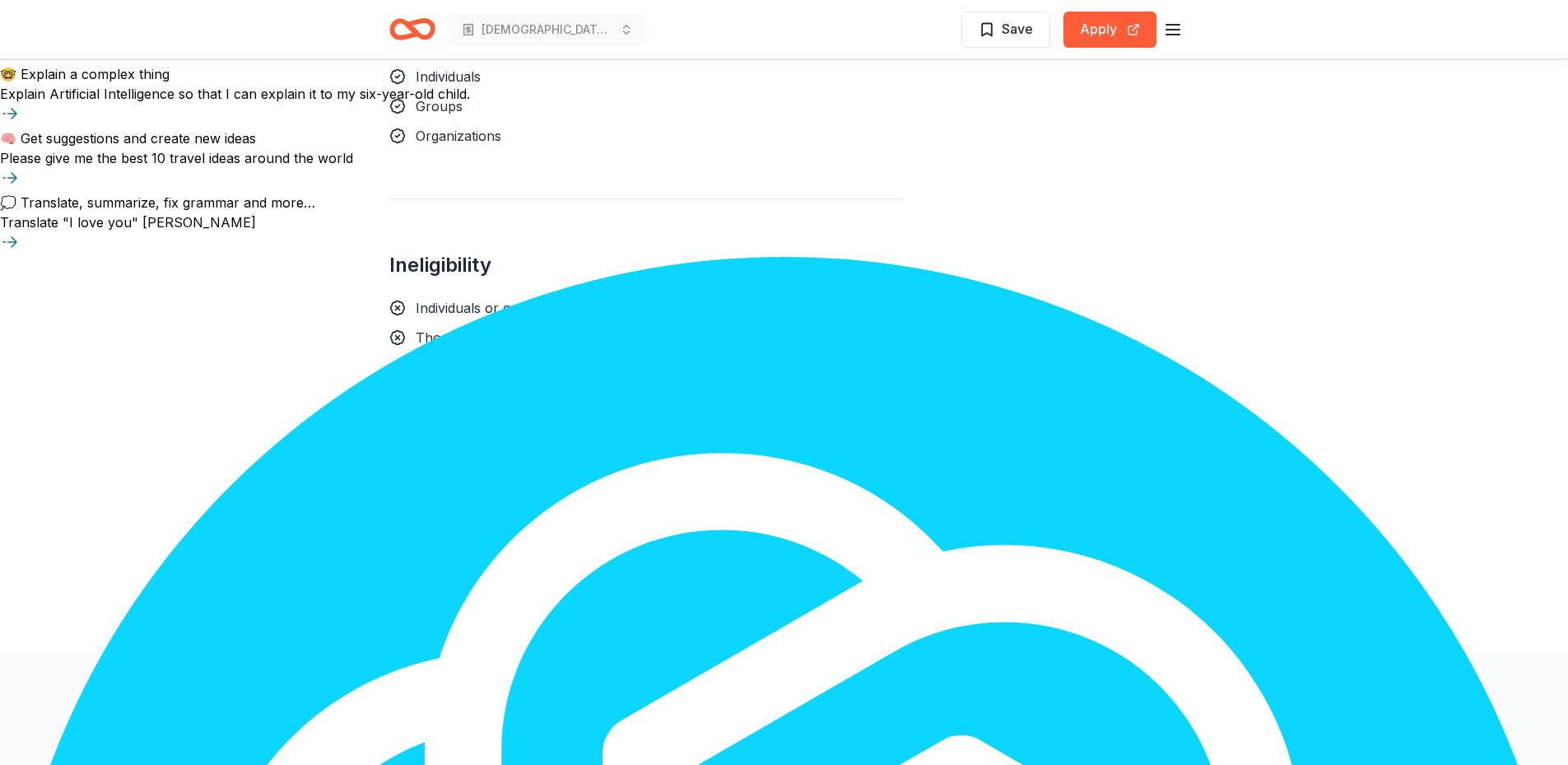
scroll to position [1078, 0]
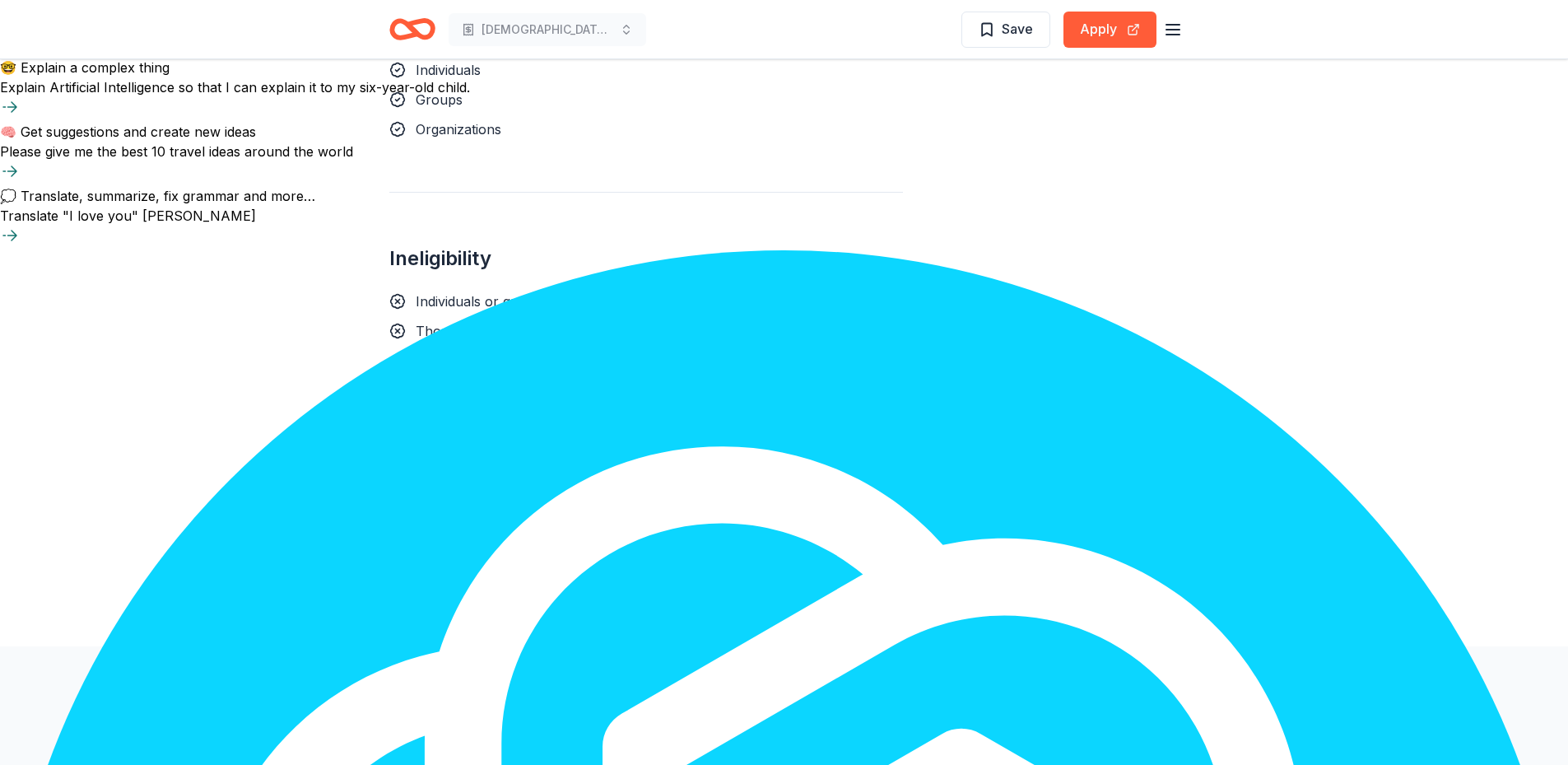
click at [911, 680] on link "Product" at bounding box center [907, 686] width 69 height 33
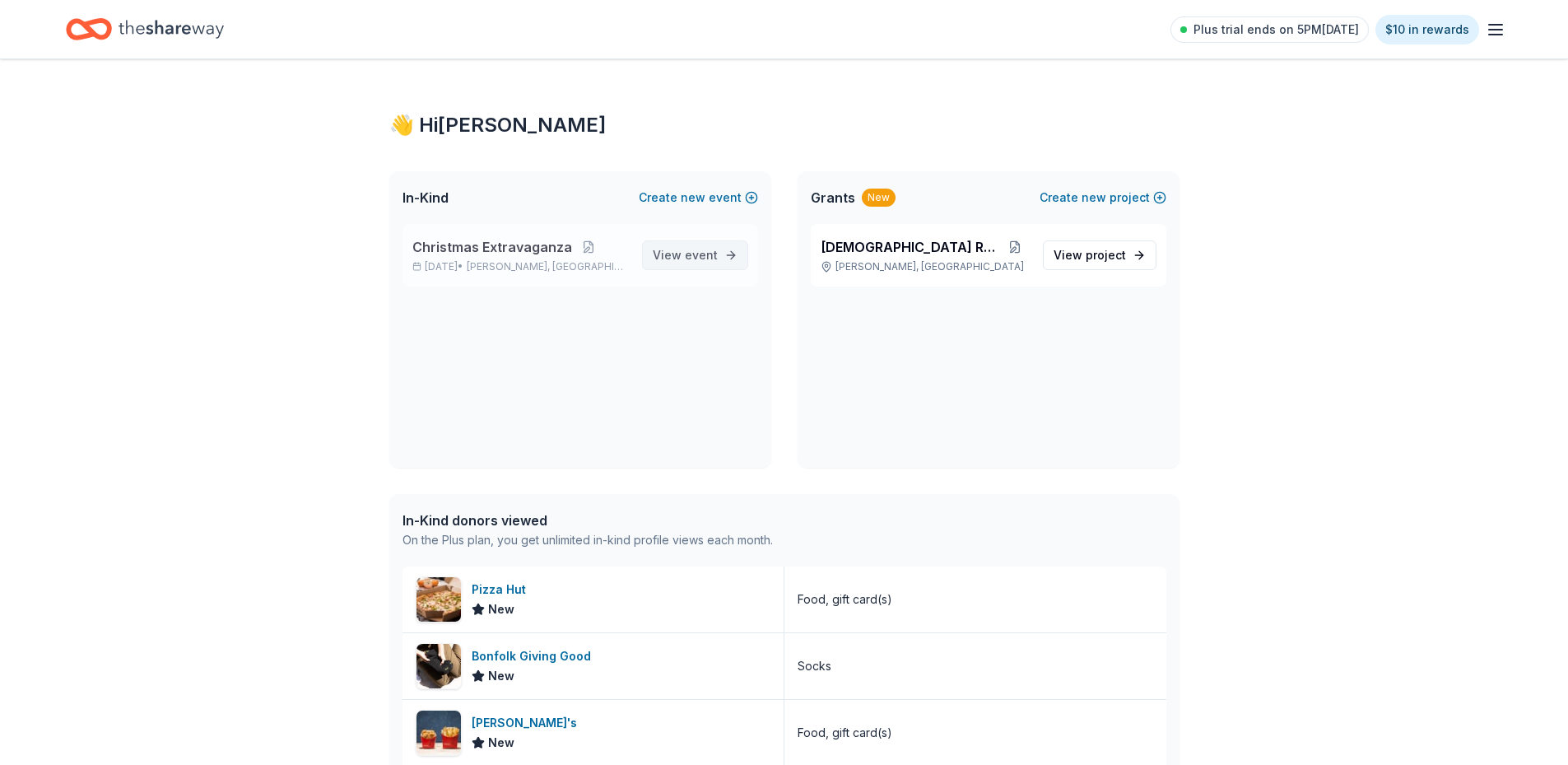
click at [701, 244] on link "View event" at bounding box center [694, 255] width 106 height 30
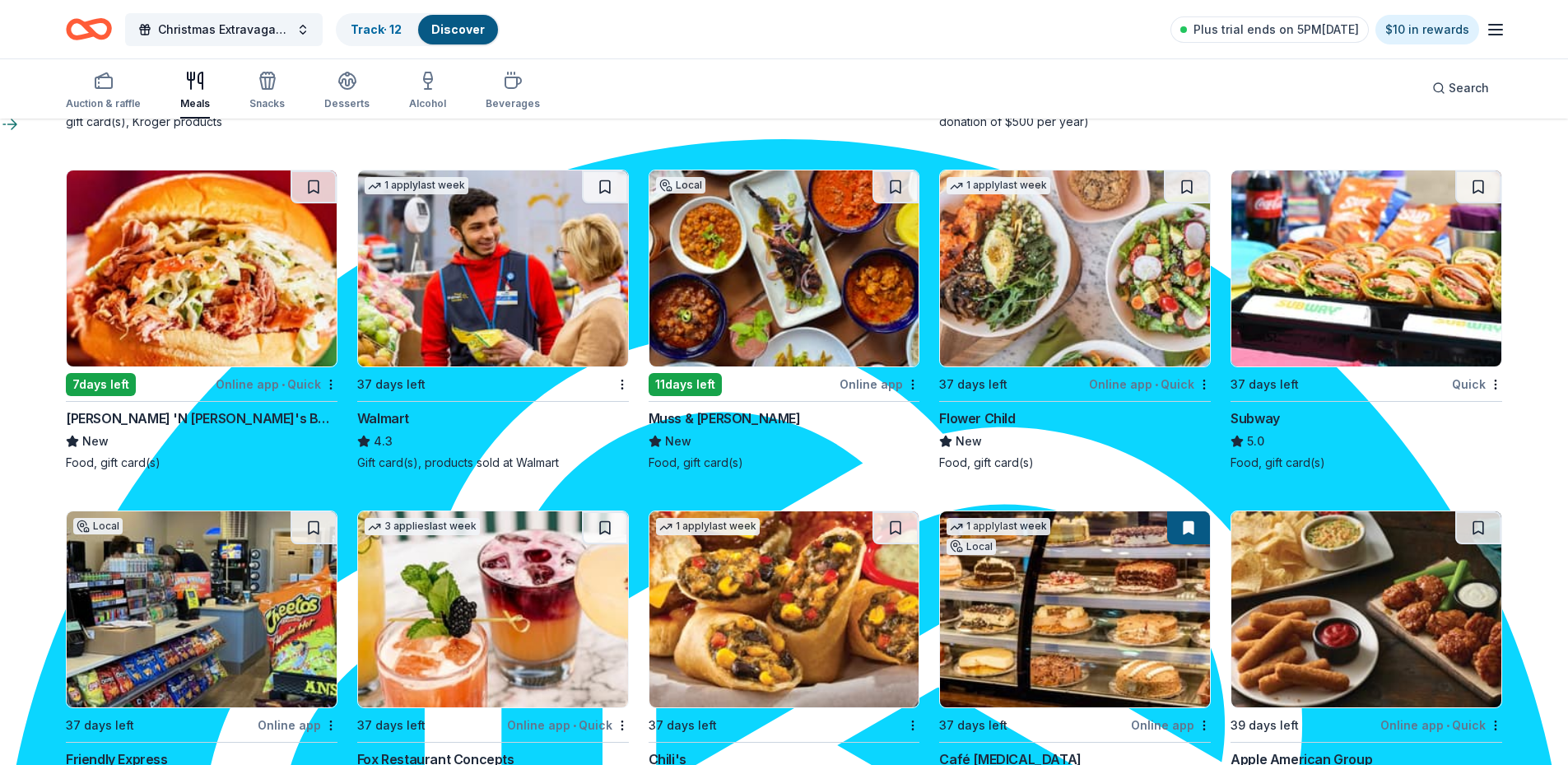
scroll to position [1439, 0]
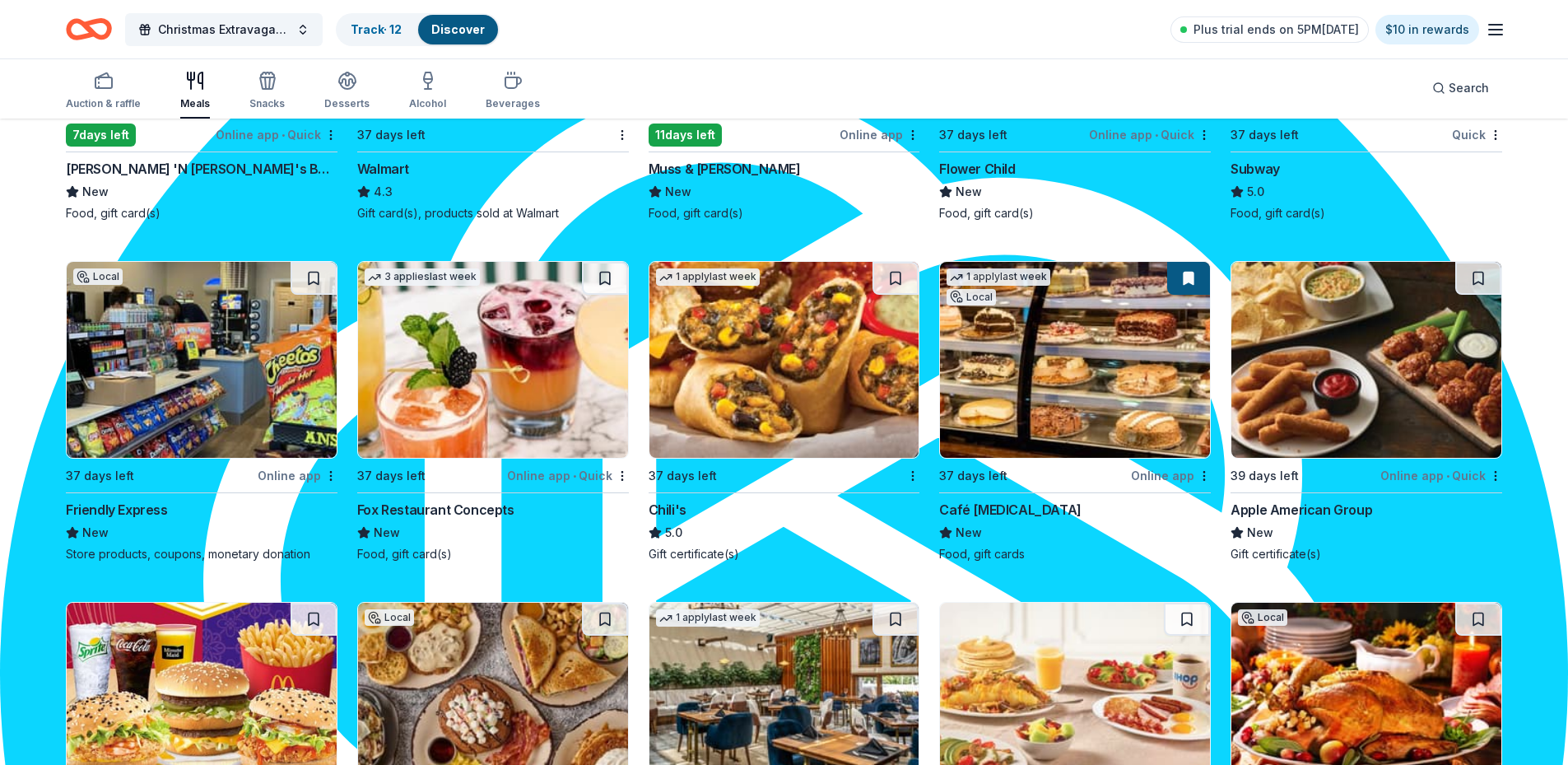
click at [178, 363] on img at bounding box center [201, 359] width 270 height 195
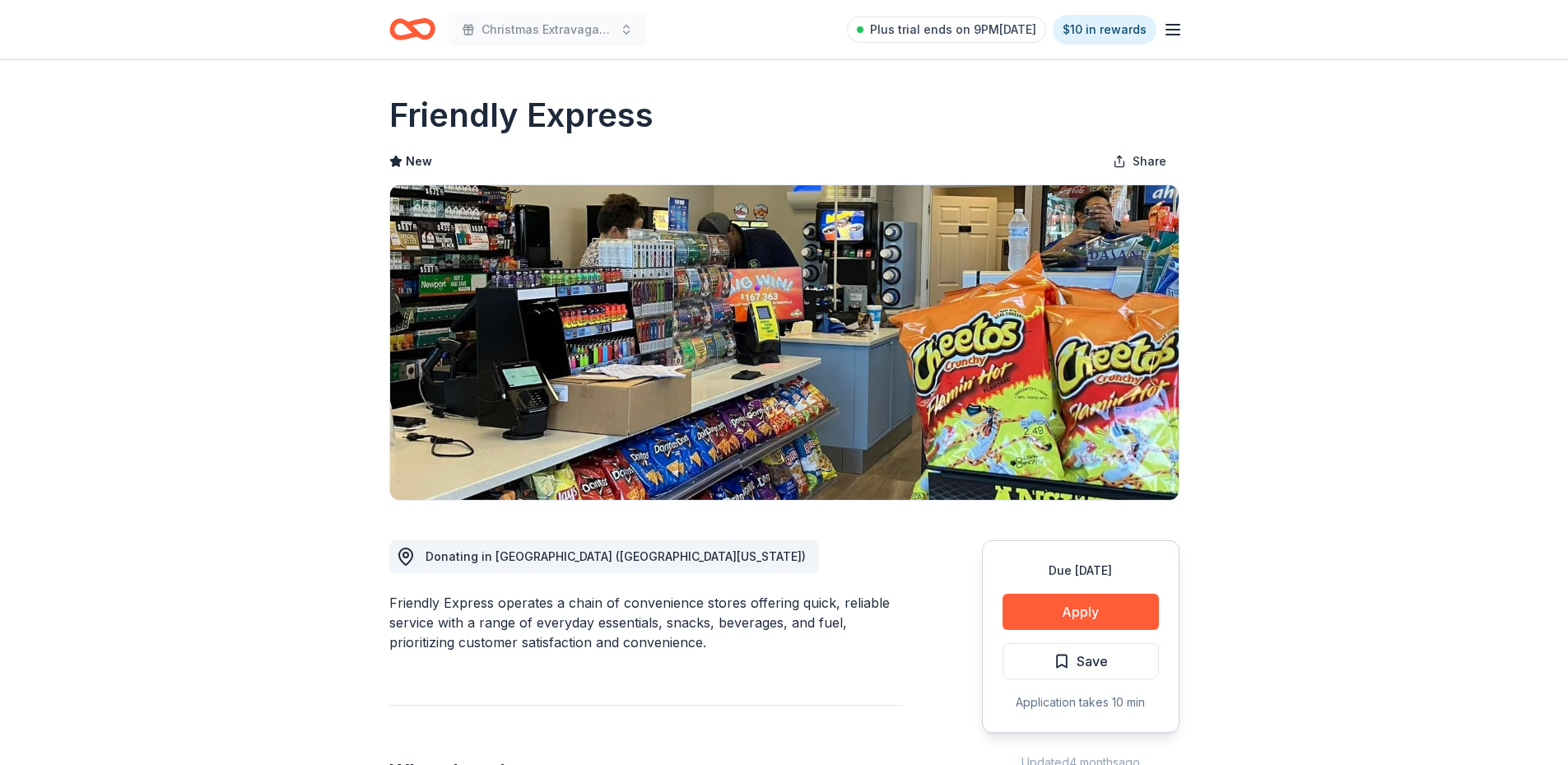
scroll to position [1226, 0]
click at [1089, 611] on button "Apply" at bounding box center [1081, 611] width 157 height 37
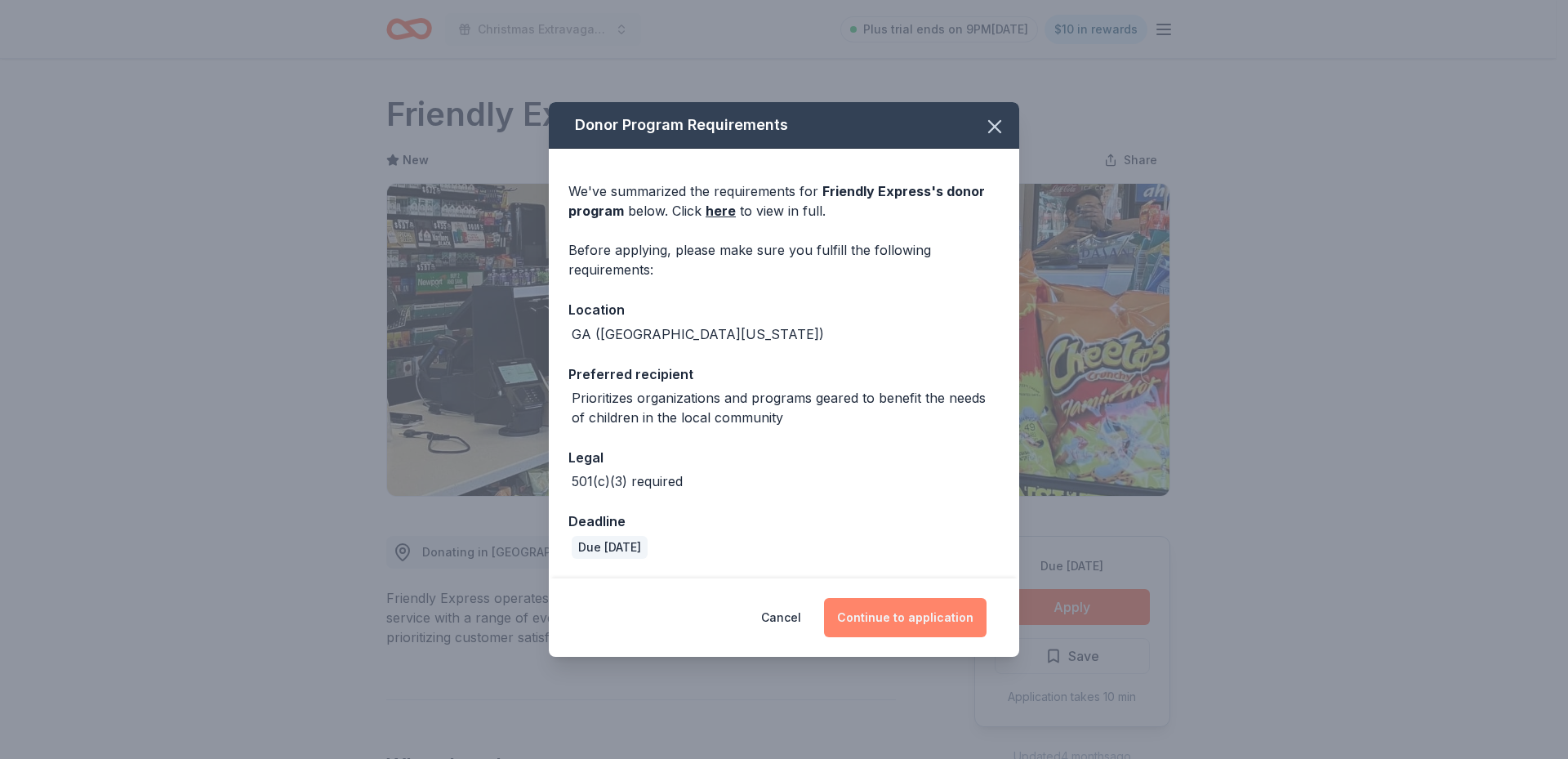
click at [906, 611] on button "Continue to application" at bounding box center [905, 617] width 162 height 39
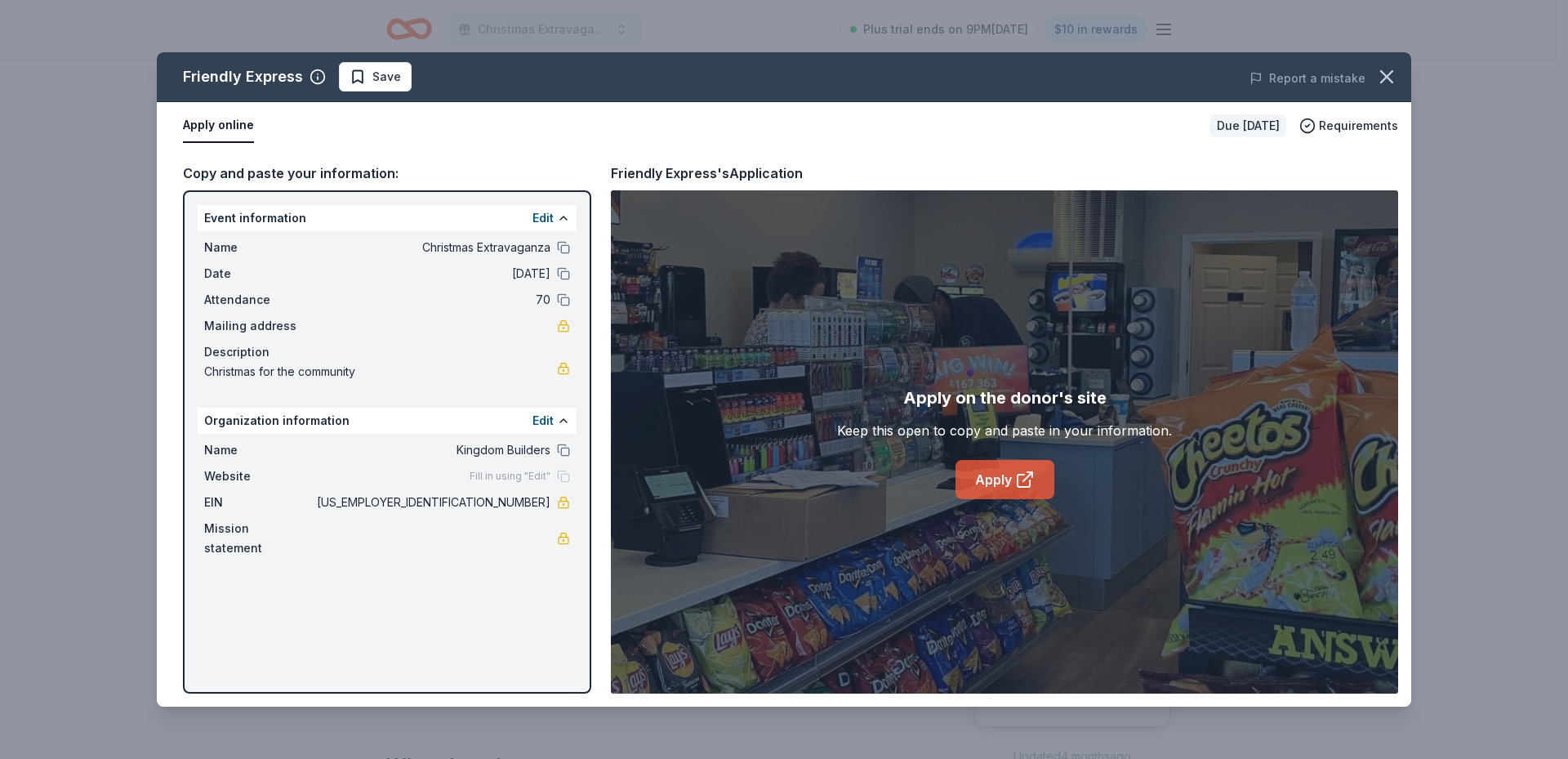
click at [1005, 471] on link "Apply" at bounding box center [1005, 479] width 98 height 39
click at [1380, 64] on button "button" at bounding box center [1387, 77] width 36 height 36
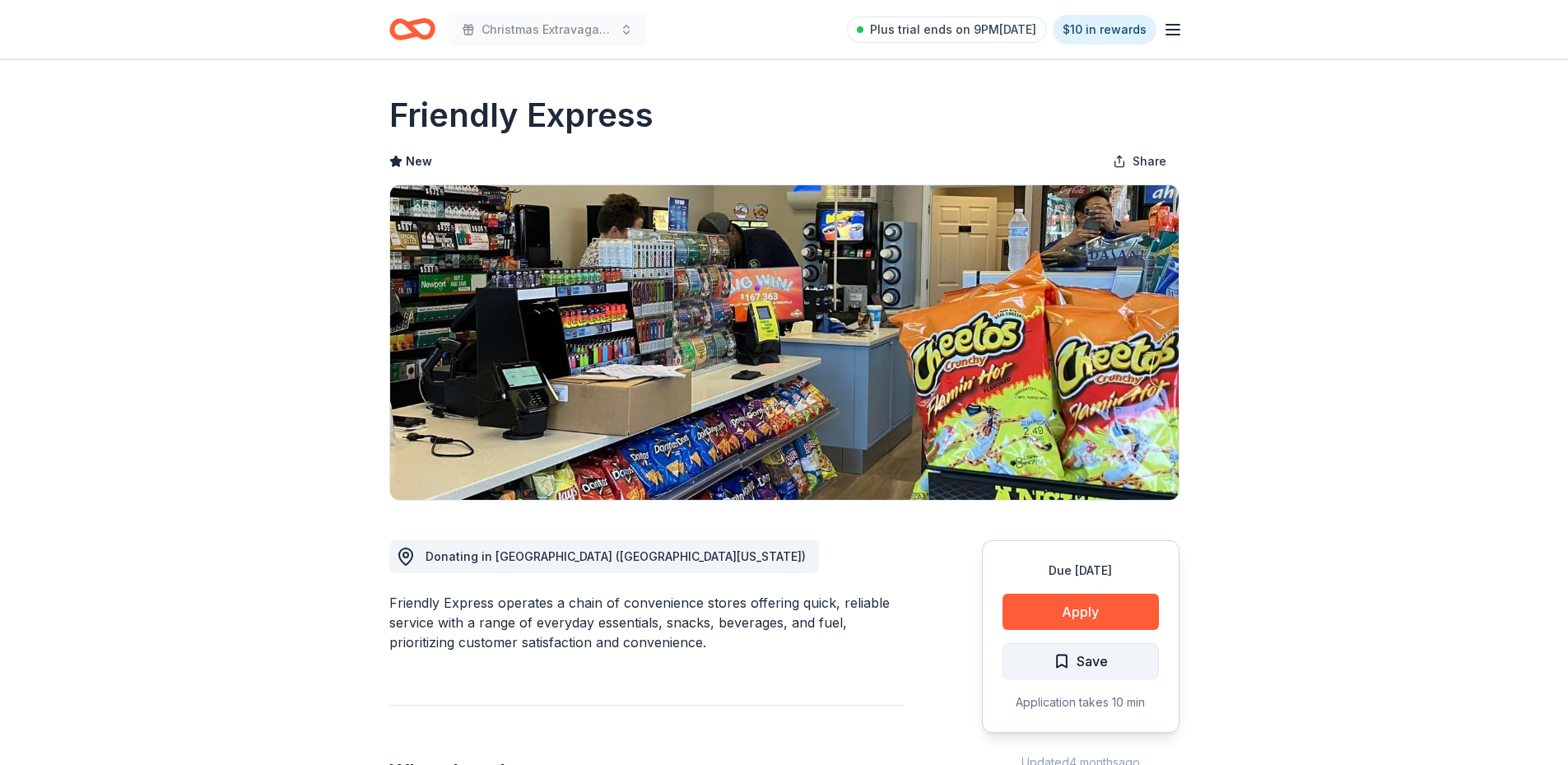
click at [1064, 661] on span "Save" at bounding box center [1080, 662] width 55 height 22
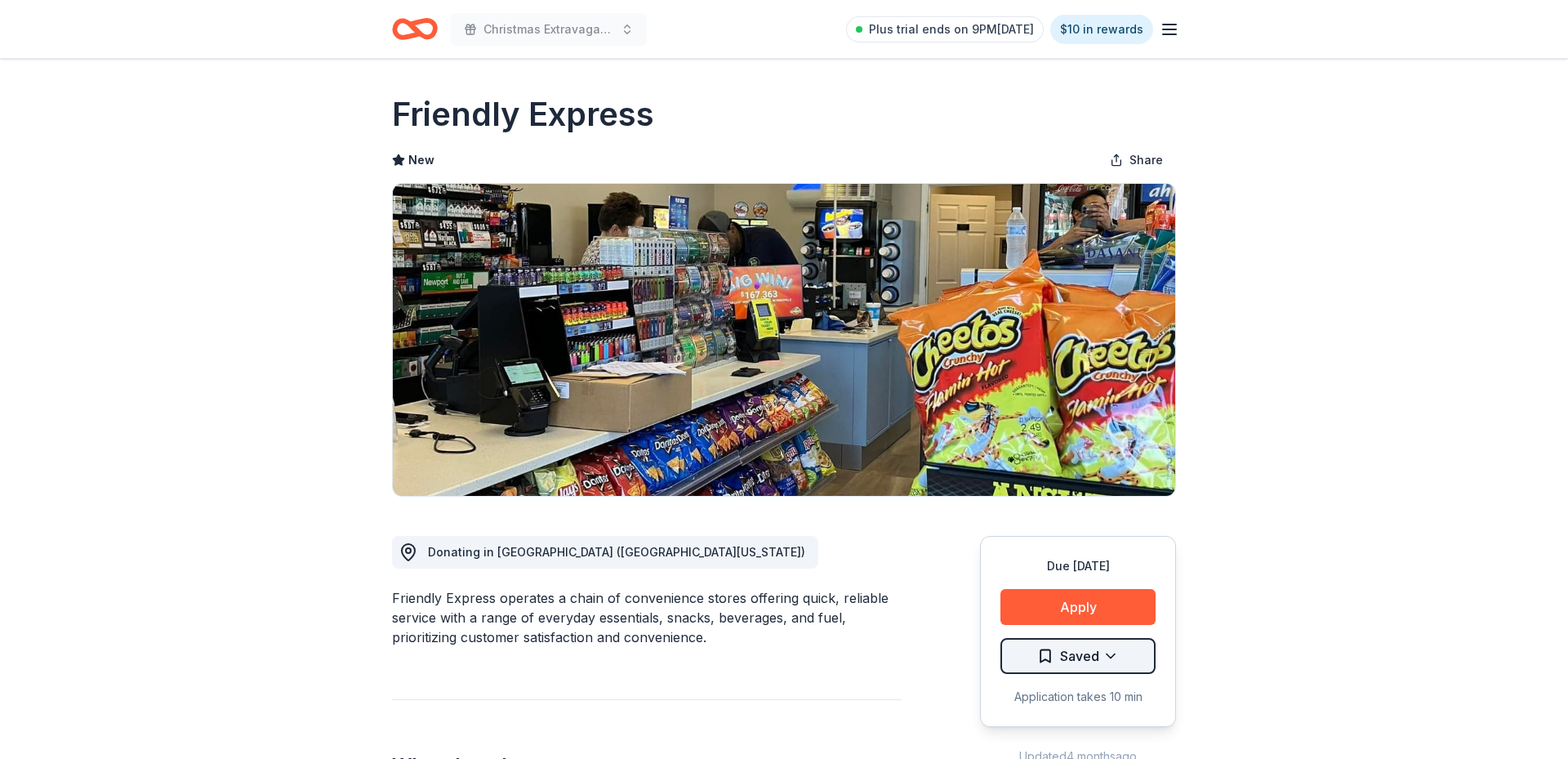
click at [1106, 655] on html "Christmas Extravaganza Plus trial ends on 9PM, 10/15 $10 in rewards Due in 37 d…" at bounding box center [784, 379] width 1568 height 759
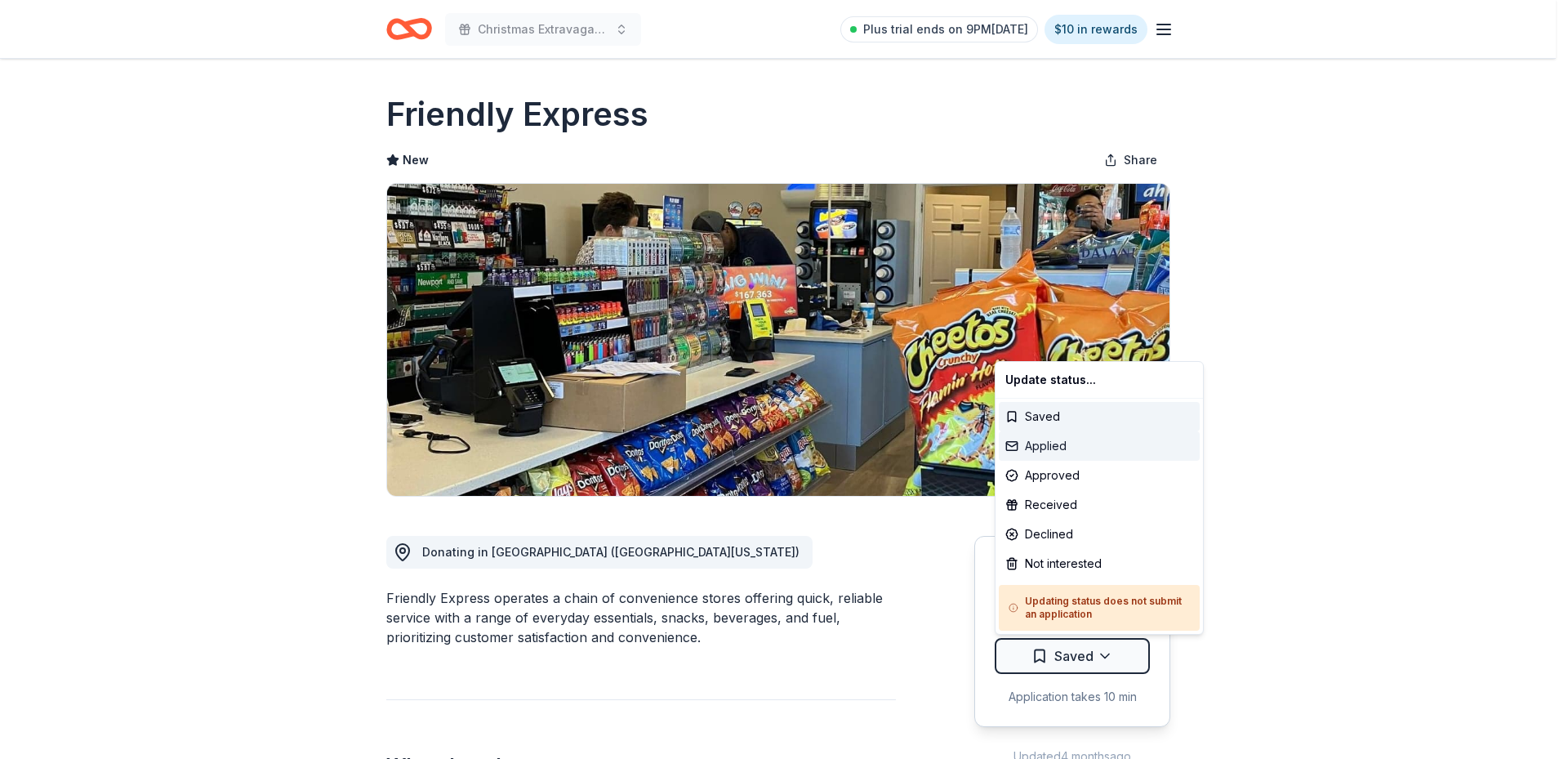
click at [1062, 453] on div "Applied" at bounding box center [1099, 446] width 201 height 30
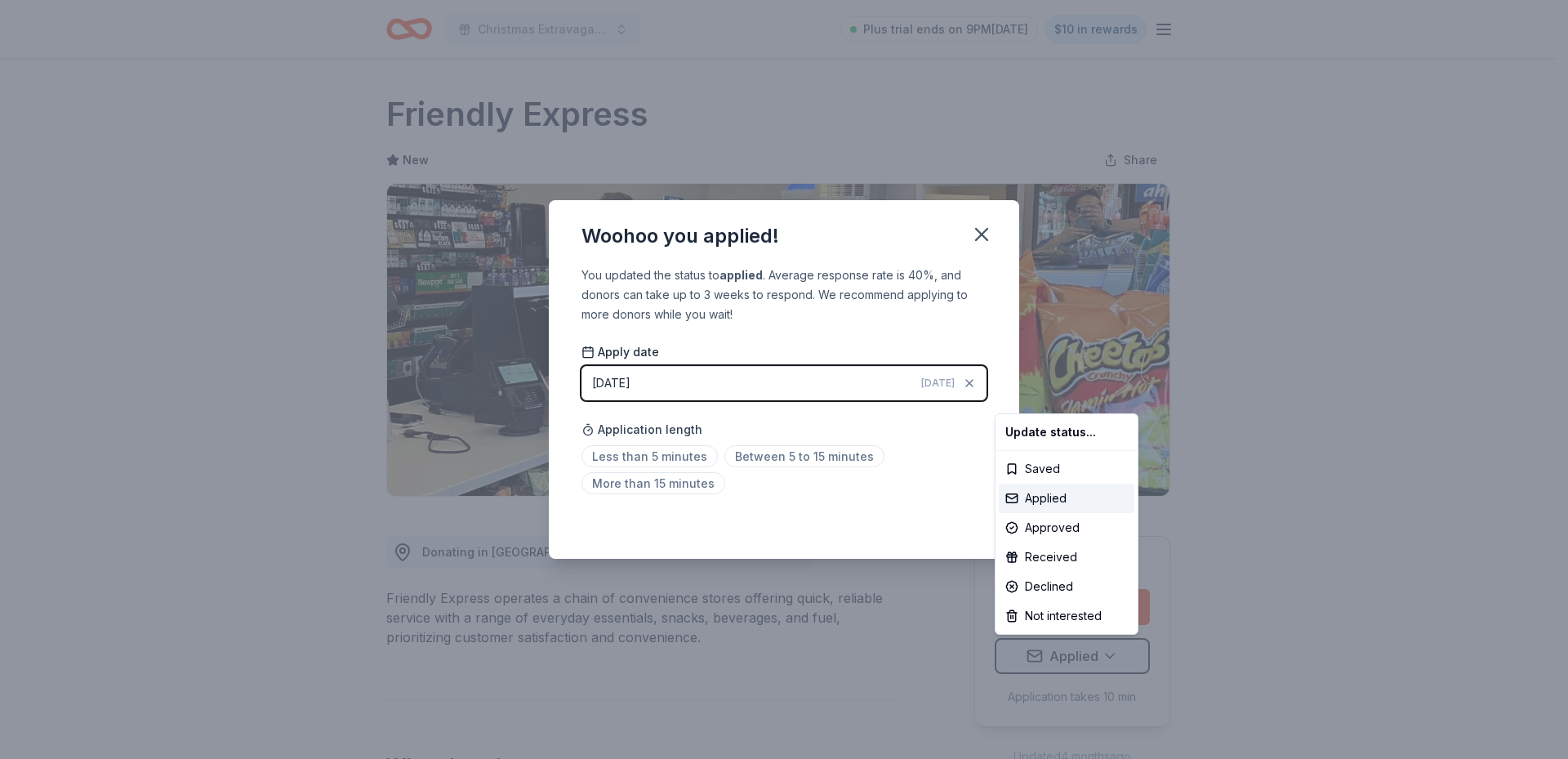
drag, startPoint x: 960, startPoint y: 496, endPoint x: 970, endPoint y: 411, distance: 85.6
click at [960, 497] on html "Christmas Extravaganza Plus trial ends on 9PM, 10/15 $10 in rewards Due in 37 d…" at bounding box center [784, 379] width 1568 height 759
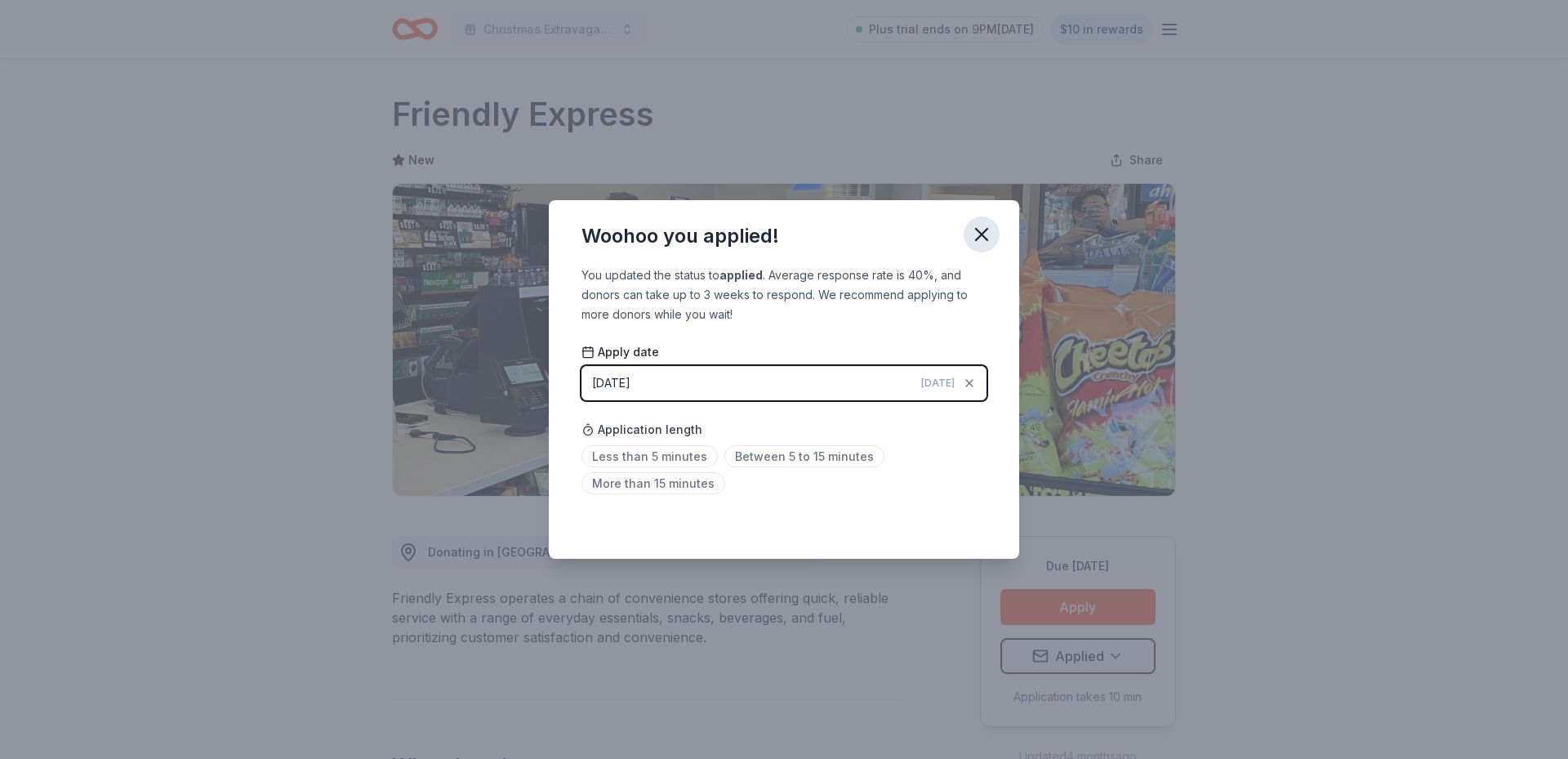
click at [986, 231] on icon "button" at bounding box center [981, 234] width 23 height 23
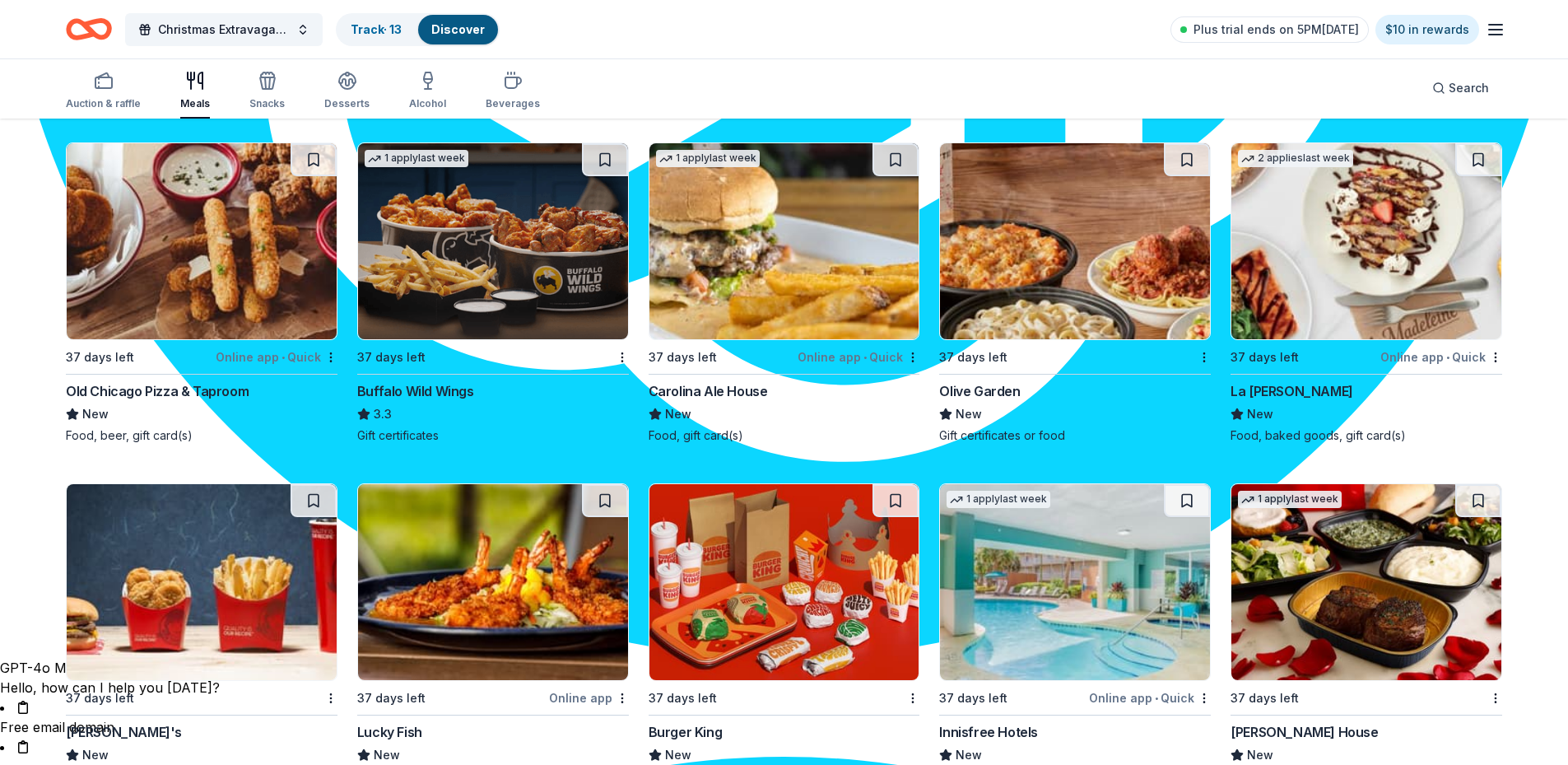
scroll to position [2390, 0]
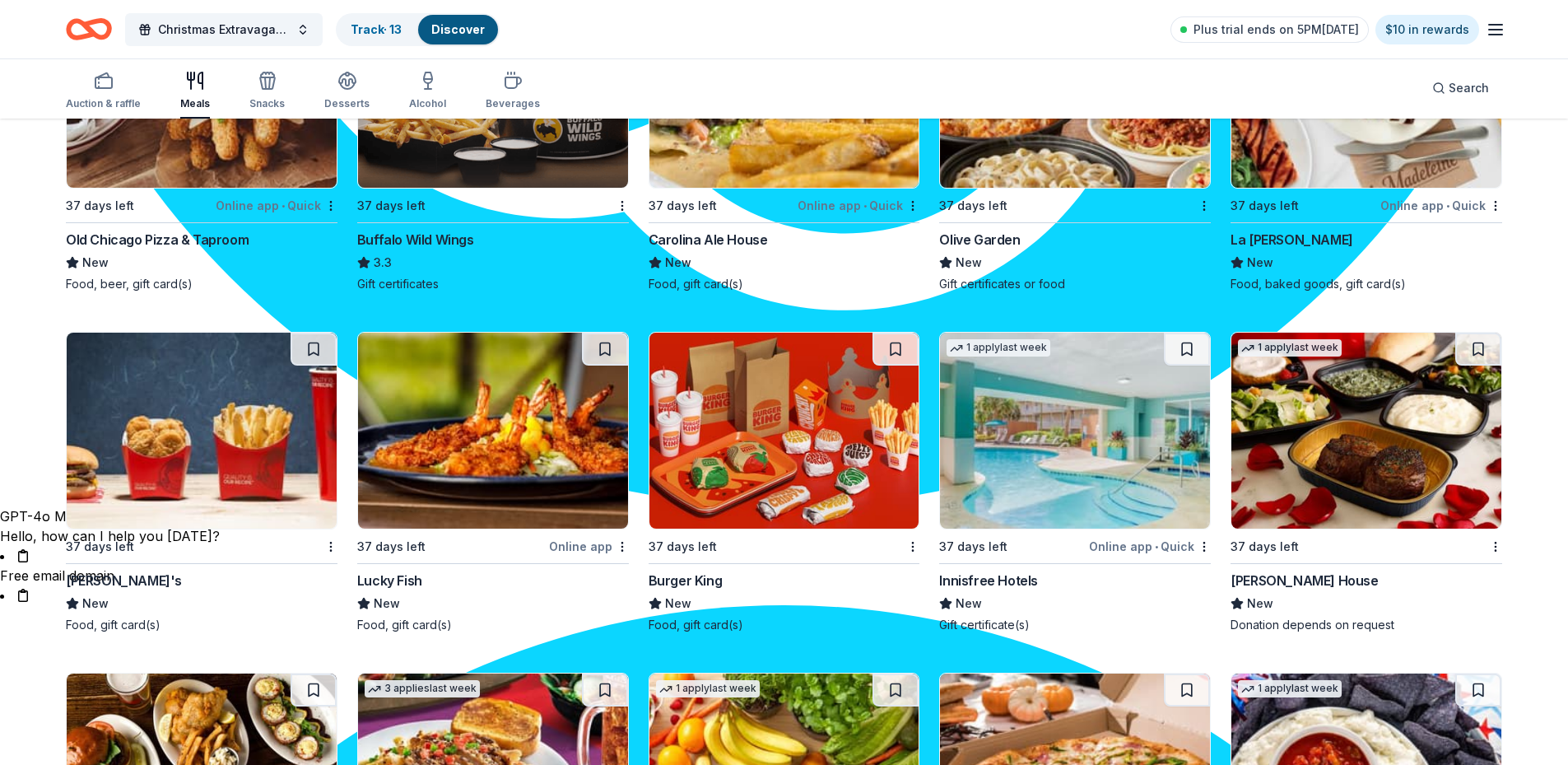
click at [1122, 446] on img at bounding box center [1075, 430] width 270 height 195
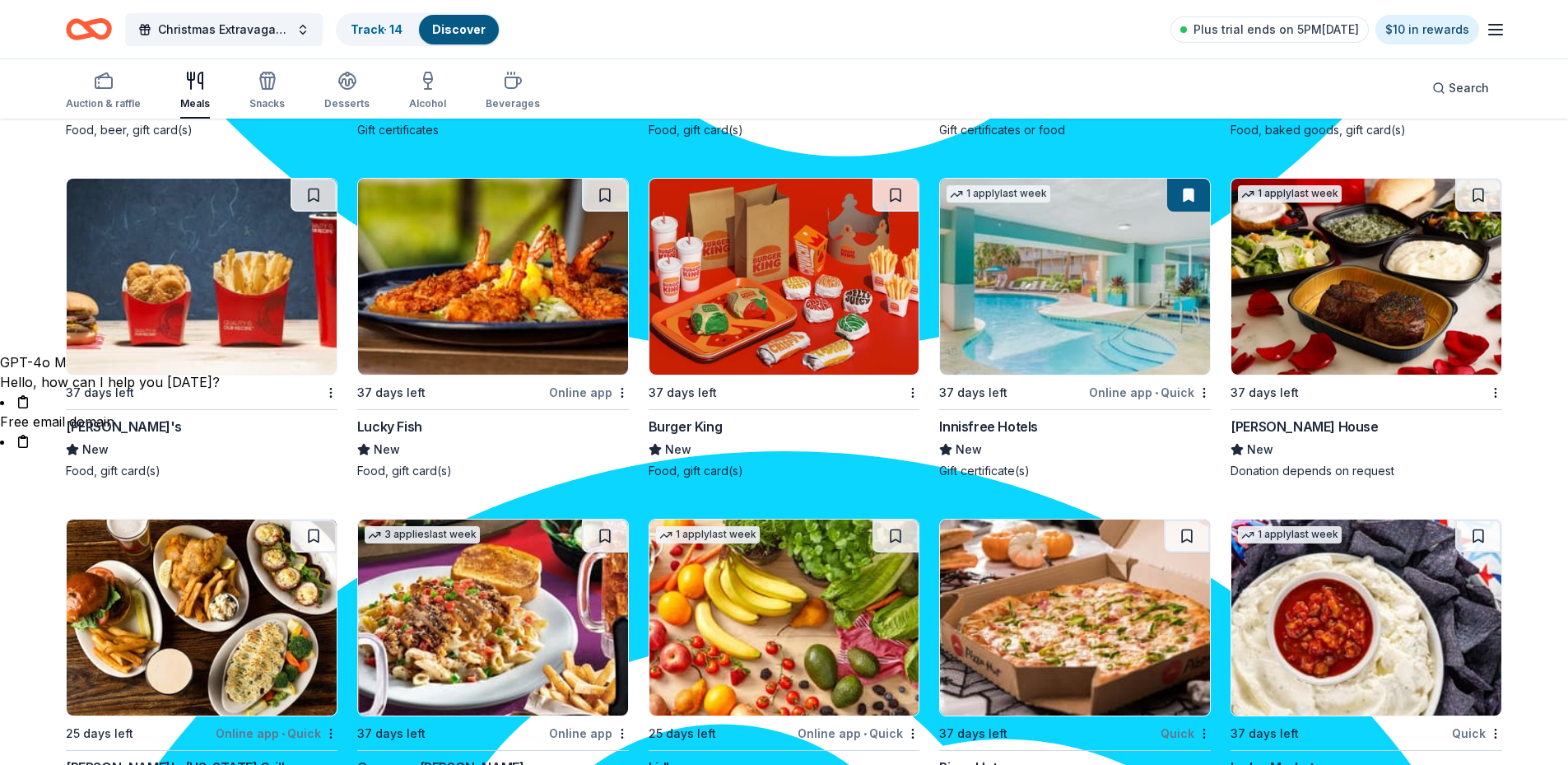
scroll to position [2555, 0]
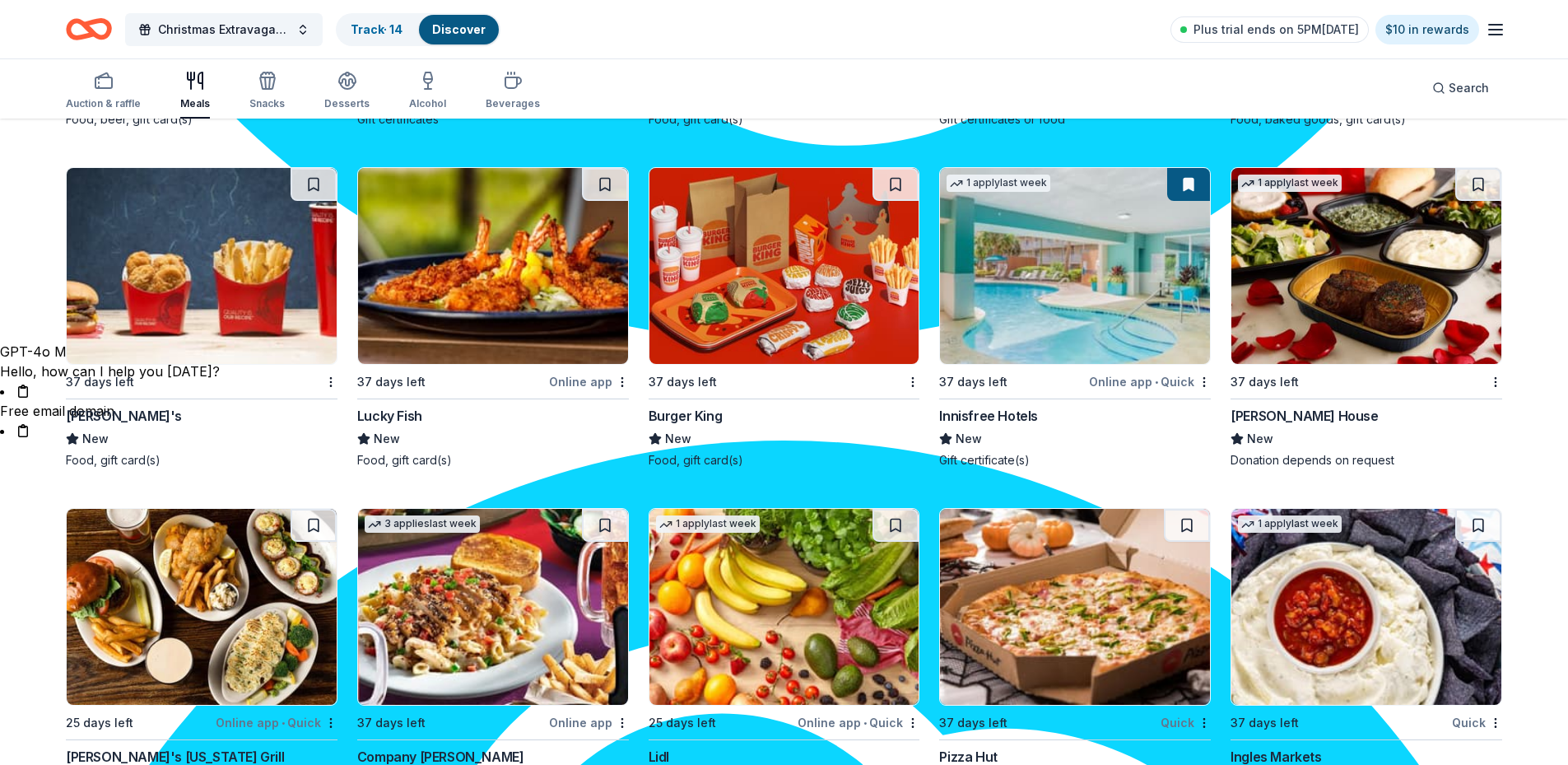
click at [1338, 316] on img at bounding box center [1366, 265] width 270 height 195
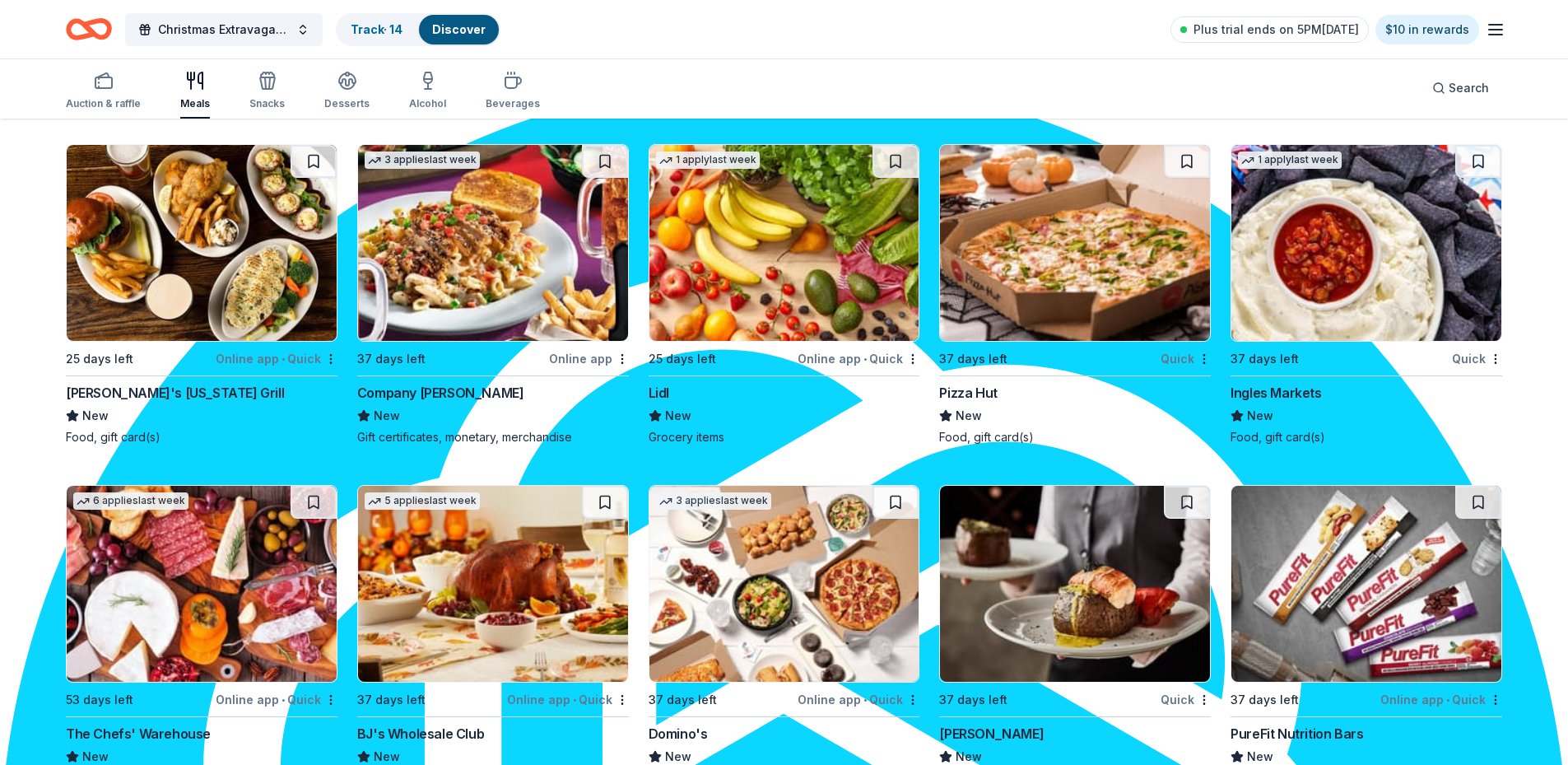
scroll to position [2967, 0]
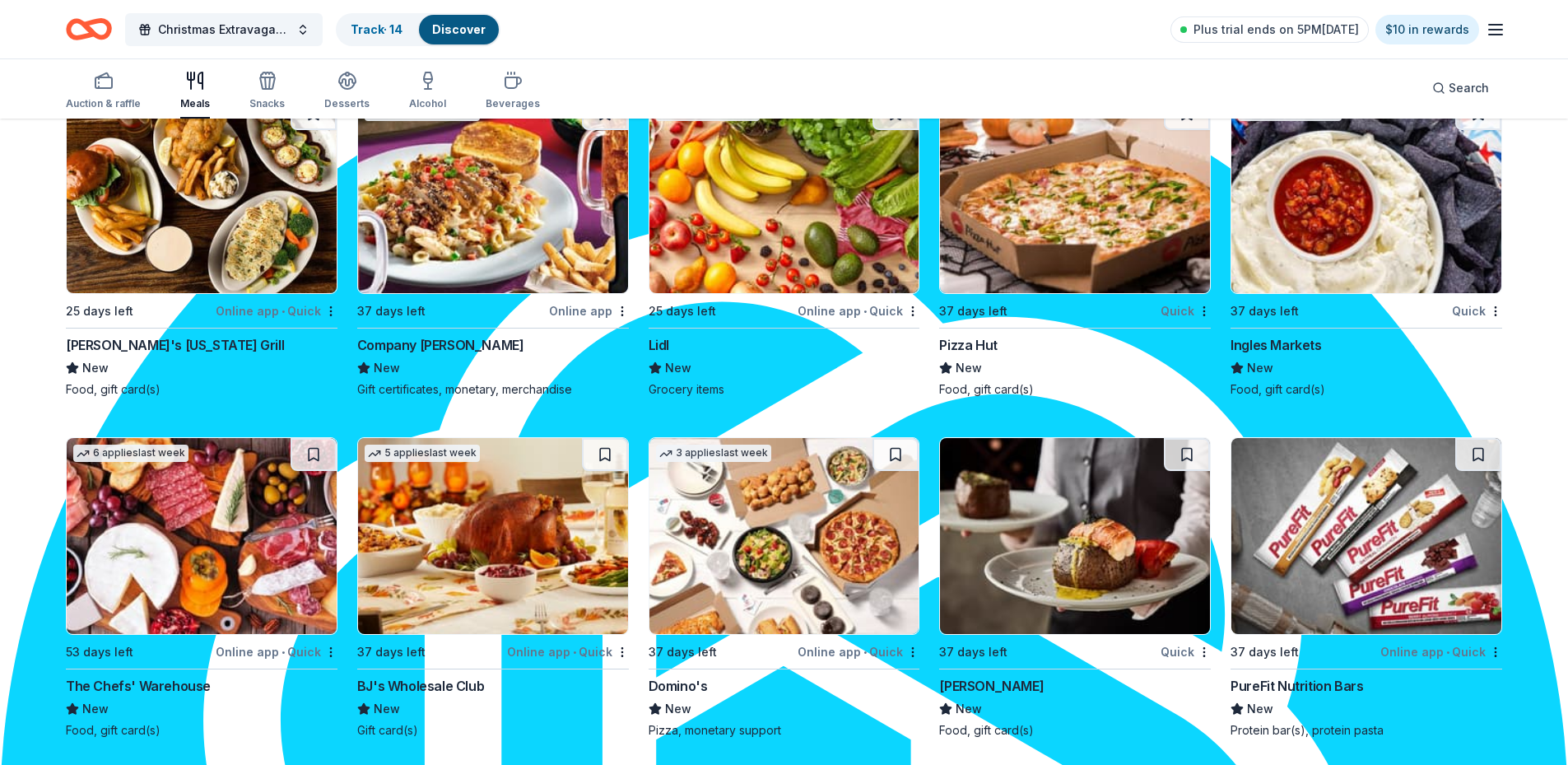
click at [669, 340] on div "Lidl" at bounding box center [659, 345] width 21 height 20
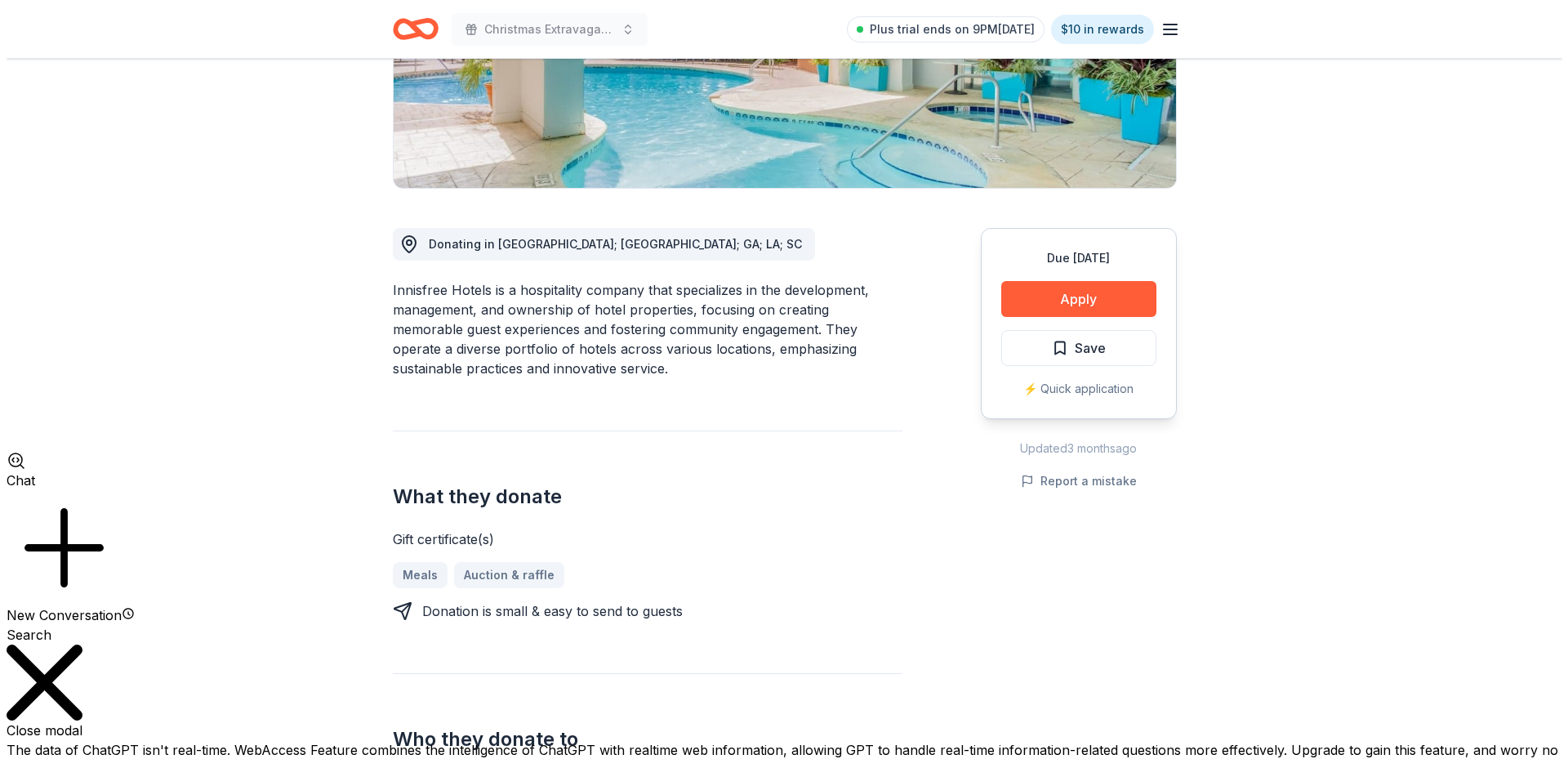
scroll to position [327, 0]
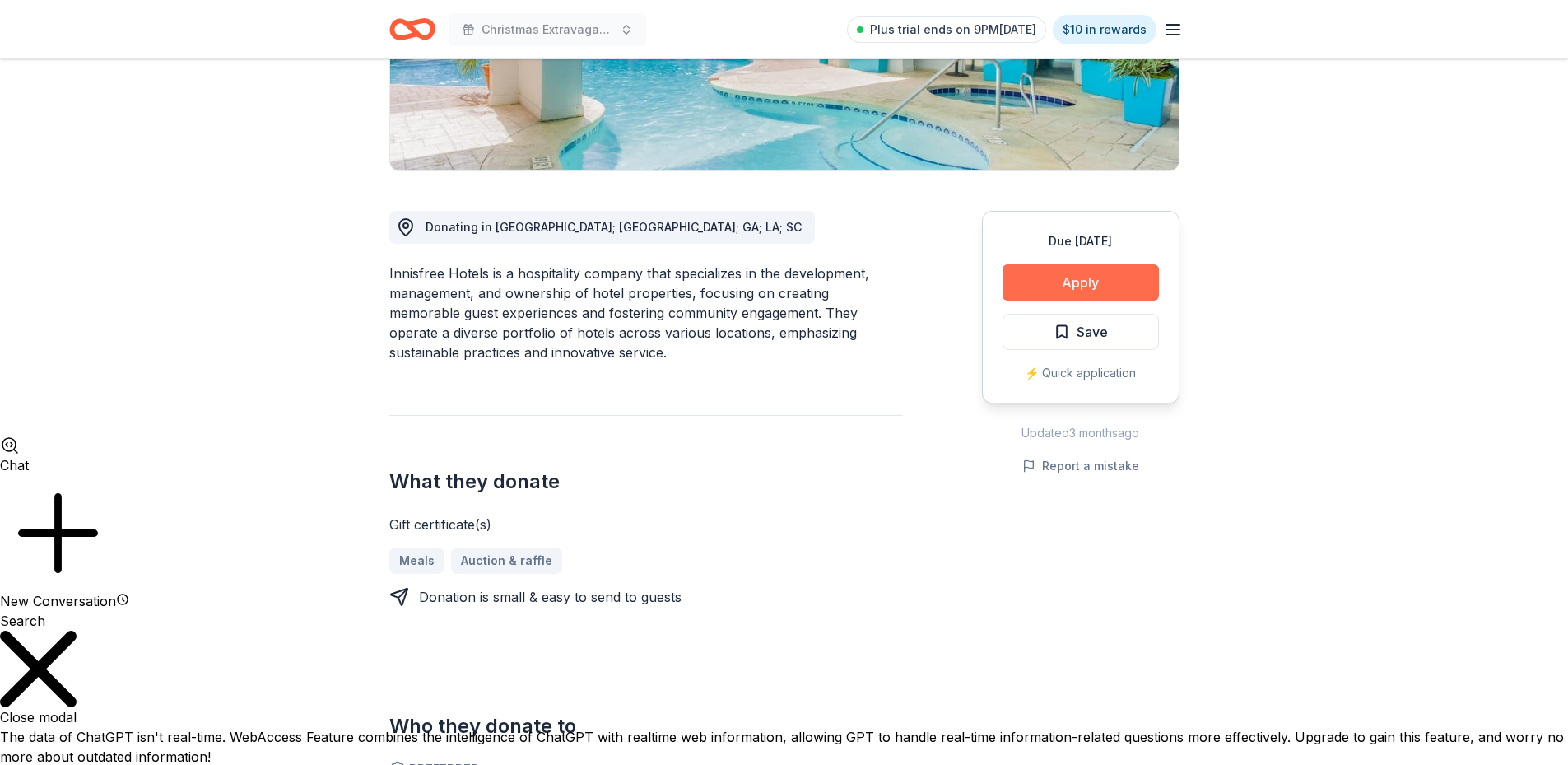
click at [1092, 281] on button "Apply" at bounding box center [1081, 282] width 157 height 37
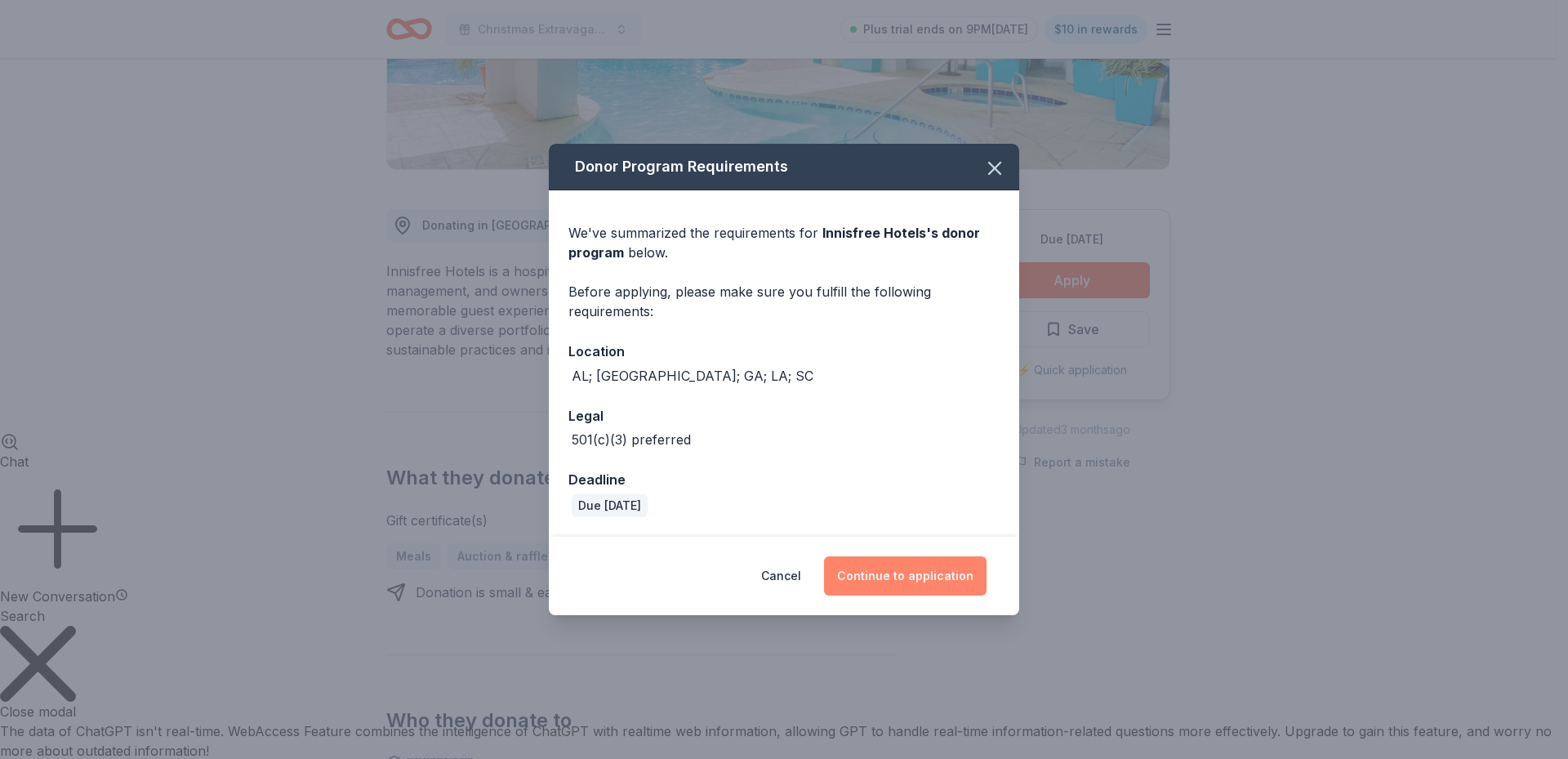
click at [910, 568] on button "Continue to application" at bounding box center [905, 576] width 162 height 39
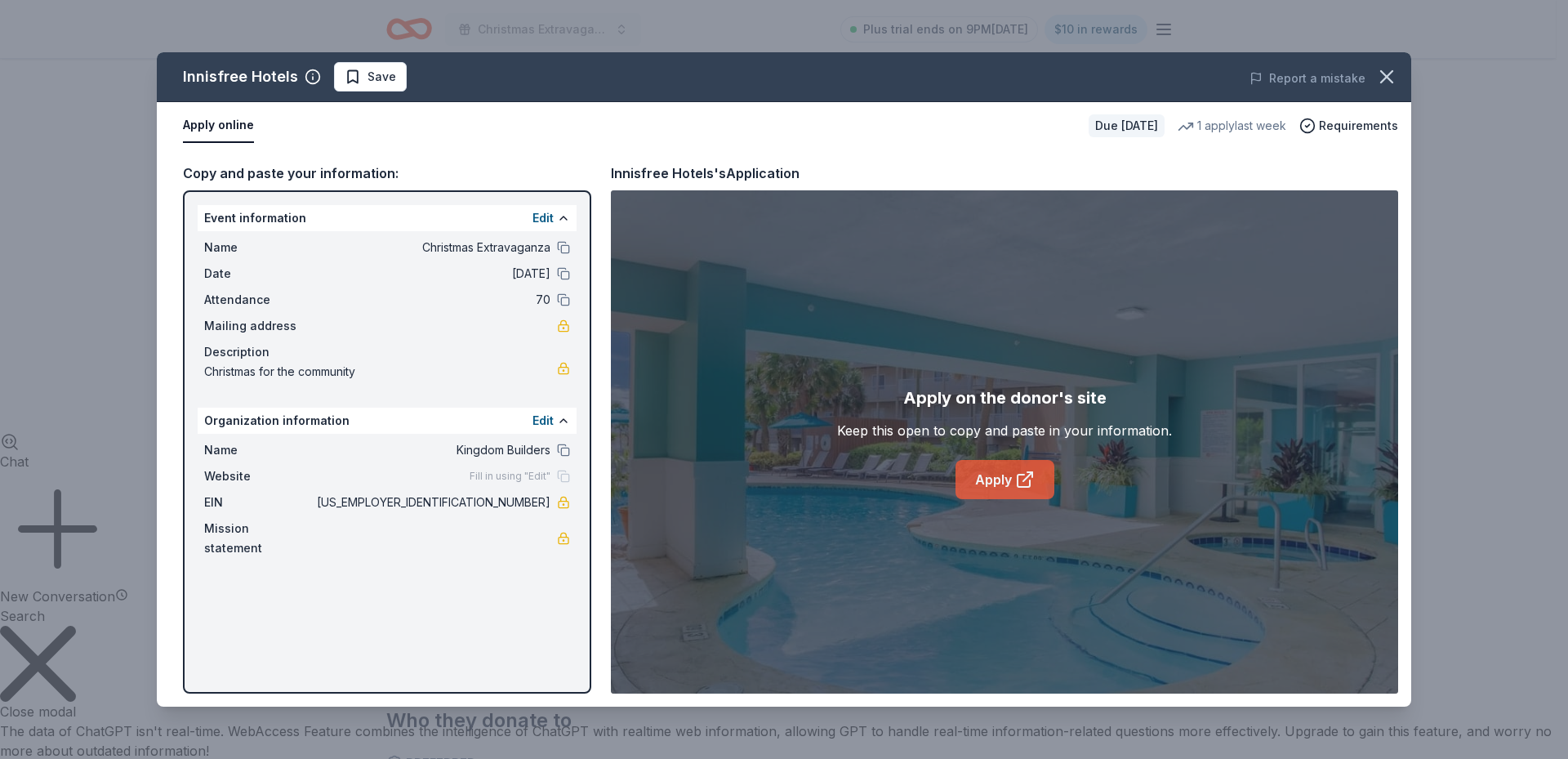
click at [993, 473] on link "Apply" at bounding box center [1005, 479] width 98 height 39
click at [1355, 123] on span "Requirements" at bounding box center [1358, 126] width 79 height 20
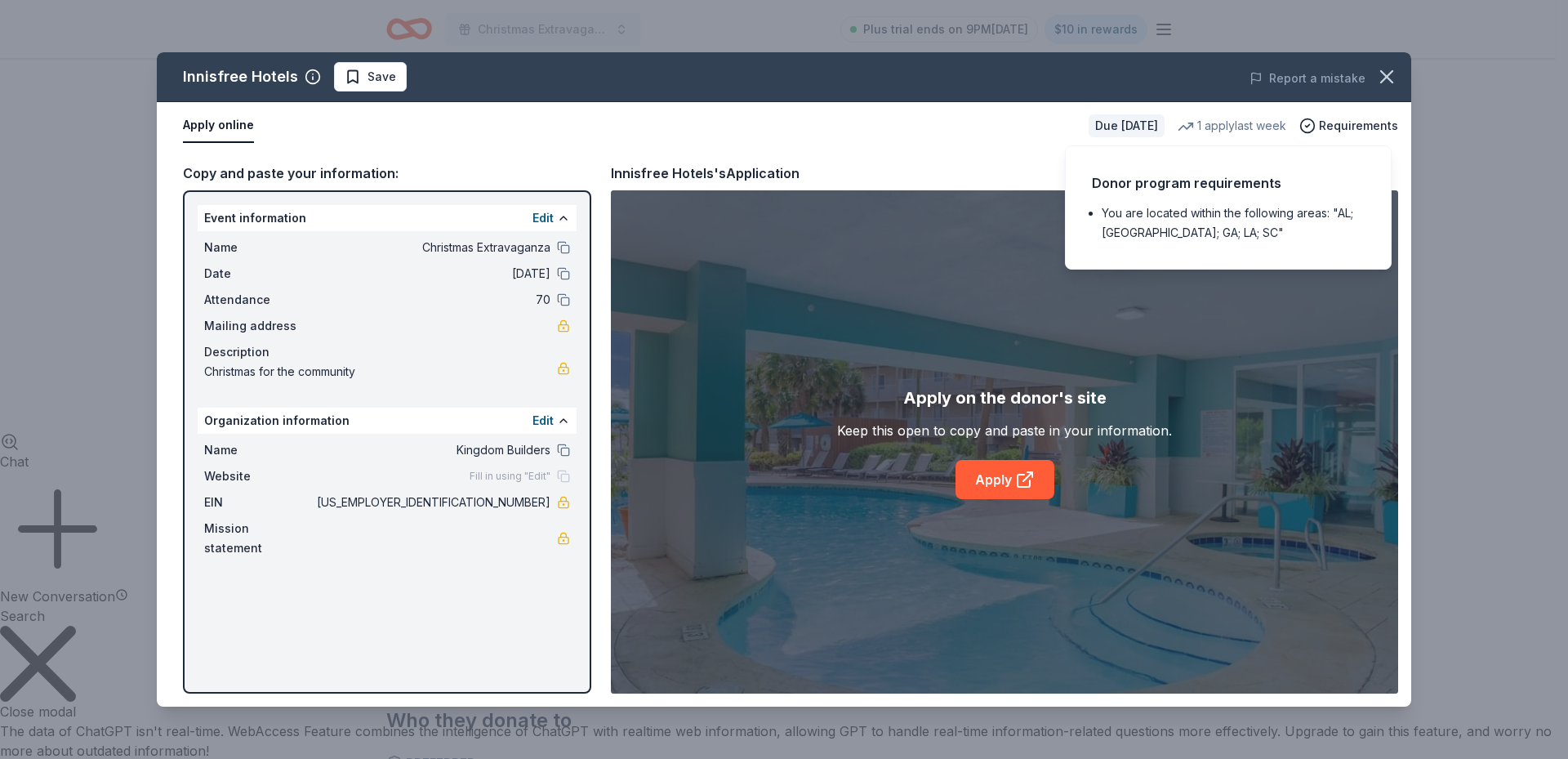
click at [983, 164] on div "Innisfree Hotels's Application" at bounding box center [1005, 173] width 787 height 22
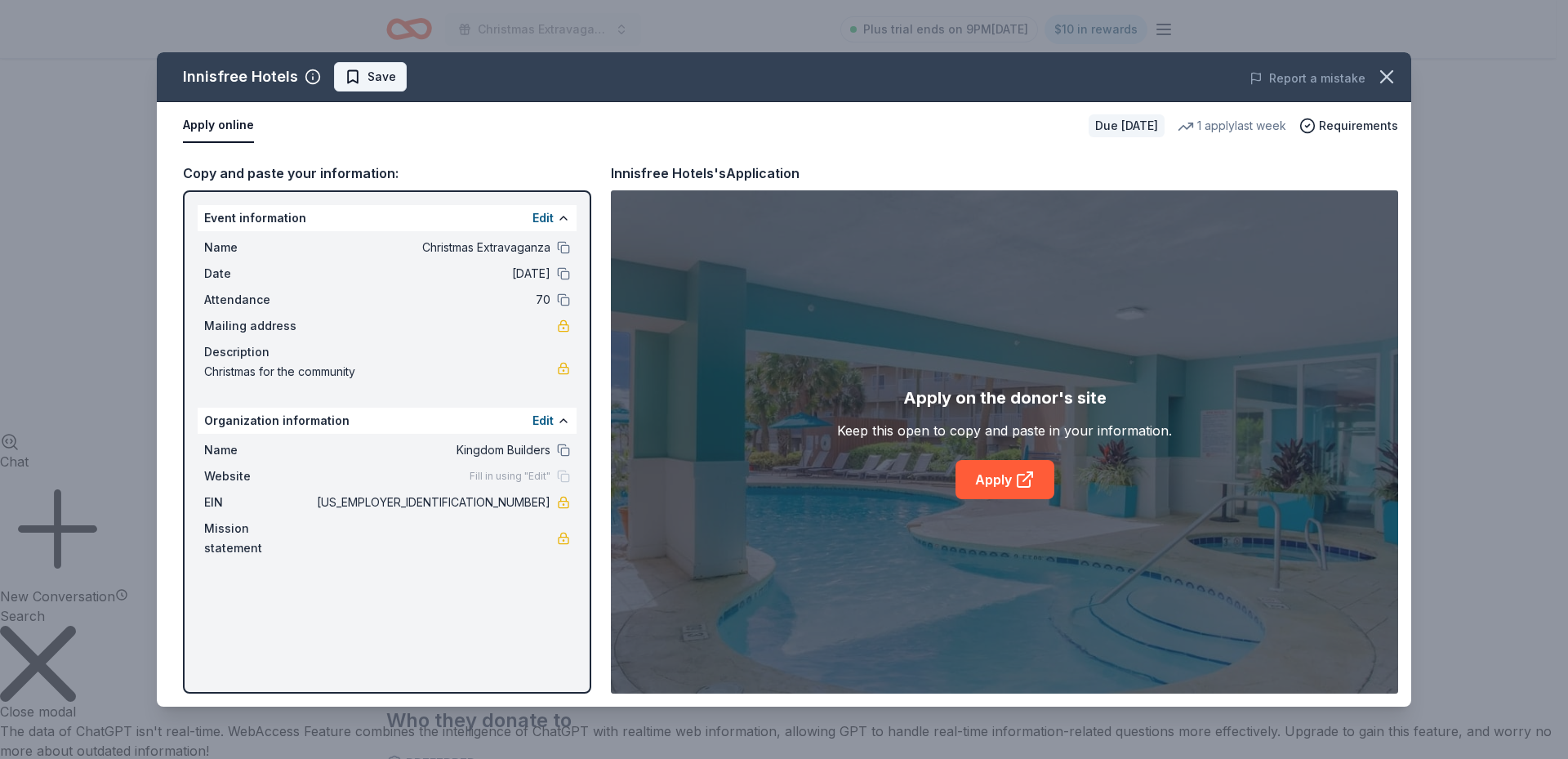
click at [358, 76] on span "Save" at bounding box center [370, 77] width 51 height 20
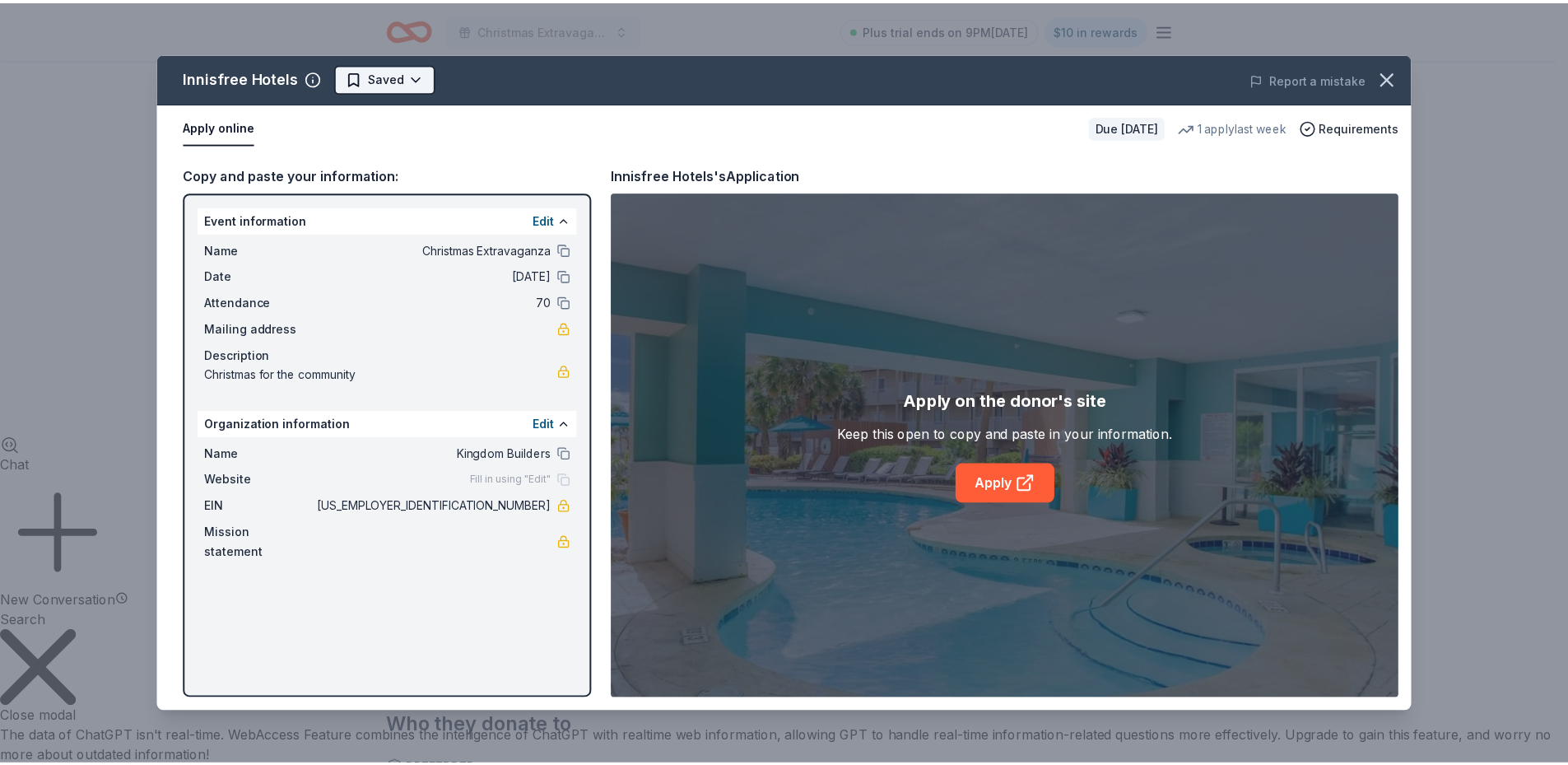
scroll to position [0, 0]
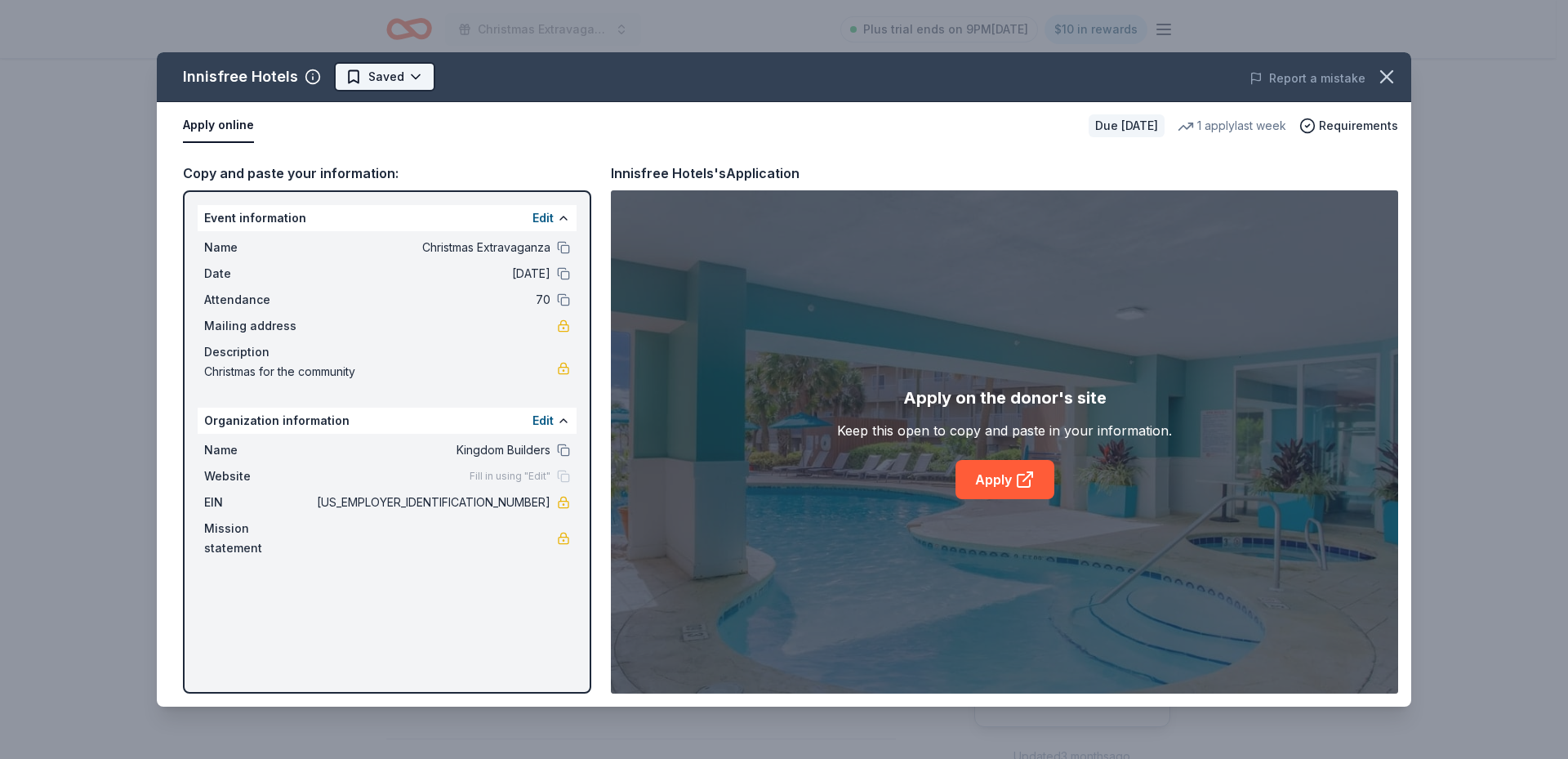
click at [408, 76] on html "Christmas Extravaganza Plus trial ends on 9PM, 10/15 $10 in rewards Due in 37 d…" at bounding box center [784, 379] width 1568 height 759
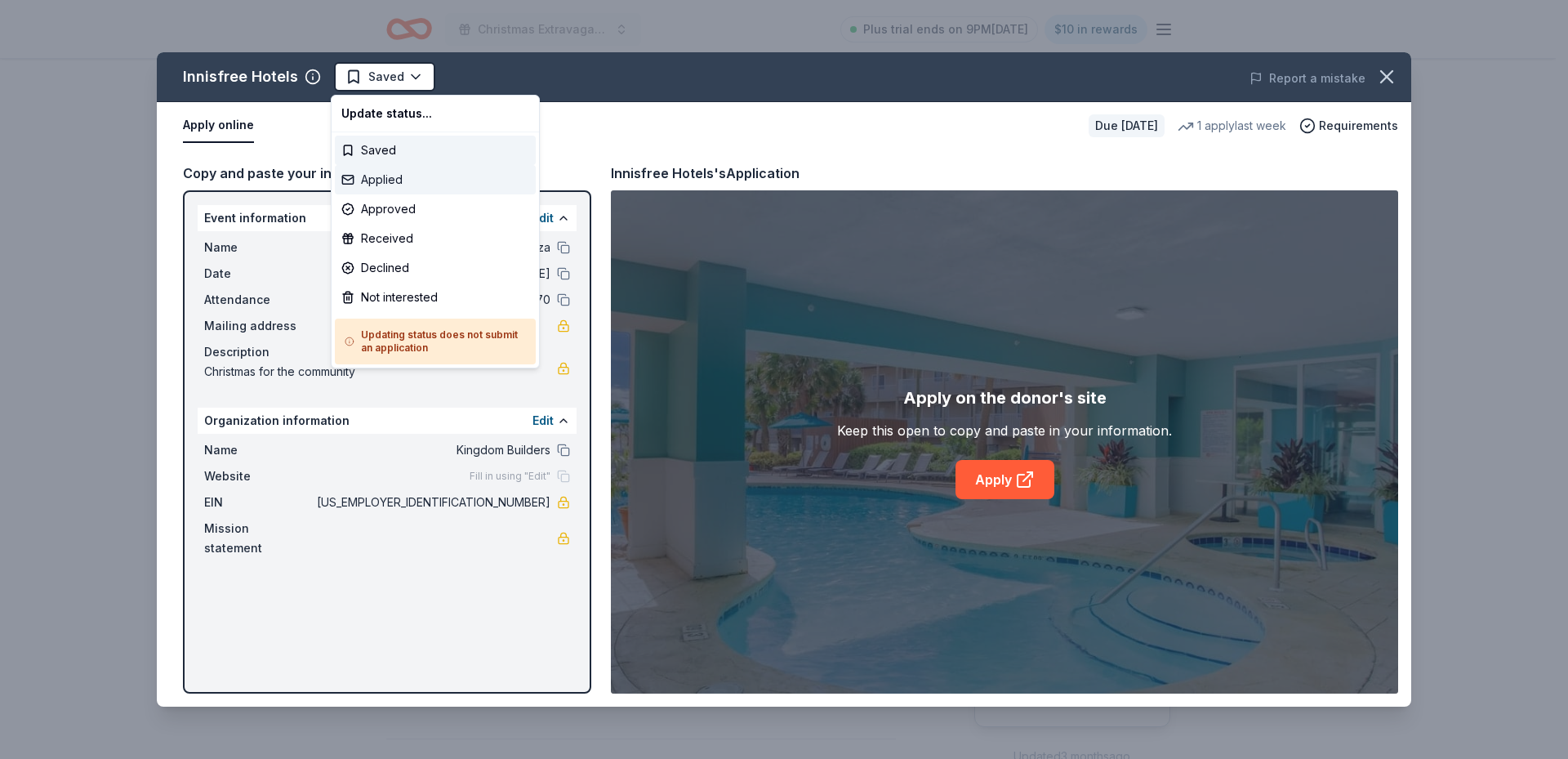
click at [414, 183] on div "Applied" at bounding box center [435, 180] width 201 height 30
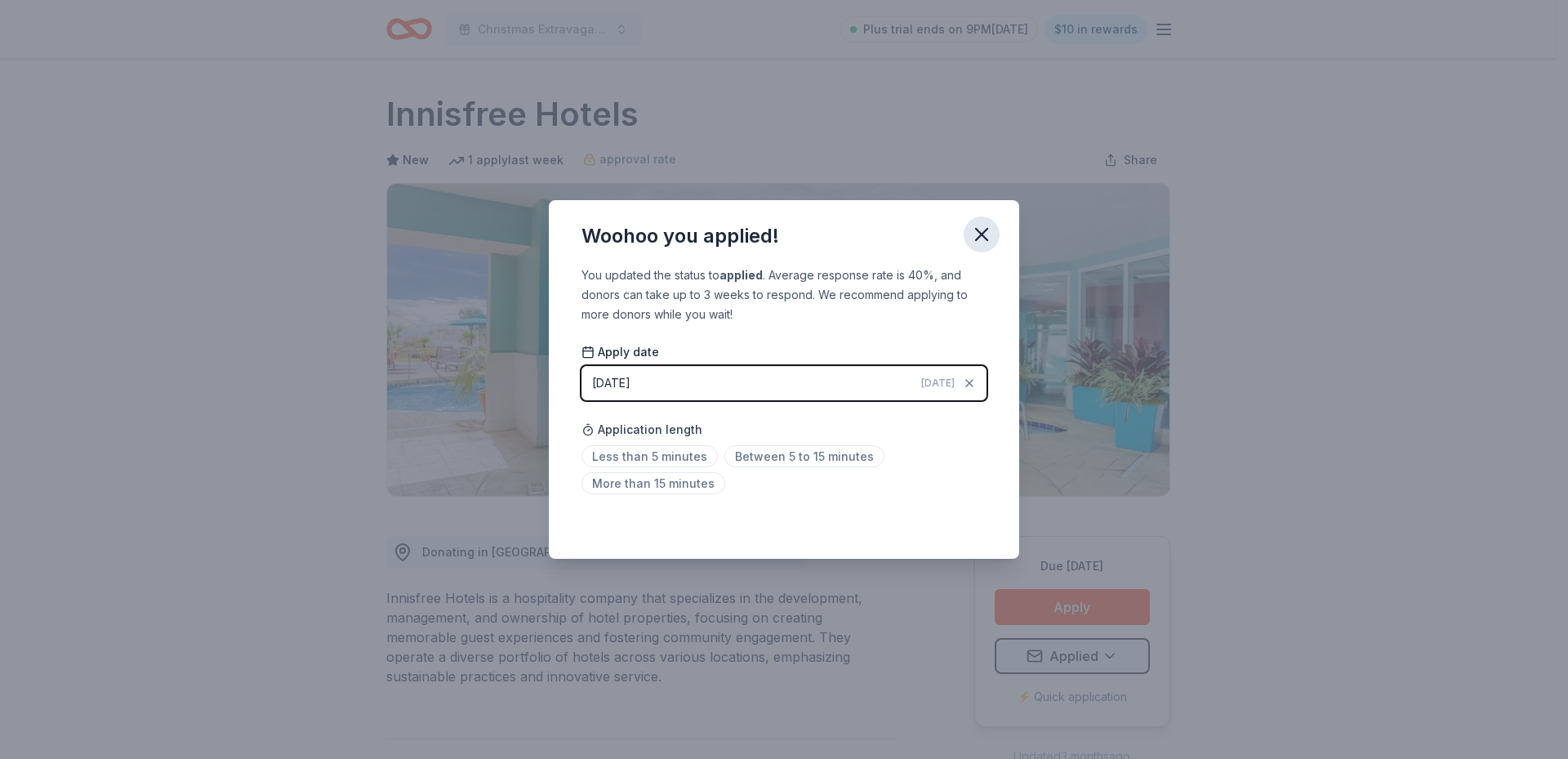
click at [986, 224] on icon "button" at bounding box center [981, 234] width 23 height 23
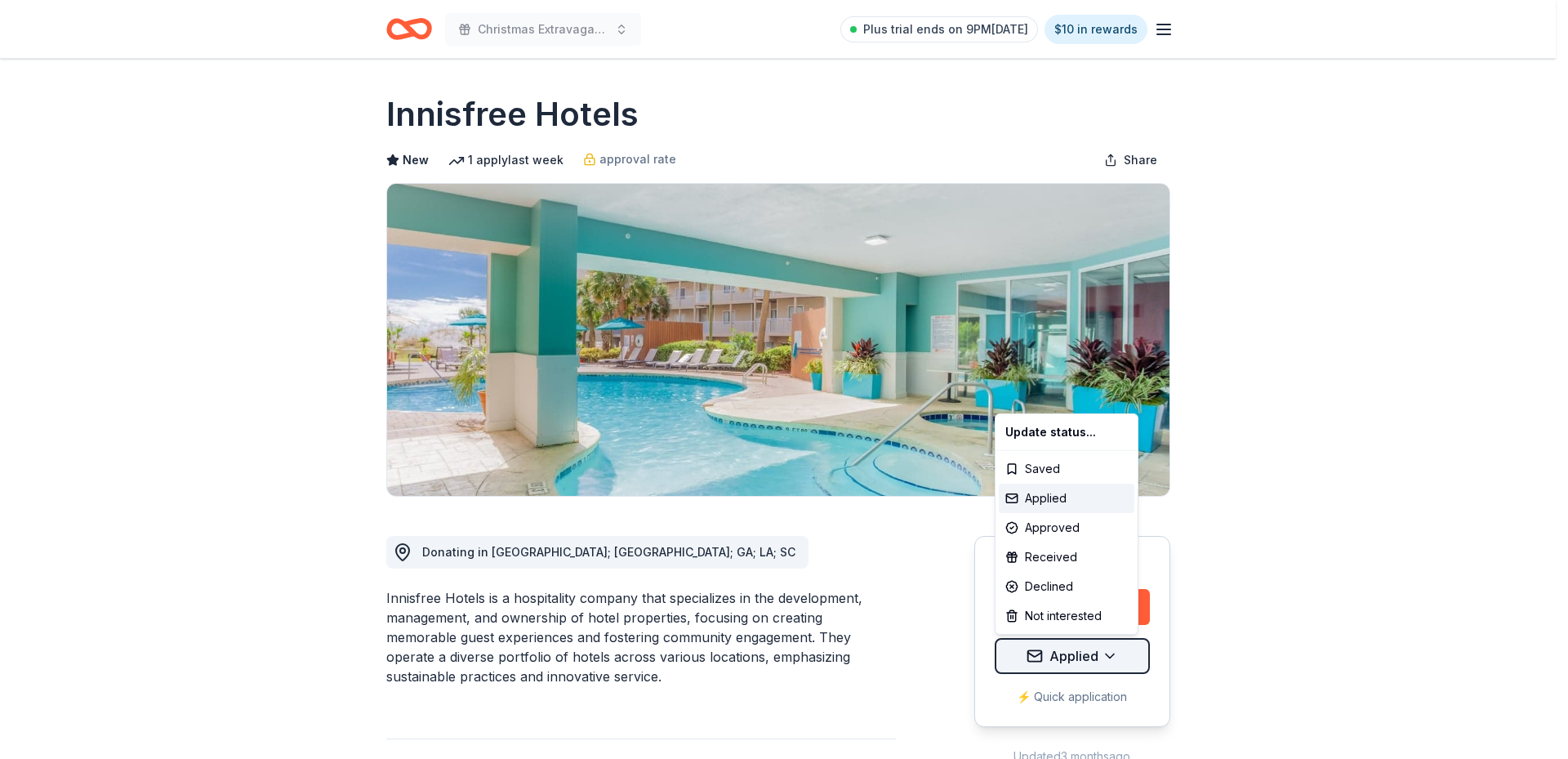
click at [1108, 656] on html "Christmas Extravaganza Plus trial ends on 9PM, 10/15 $10 in rewards Due in 37 d…" at bounding box center [784, 379] width 1568 height 759
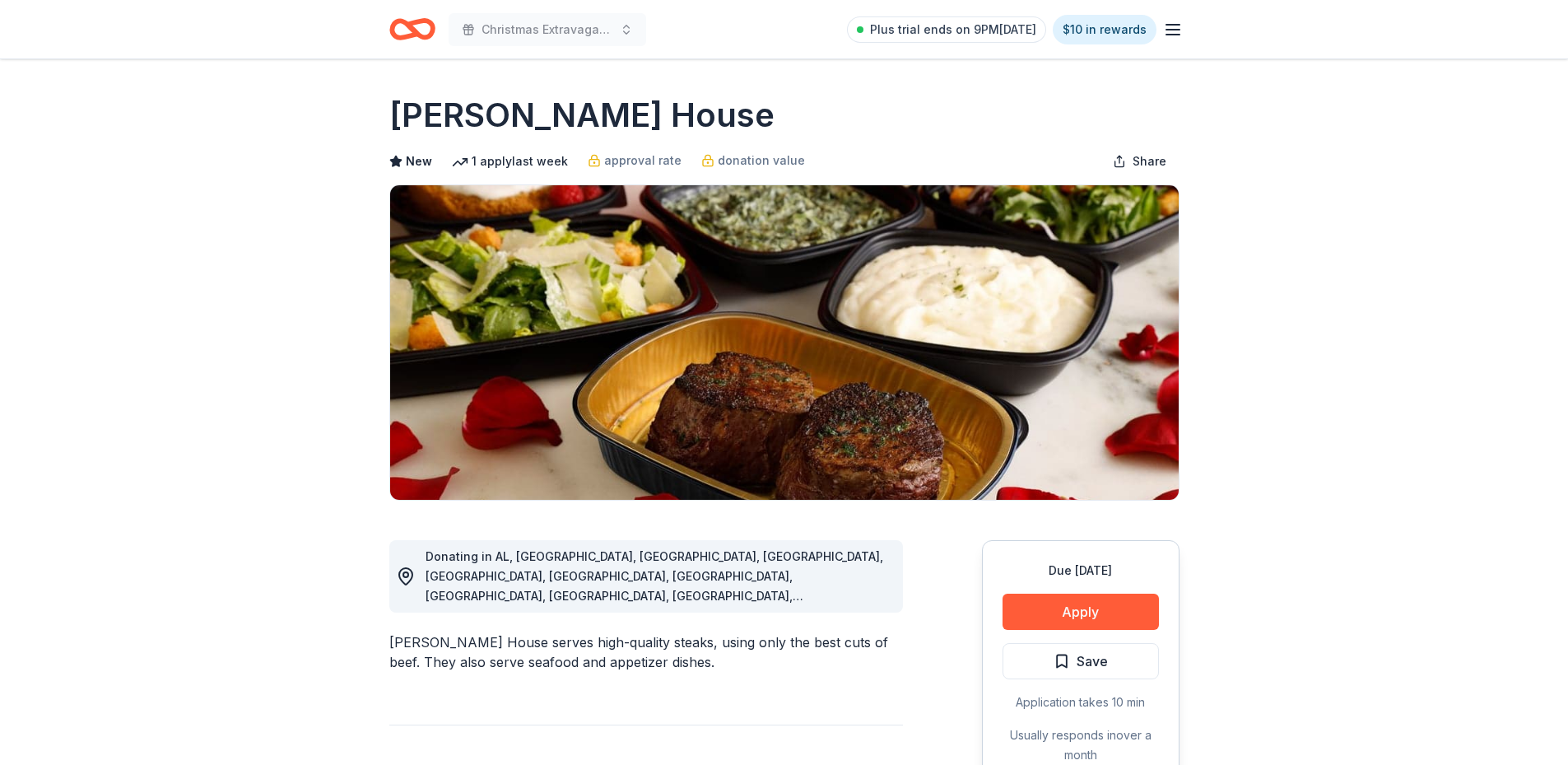
scroll to position [1226, 0]
click at [1110, 618] on button "Apply" at bounding box center [1081, 611] width 157 height 37
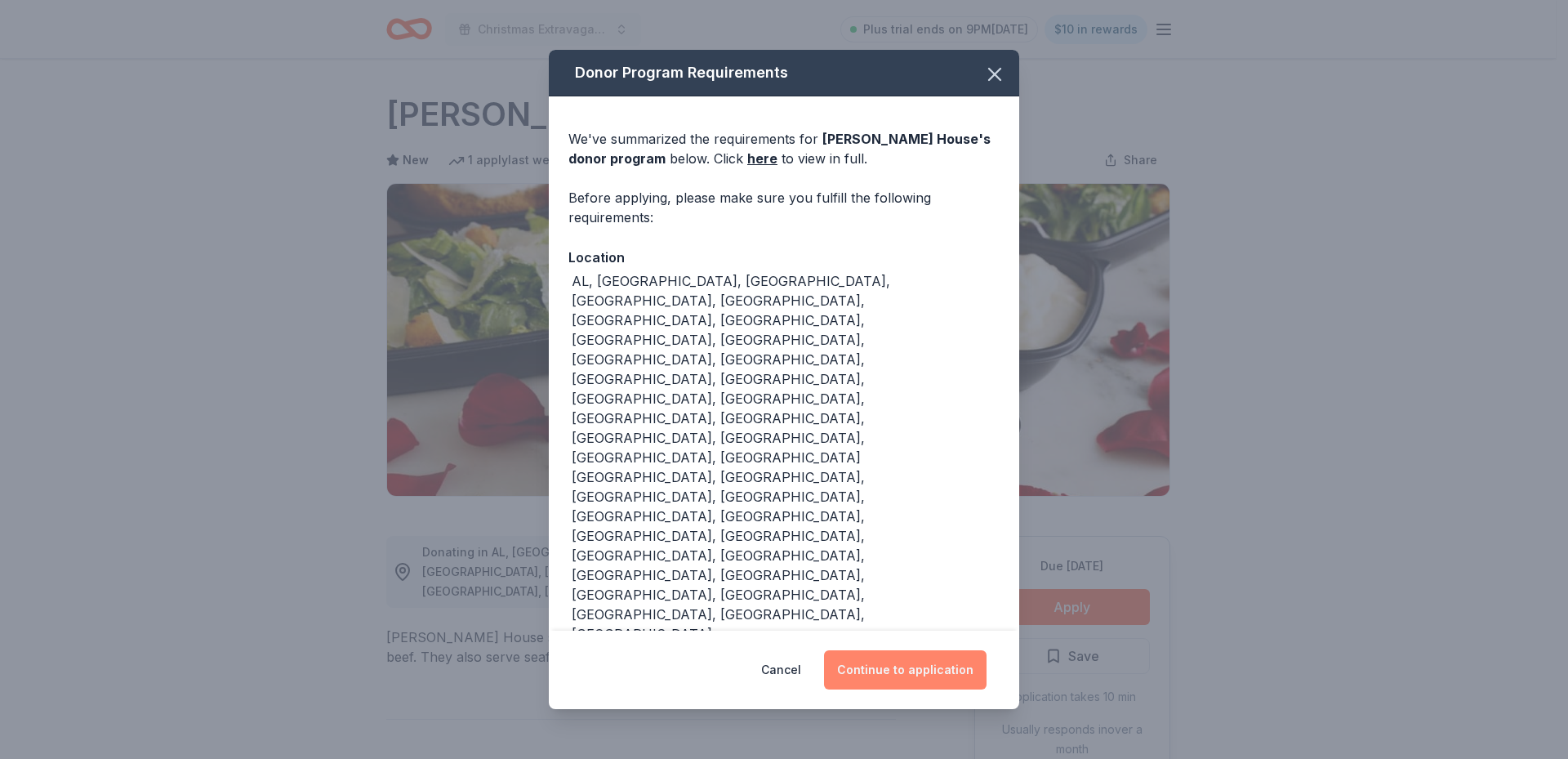
click at [915, 651] on button "Continue to application" at bounding box center [905, 670] width 162 height 39
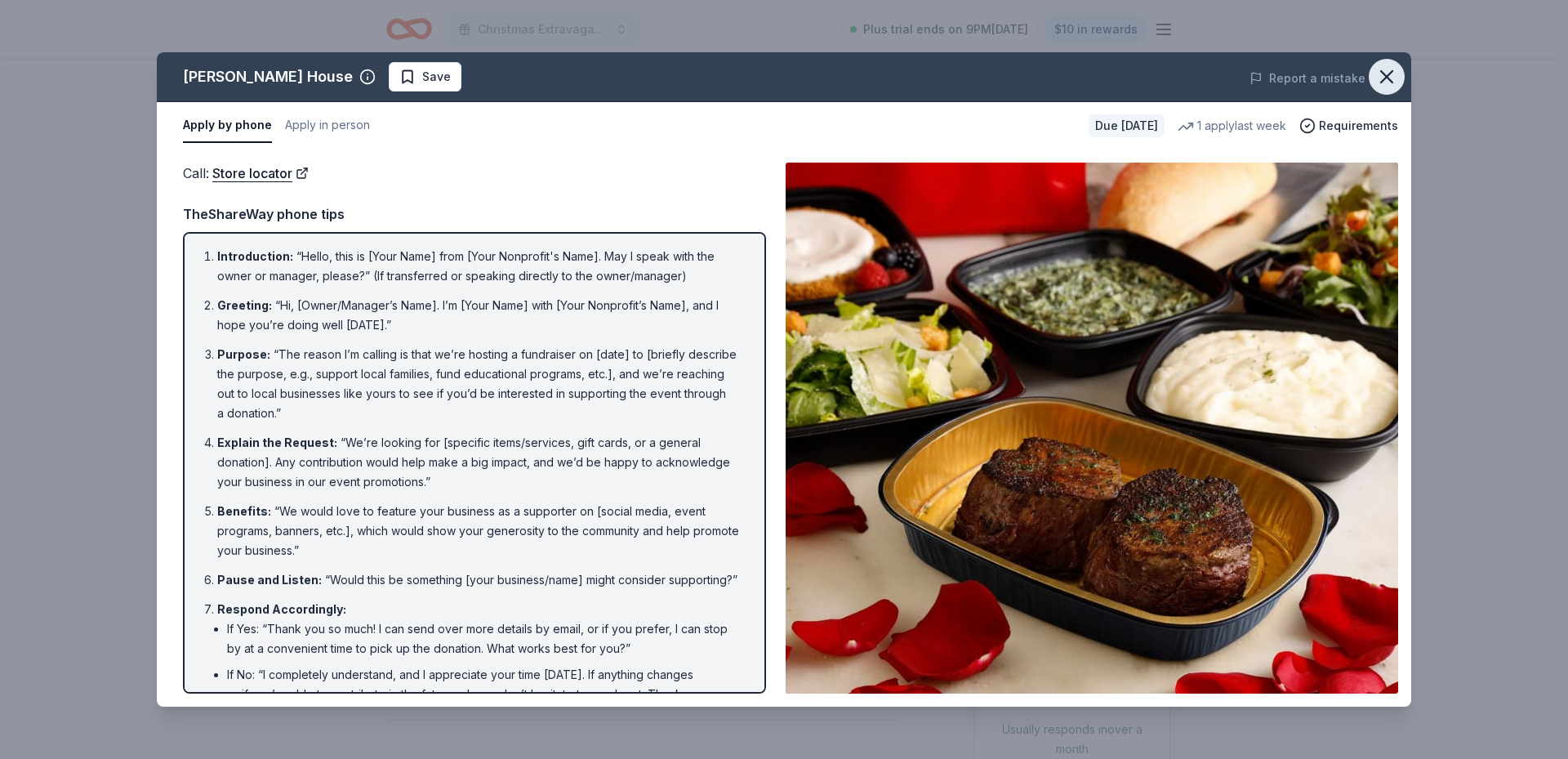
click at [1386, 81] on icon "button" at bounding box center [1386, 76] width 23 height 23
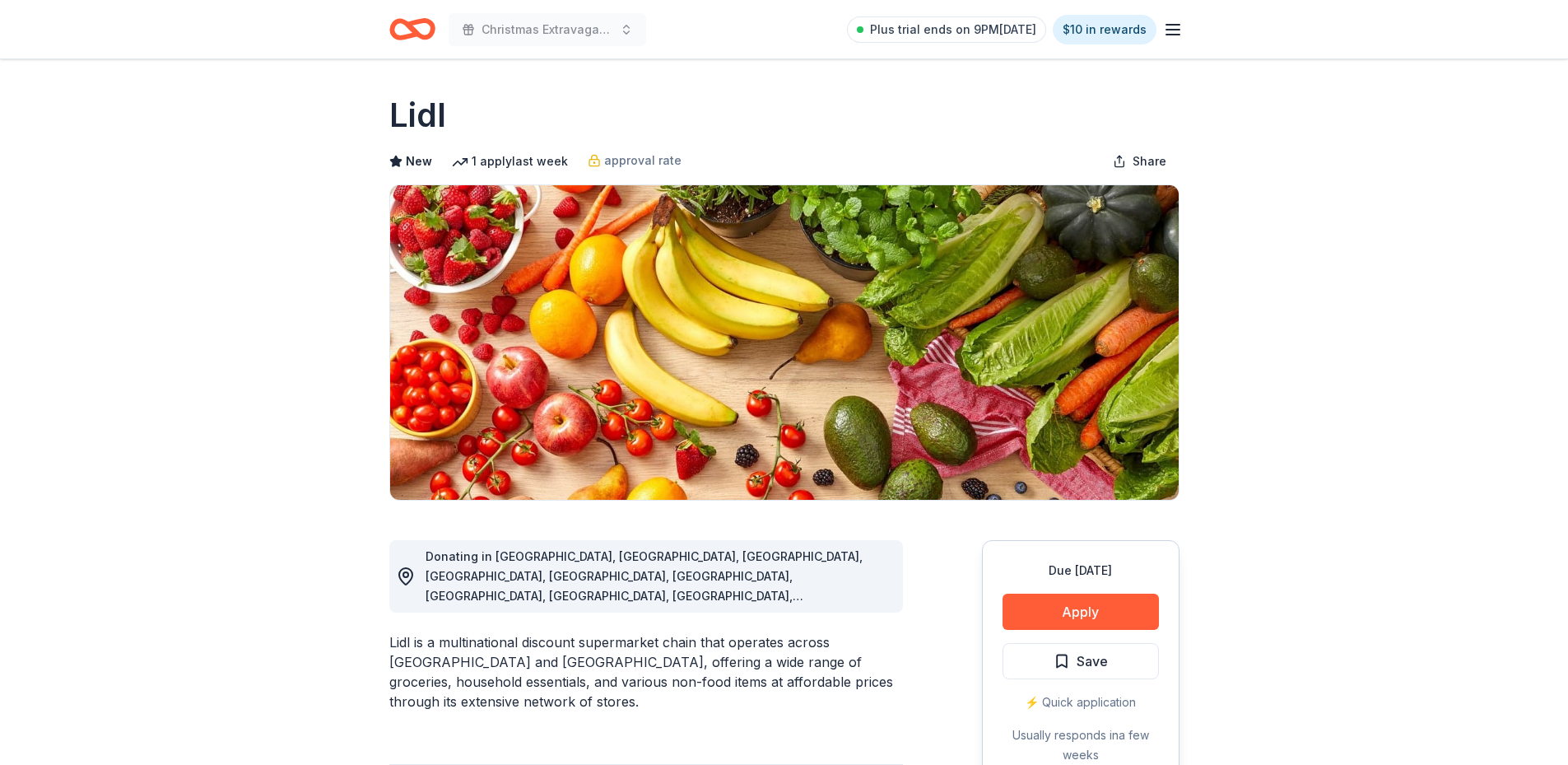
scroll to position [1226, 0]
click at [1064, 603] on button "Apply" at bounding box center [1081, 611] width 157 height 37
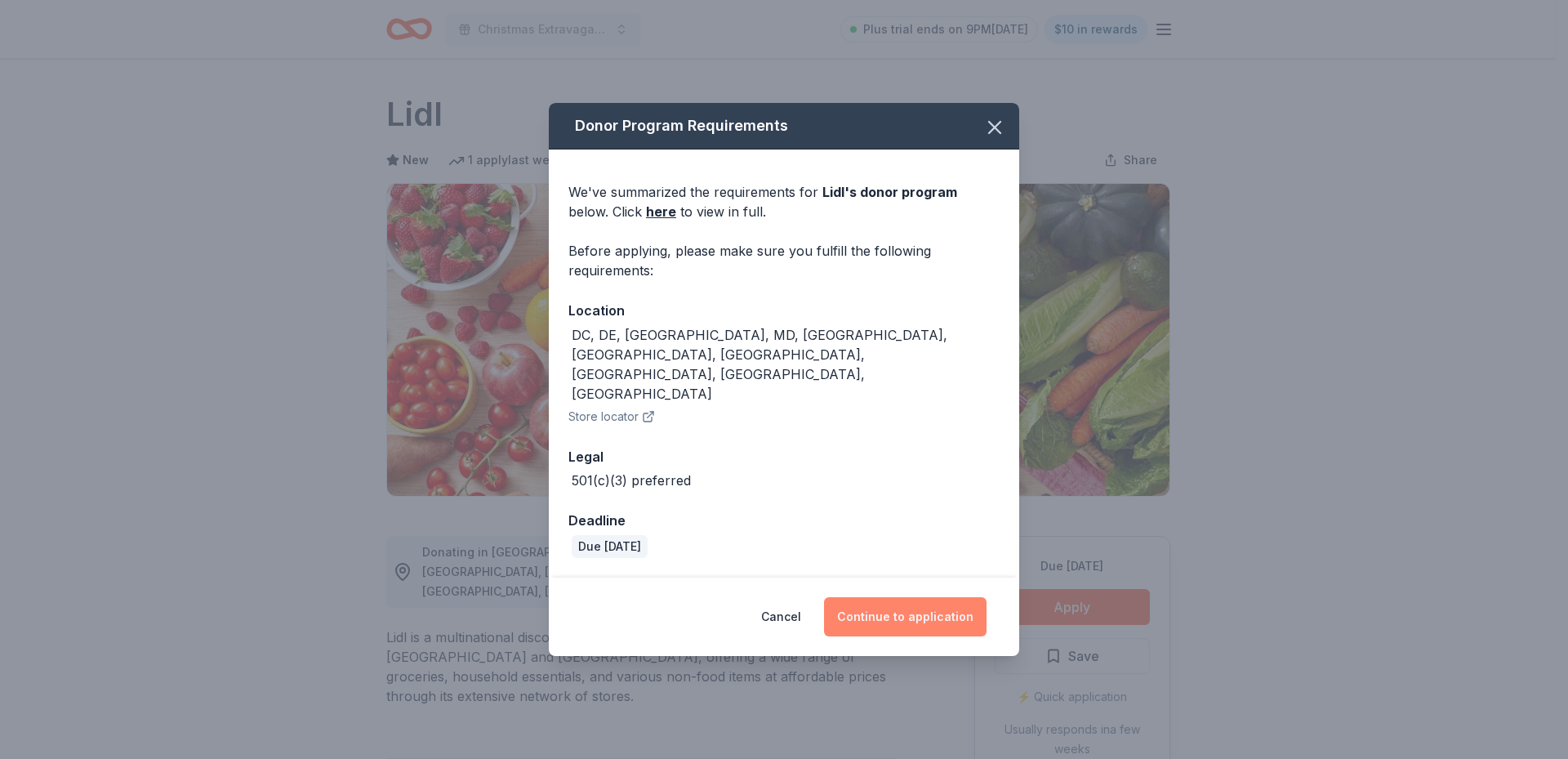
click at [908, 598] on button "Continue to application" at bounding box center [905, 617] width 162 height 39
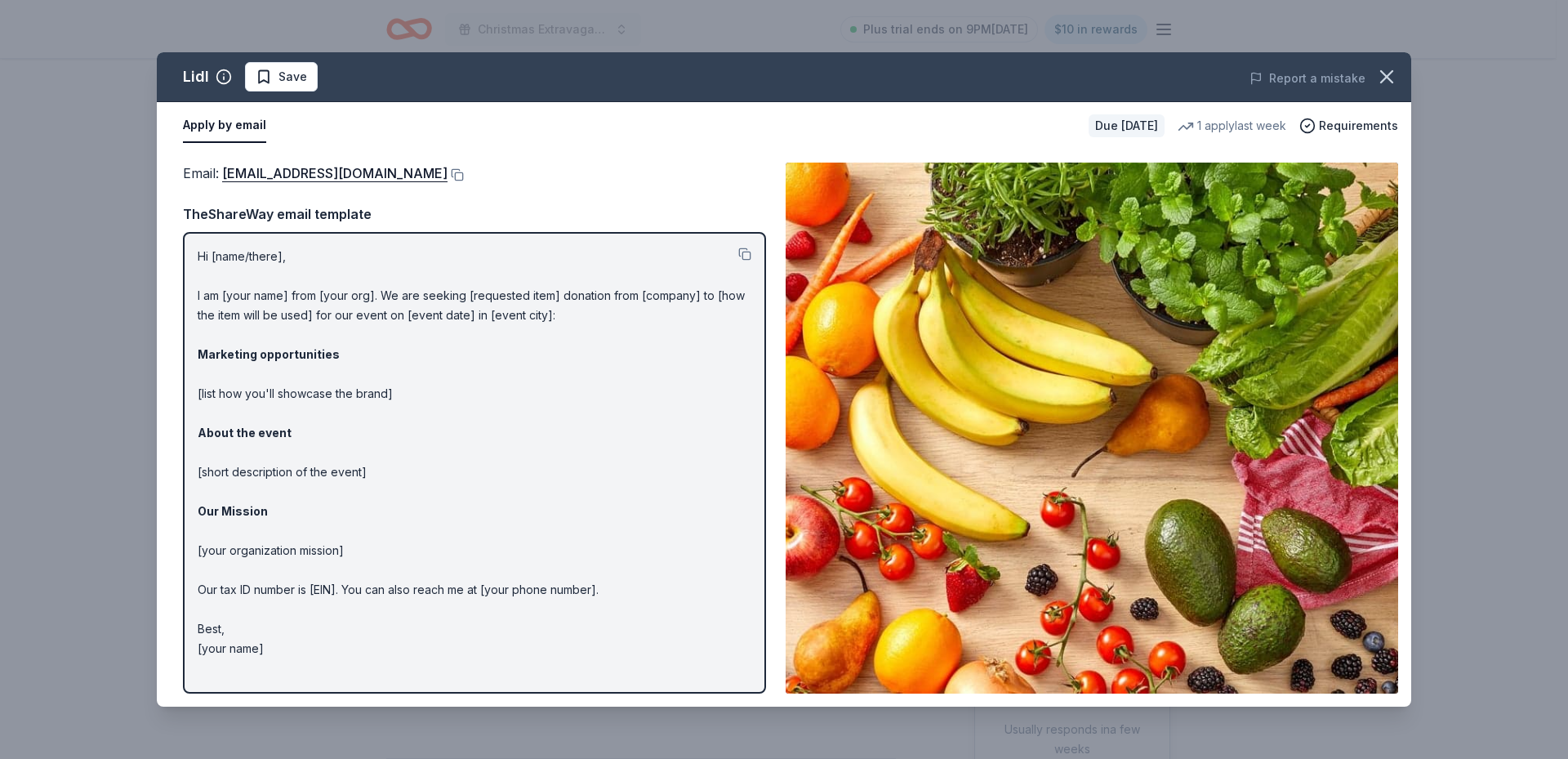
drag, startPoint x: 919, startPoint y: 2, endPoint x: 958, endPoint y: 105, distance: 110.1
click at [958, 109] on div "Lidl Save Report a mistake Apply by email Due [DATE] 1 apply last week Requirem…" at bounding box center [784, 379] width 1568 height 759
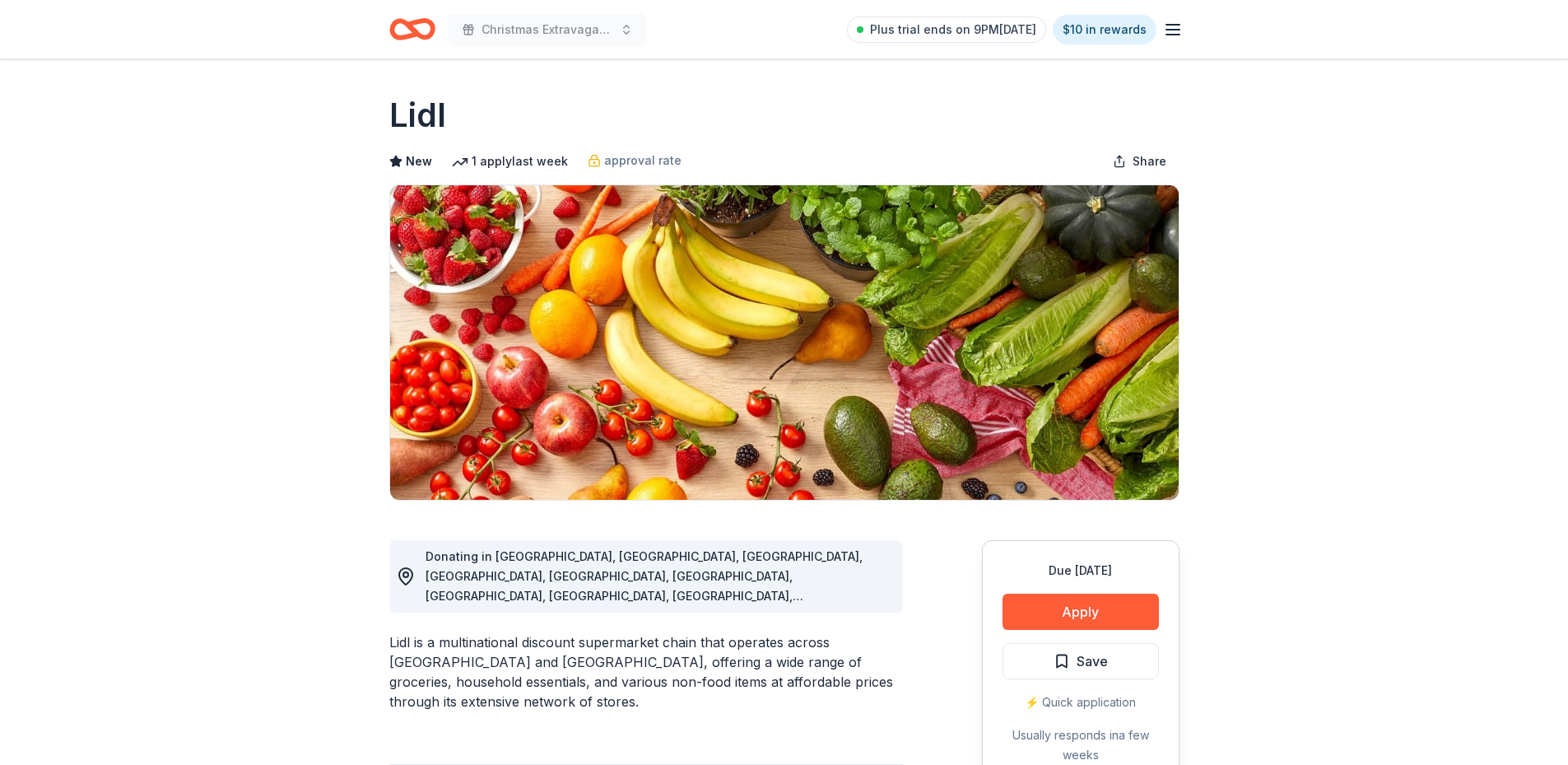
drag, startPoint x: 451, startPoint y: 107, endPoint x: 325, endPoint y: 114, distance: 126.2
